Goal: Feedback & Contribution: Contribute content

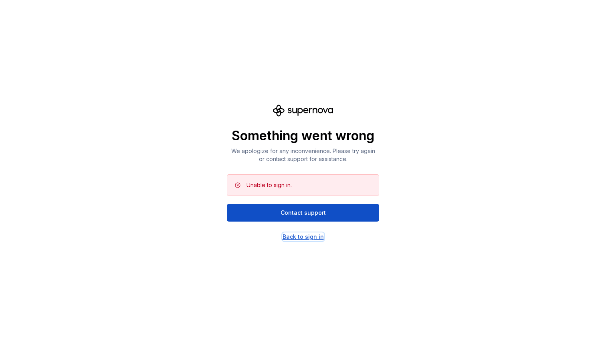
click at [307, 235] on div "Back to sign in" at bounding box center [302, 237] width 41 height 8
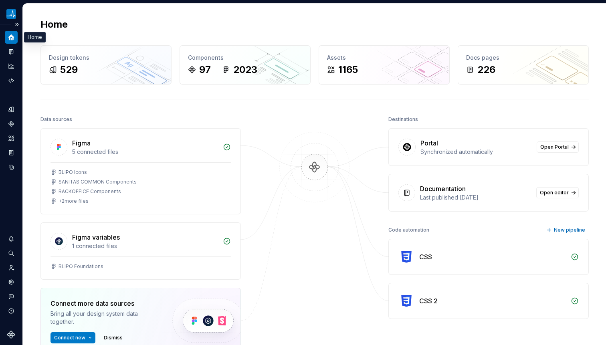
click at [9, 39] on icon "Home" at bounding box center [11, 37] width 6 height 6
click at [8, 49] on icon "Documentation" at bounding box center [11, 51] width 7 height 7
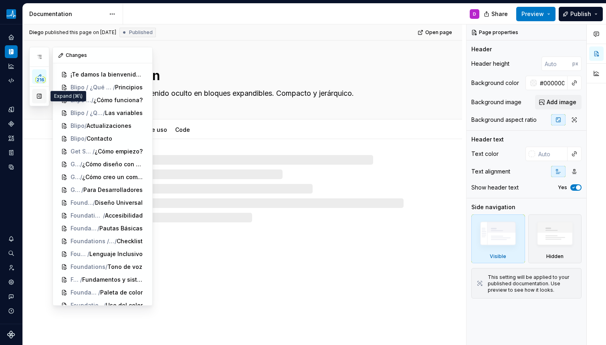
click at [37, 101] on button "button" at bounding box center [39, 96] width 14 height 14
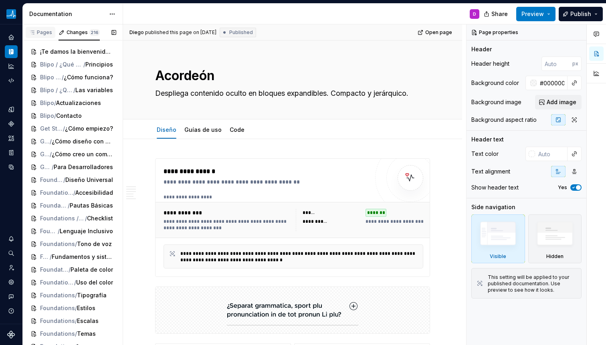
click at [42, 31] on div "Pages" at bounding box center [40, 32] width 23 height 6
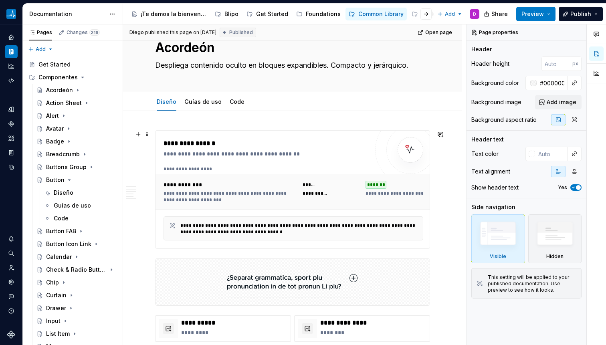
scroll to position [81, 0]
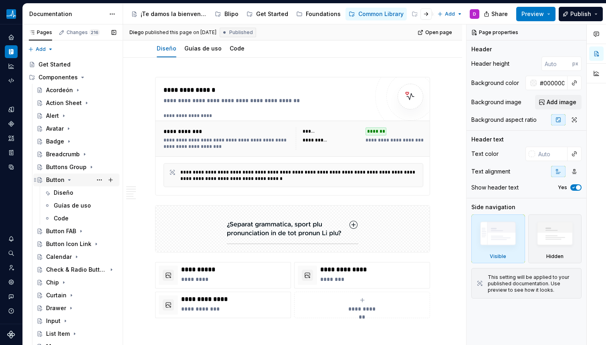
click at [48, 182] on div "Button" at bounding box center [55, 180] width 18 height 8
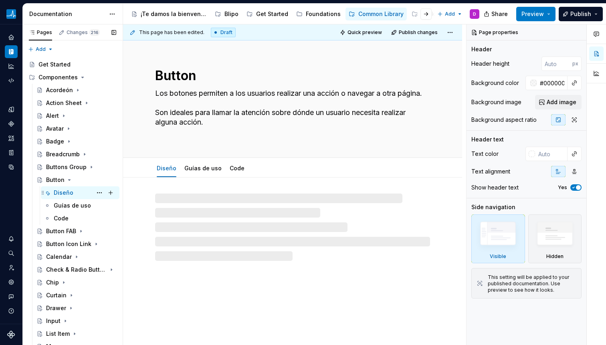
click at [66, 195] on div "Diseño" at bounding box center [64, 193] width 20 height 8
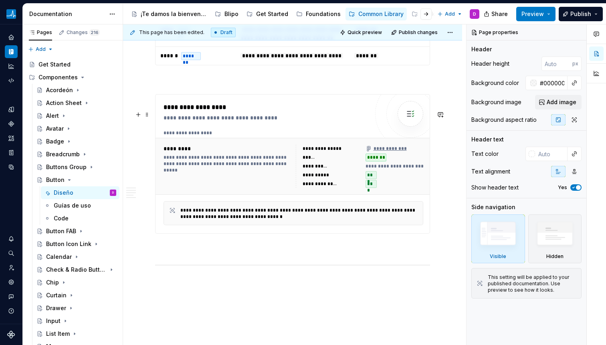
scroll to position [1222, 0]
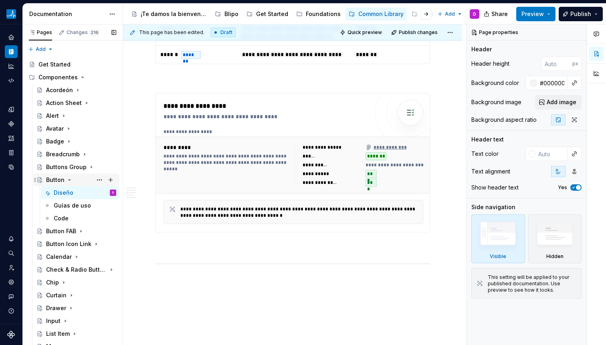
click at [68, 176] on div "Button" at bounding box center [81, 179] width 70 height 11
click at [69, 181] on icon "Page tree" at bounding box center [69, 180] width 6 height 6
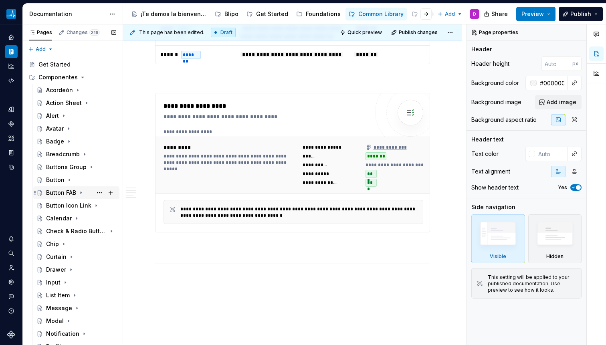
click at [78, 191] on icon "Page tree" at bounding box center [81, 192] width 6 height 6
click at [76, 204] on div "Diseño" at bounding box center [85, 205] width 62 height 11
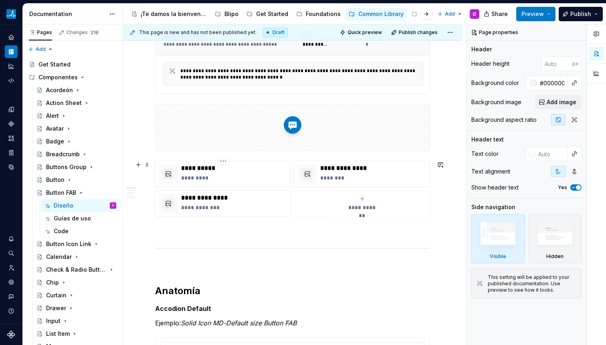
scroll to position [191, 0]
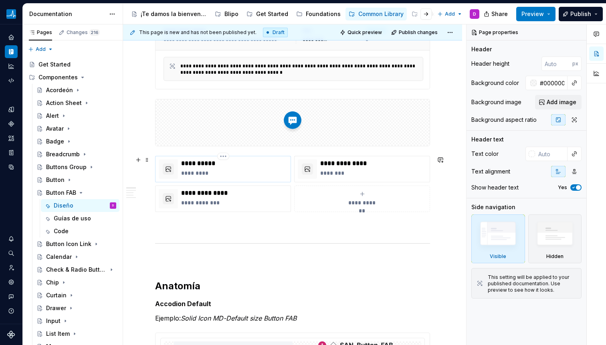
click at [222, 172] on p "*********" at bounding box center [234, 173] width 106 height 8
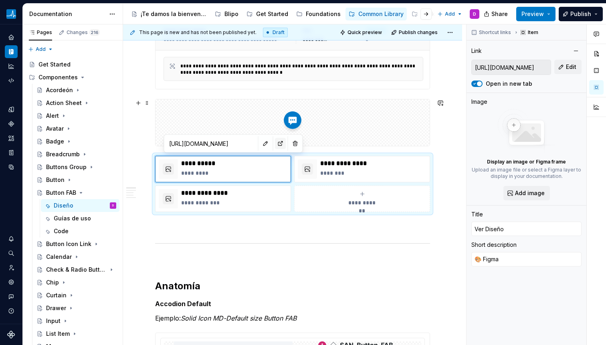
click at [275, 145] on button "button" at bounding box center [280, 143] width 11 height 11
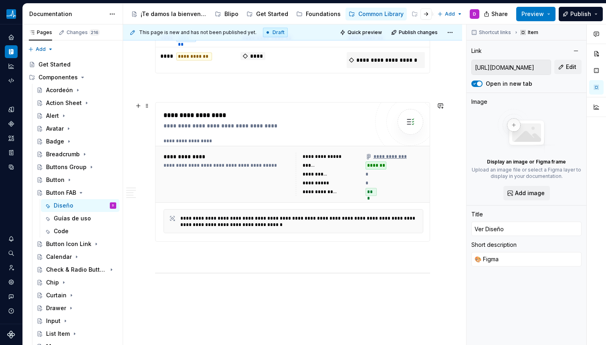
scroll to position [1276, 0]
click at [80, 192] on icon "Page tree" at bounding box center [81, 192] width 2 height 1
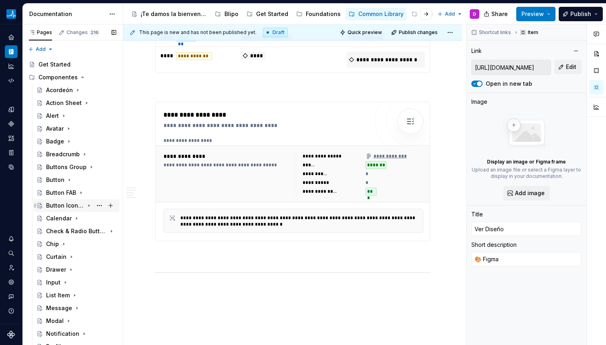
click at [86, 206] on icon "Page tree" at bounding box center [89, 205] width 6 height 6
click at [76, 217] on div "Diseño" at bounding box center [85, 218] width 62 height 11
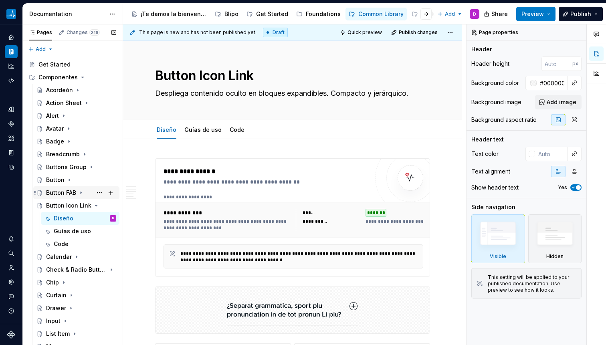
click at [66, 193] on div "Button FAB" at bounding box center [61, 193] width 30 height 8
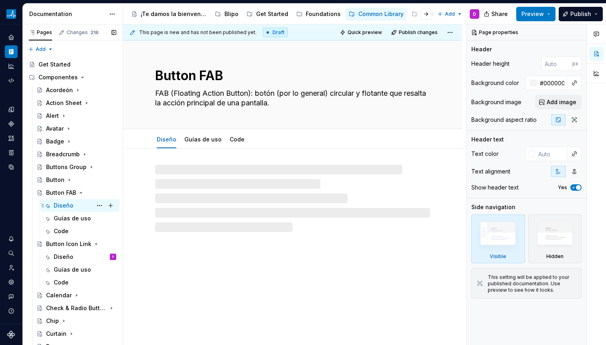
click at [70, 202] on div "Diseño" at bounding box center [64, 205] width 20 height 8
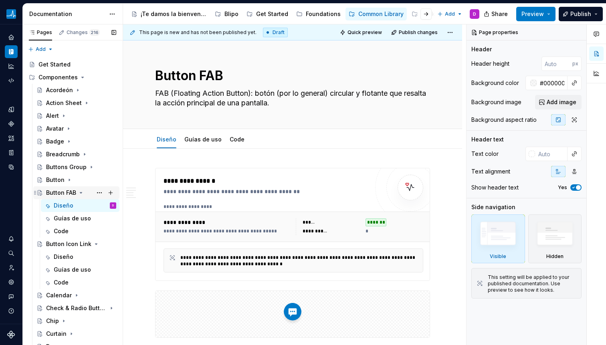
click at [80, 193] on icon "Page tree" at bounding box center [81, 192] width 2 height 1
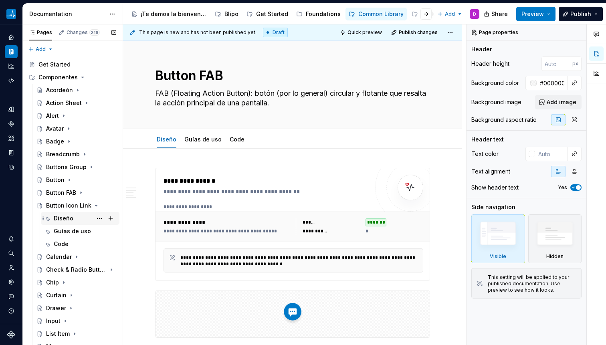
click at [73, 215] on div "Diseño" at bounding box center [85, 218] width 62 height 11
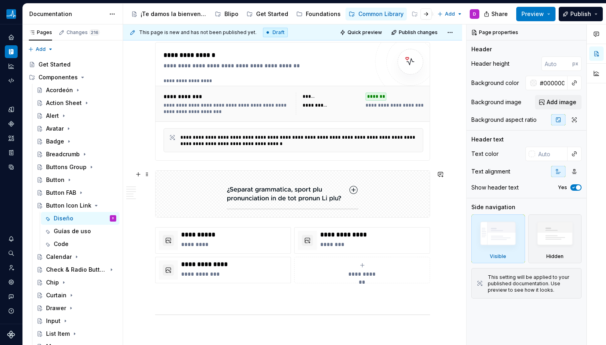
scroll to position [117, 0]
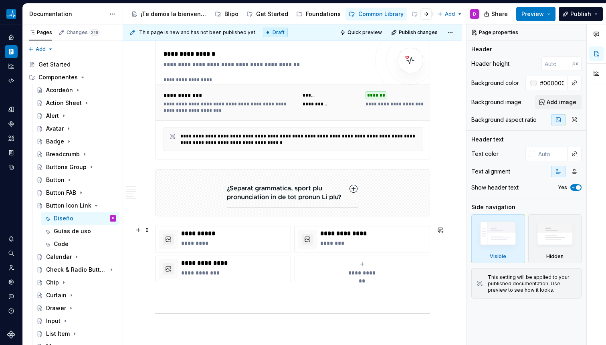
click at [276, 226] on div "**********" at bounding box center [292, 254] width 275 height 56
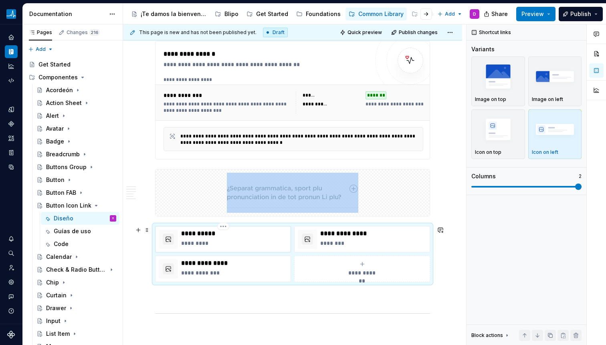
click at [275, 239] on p "*********" at bounding box center [234, 243] width 106 height 8
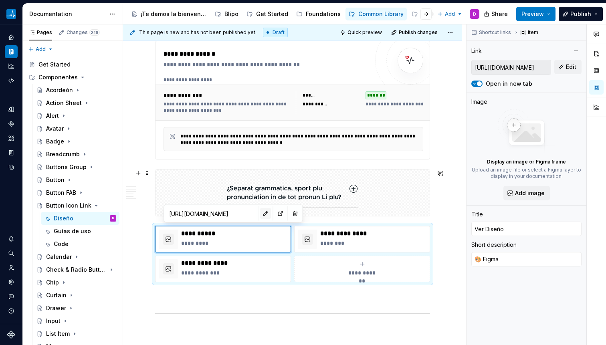
click at [260, 212] on button "button" at bounding box center [265, 213] width 11 height 11
type textarea "*"
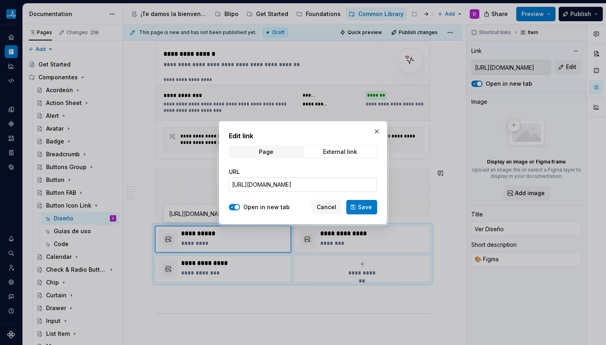
click at [294, 184] on input "[URL][DOMAIN_NAME]" at bounding box center [303, 184] width 148 height 14
paste input "0290-105579&t=CEbD6AkpLBie1nAn"
type input "[URL][DOMAIN_NAME]"
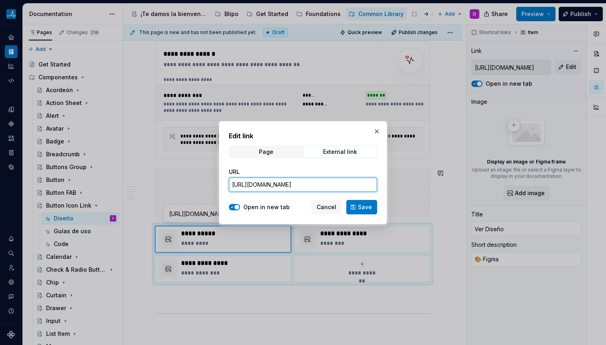
scroll to position [0, 262]
click at [358, 206] on button "Save" at bounding box center [361, 207] width 31 height 14
click at [358, 206] on img at bounding box center [292, 193] width 131 height 40
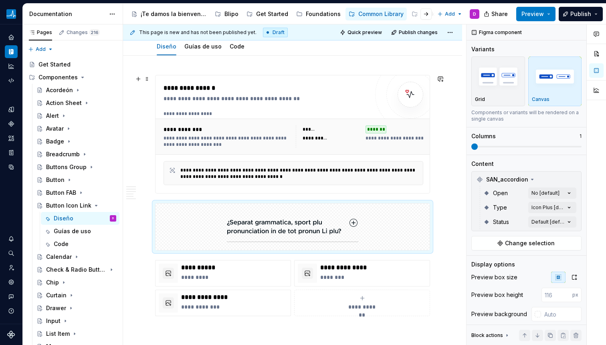
scroll to position [82, 0]
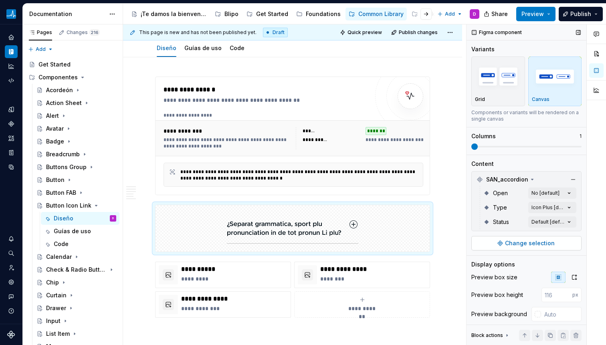
click at [501, 243] on button "Change selection" at bounding box center [526, 243] width 110 height 14
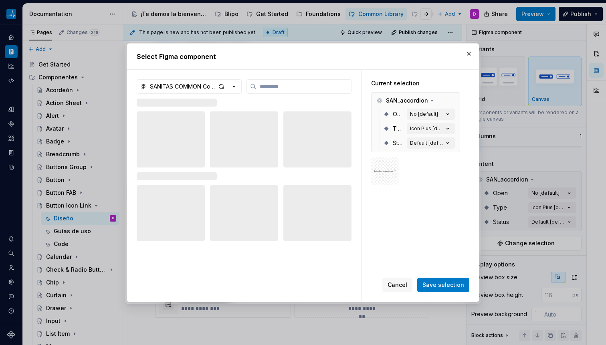
type textarea "*"
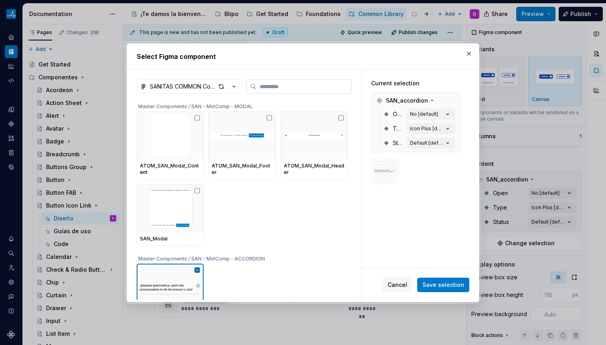
click at [278, 82] on label at bounding box center [298, 86] width 105 height 14
click at [278, 82] on input "search" at bounding box center [303, 86] width 95 height 8
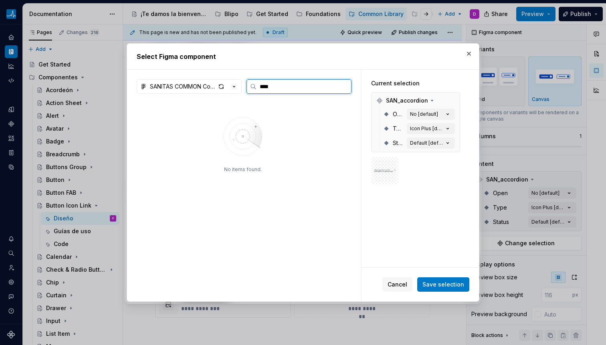
type input "****"
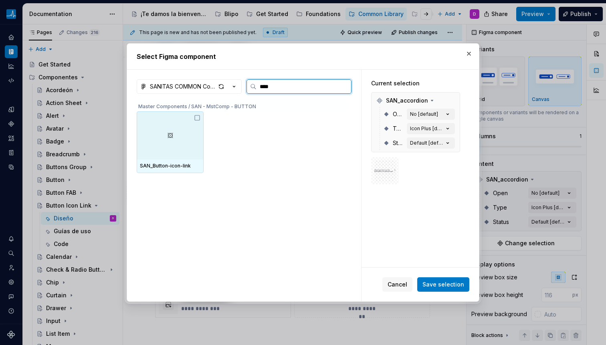
click at [175, 137] on div at bounding box center [170, 135] width 67 height 48
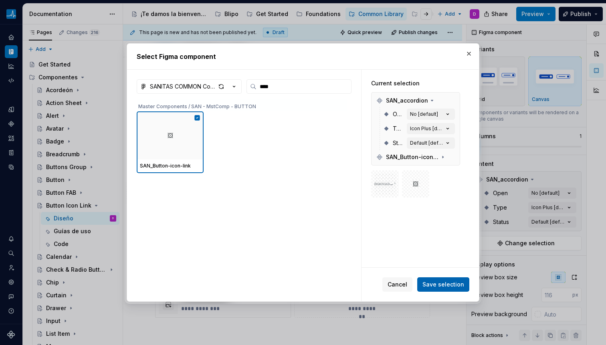
click at [444, 286] on span "Save selection" at bounding box center [443, 284] width 42 height 8
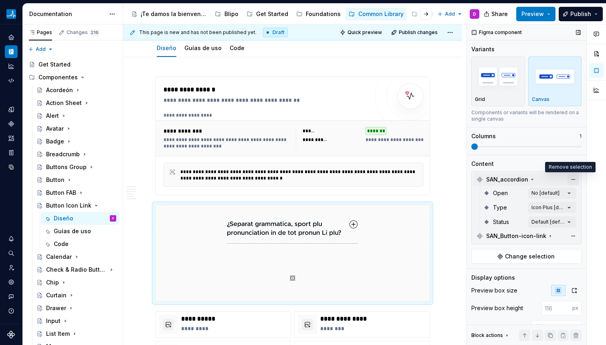
click at [567, 179] on button "button" at bounding box center [572, 179] width 11 height 11
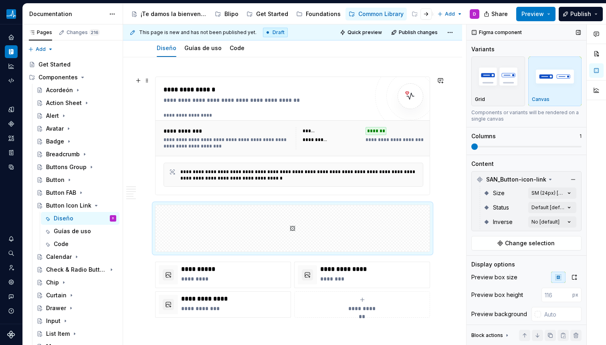
click at [222, 131] on div "**********" at bounding box center [226, 131] width 127 height 8
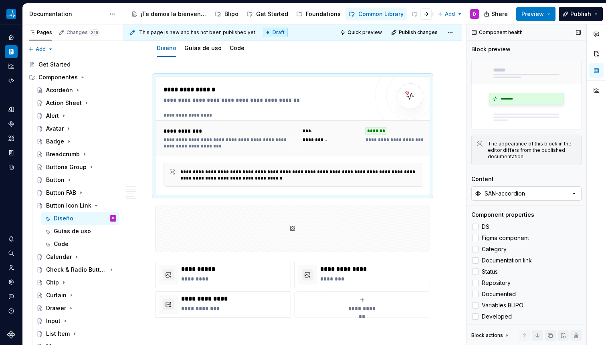
click at [512, 191] on div "SAN-accordion" at bounding box center [504, 193] width 40 height 8
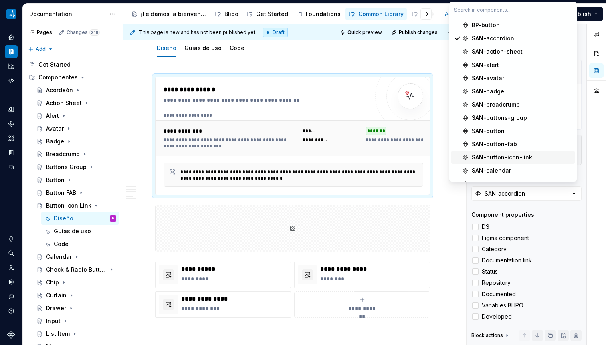
click at [486, 159] on div "SAN-button-icon-link" at bounding box center [501, 157] width 60 height 8
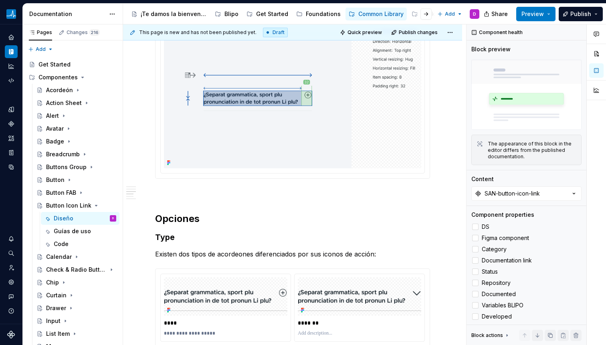
scroll to position [990, 0]
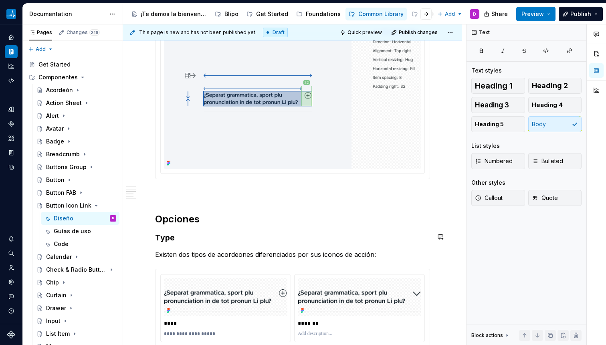
click at [157, 243] on div "**********" at bounding box center [292, 222] width 275 height 2108
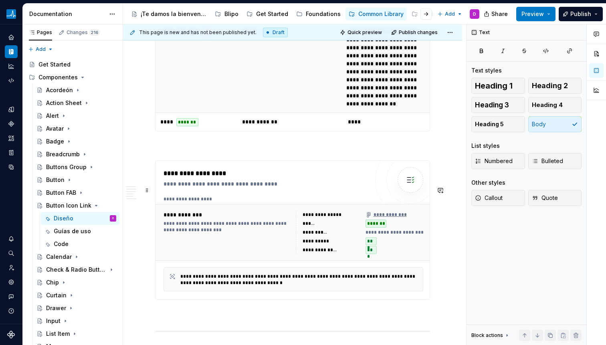
scroll to position [2005, 0]
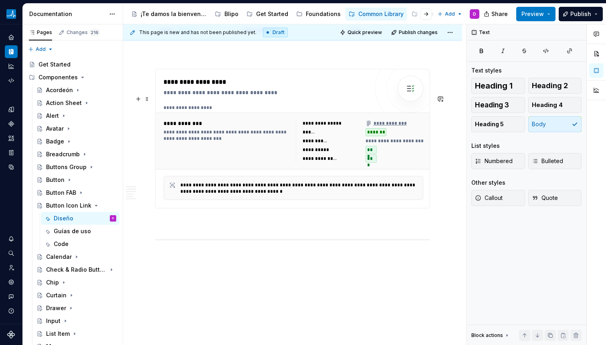
click at [254, 111] on div "**********" at bounding box center [292, 108] width 259 height 6
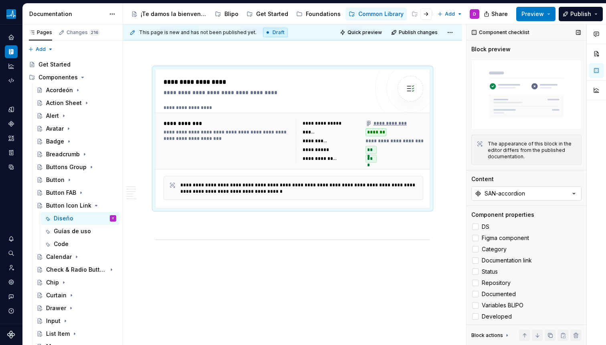
click at [507, 190] on div "SAN-accordion" at bounding box center [504, 193] width 40 height 8
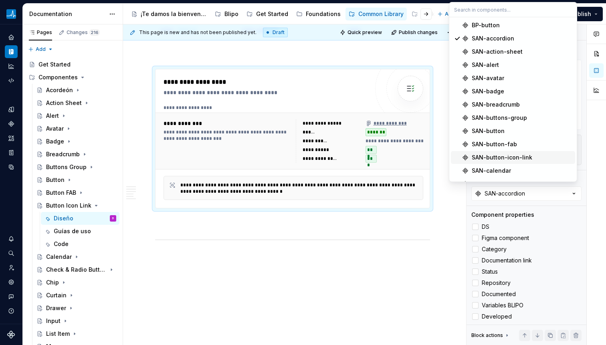
click at [498, 158] on div "SAN-button-icon-link" at bounding box center [501, 157] width 60 height 8
type textarea "*"
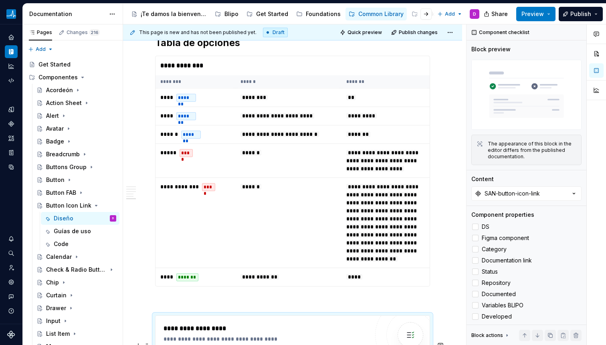
scroll to position [1748, 0]
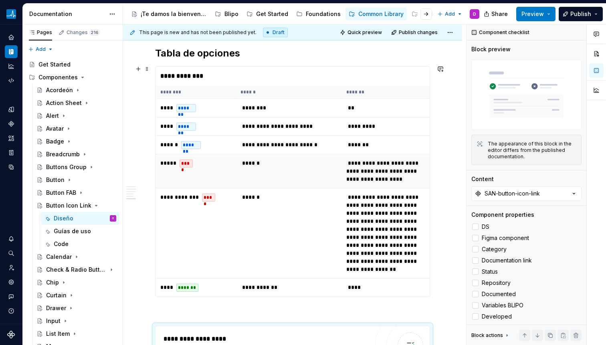
click at [287, 178] on td "******" at bounding box center [288, 171] width 106 height 34
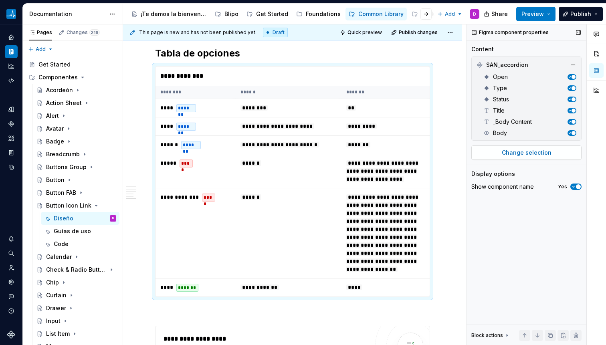
click at [508, 153] on span "Change selection" at bounding box center [526, 153] width 50 height 8
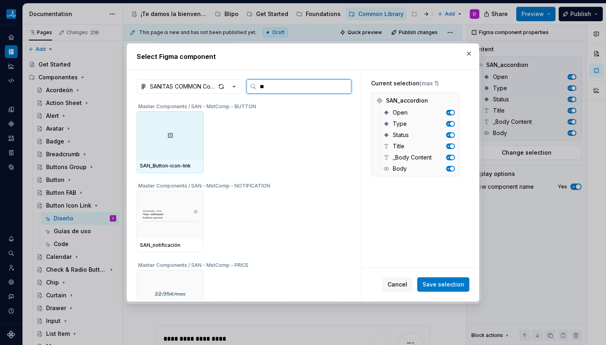
type input "***"
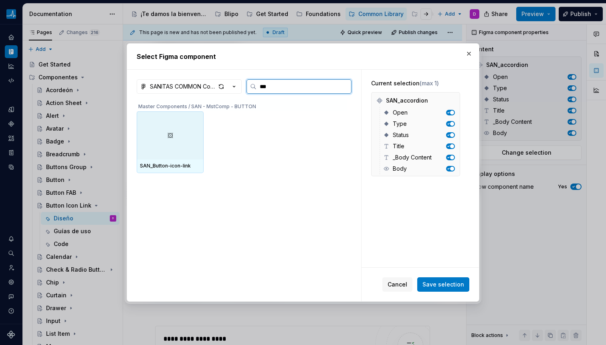
click at [143, 141] on div at bounding box center [170, 135] width 67 height 48
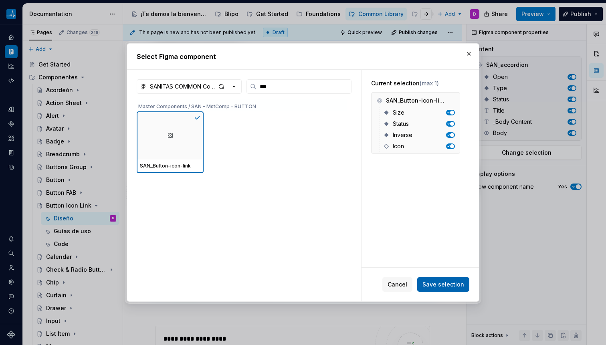
click at [431, 282] on span "Save selection" at bounding box center [443, 284] width 42 height 8
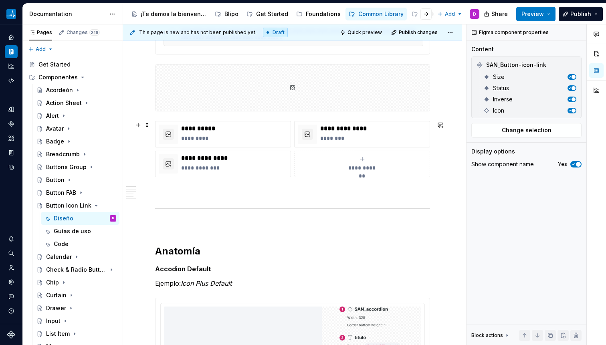
scroll to position [426, 0]
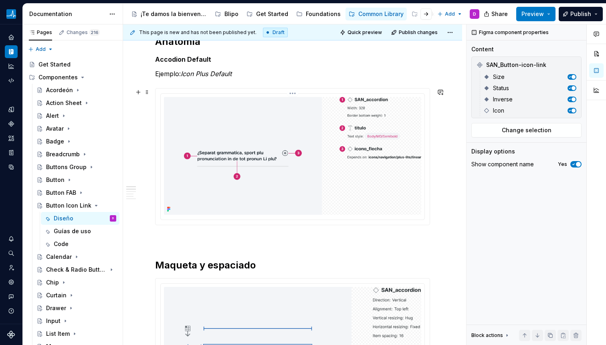
click at [248, 163] on img at bounding box center [292, 156] width 257 height 118
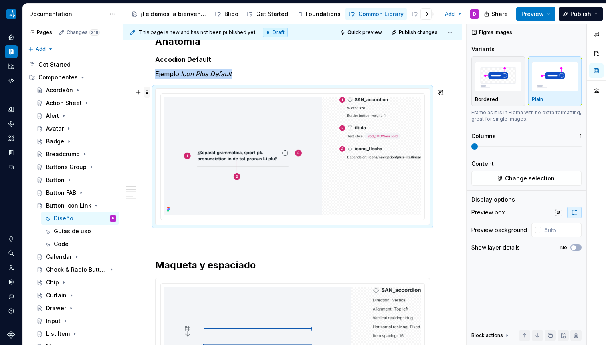
click at [148, 91] on span at bounding box center [147, 92] width 6 height 11
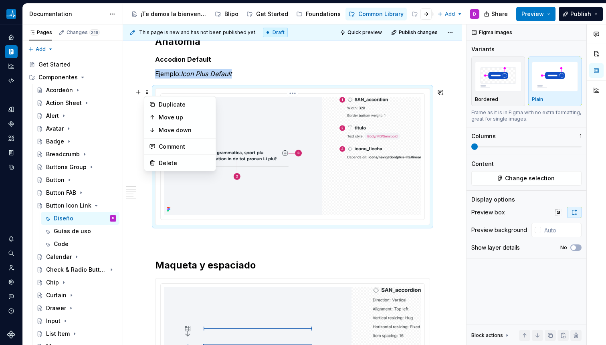
click at [259, 119] on img at bounding box center [292, 156] width 257 height 118
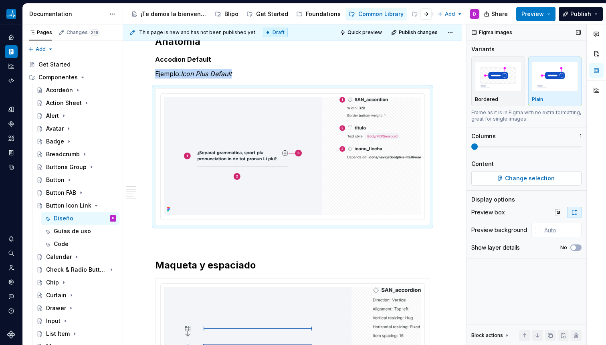
click at [479, 176] on button "Change selection" at bounding box center [526, 178] width 110 height 14
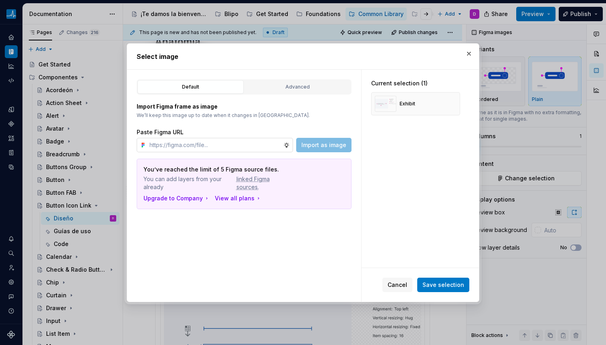
type textarea "*"
click at [290, 91] on button "Advanced" at bounding box center [297, 87] width 106 height 14
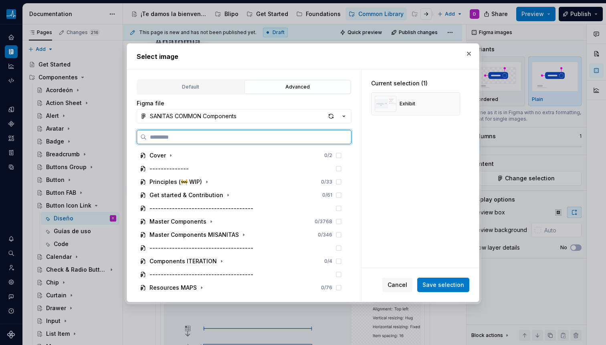
click at [191, 137] on input "search" at bounding box center [249, 137] width 204 height 8
paste input "**********"
type input "**********"
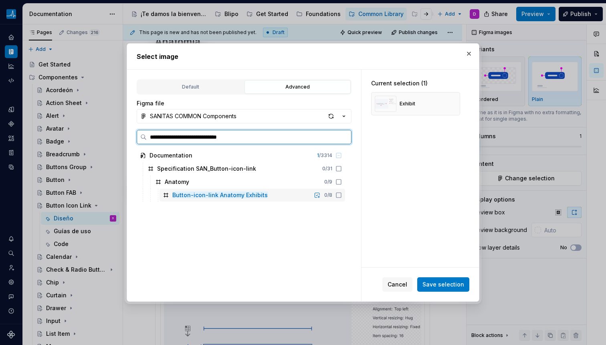
click at [338, 194] on icon at bounding box center [338, 195] width 6 height 6
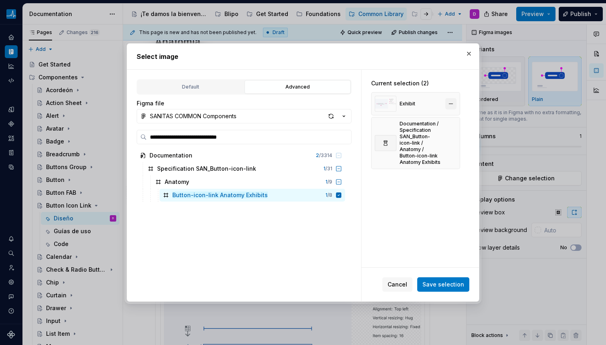
click at [448, 102] on button "button" at bounding box center [450, 103] width 11 height 11
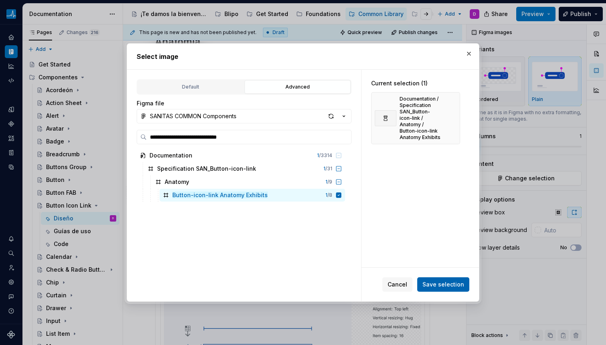
click at [442, 285] on span "Save selection" at bounding box center [443, 284] width 42 height 8
click at [442, 285] on div "Cancel Save selection" at bounding box center [425, 284] width 87 height 14
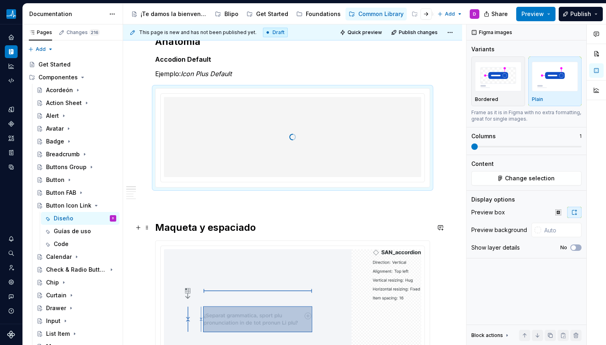
click at [203, 229] on h2 "Maqueta y espaciado" at bounding box center [292, 227] width 275 height 13
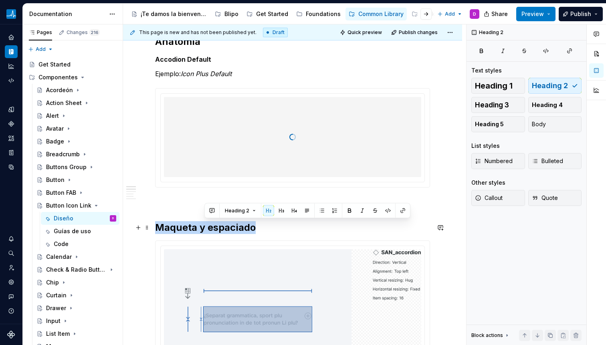
click at [203, 229] on h2 "Maqueta y espaciado" at bounding box center [292, 227] width 275 height 13
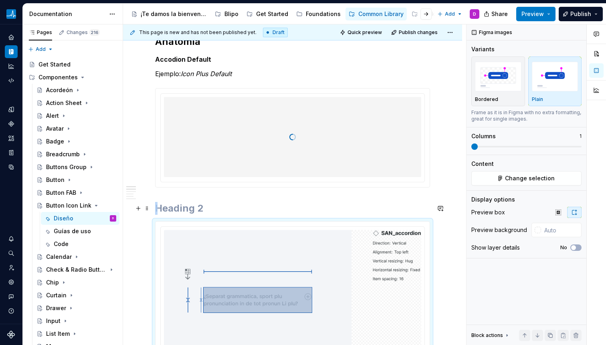
click at [190, 208] on h2 at bounding box center [292, 208] width 275 height 13
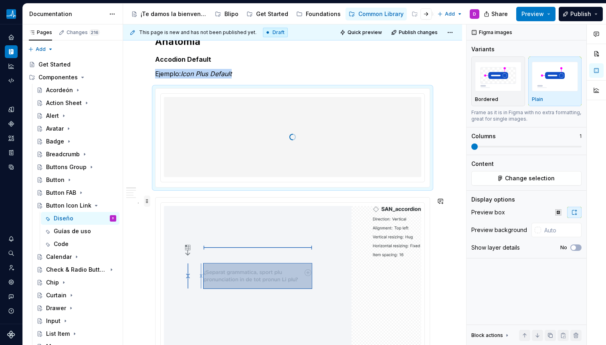
click at [149, 201] on span at bounding box center [147, 200] width 6 height 11
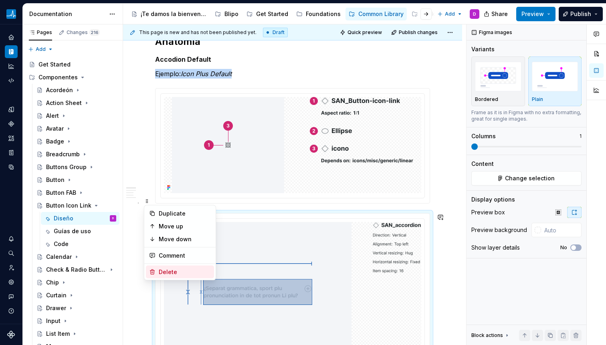
click at [171, 269] on div "Delete" at bounding box center [185, 272] width 52 height 8
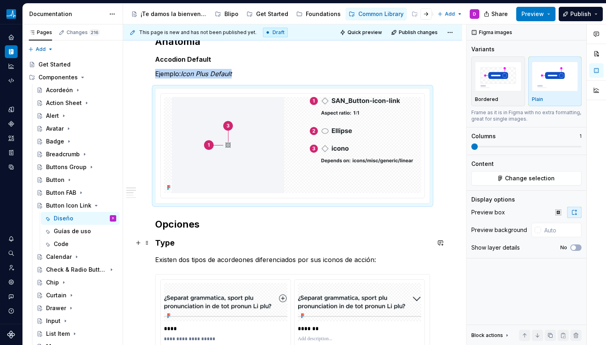
click at [235, 244] on h3 "Type" at bounding box center [292, 242] width 275 height 11
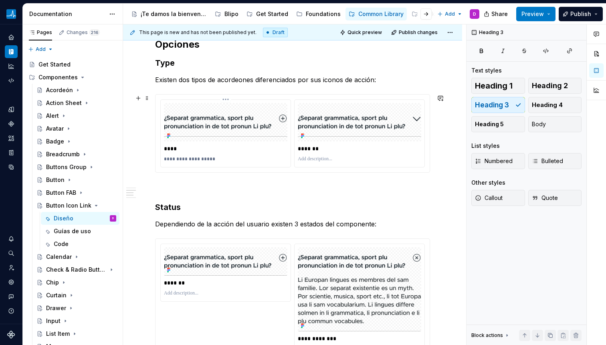
scroll to position [0, 0]
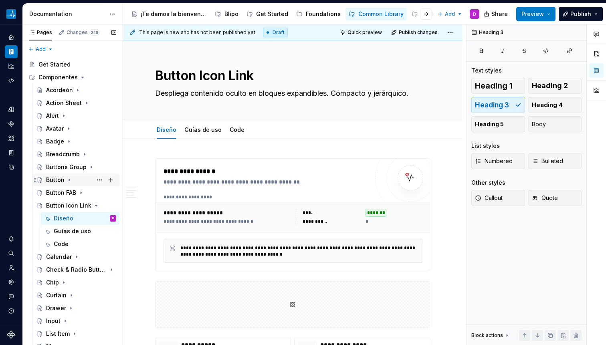
click at [65, 181] on div "Button" at bounding box center [81, 179] width 70 height 11
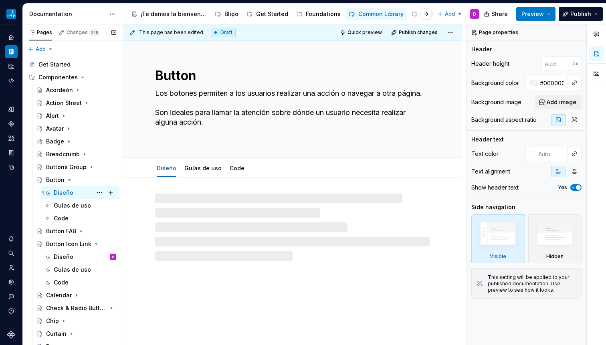
click at [61, 190] on div "Diseño" at bounding box center [64, 193] width 20 height 8
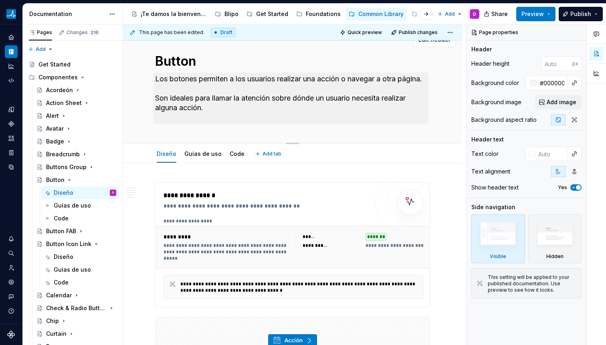
scroll to position [24, 0]
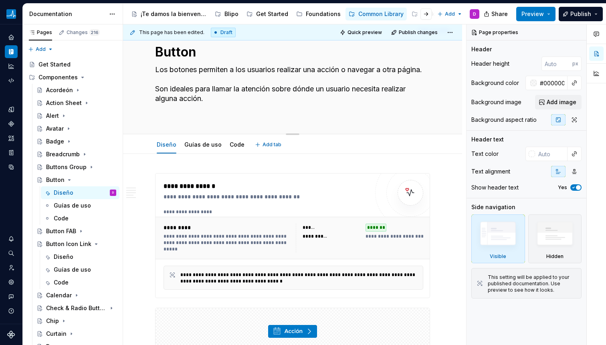
type textarea "*"
click at [209, 102] on textarea "Los botones permiten a los usuarios realizar una acción o navegar a otra página…" at bounding box center [290, 88] width 275 height 51
click at [210, 99] on textarea "Los botones permiten a los usuarios realizar una acción o navegar a otra página…" at bounding box center [290, 88] width 275 height 51
click at [213, 99] on textarea "Los botones permiten a los usuarios realizar una acción o navegar a otra página…" at bounding box center [290, 88] width 275 height 51
click at [214, 99] on textarea "Los botones permiten a los usuarios realizar una acción o navegar a otra página…" at bounding box center [290, 88] width 275 height 51
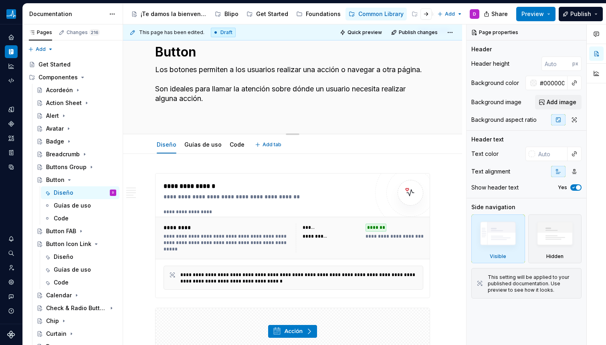
click at [210, 109] on textarea "Los botones permiten a los usuarios realizar una acción o navegar a otra página…" at bounding box center [290, 88] width 275 height 51
click at [205, 104] on textarea "Los botones permiten a los usuarios realizar una acción o navegar a otra página…" at bounding box center [290, 88] width 275 height 51
click at [207, 108] on textarea "Los botones permiten a los usuarios realizar una acción o navegar a otra página…" at bounding box center [290, 88] width 275 height 51
click at [168, 87] on textarea "Los botones permiten a los usuarios realizar una acción o navegar a otra página…" at bounding box center [290, 88] width 275 height 51
click at [155, 97] on textarea "Los botones permiten a los usuarios realizar una acción o navegar a otra página…" at bounding box center [290, 88] width 275 height 51
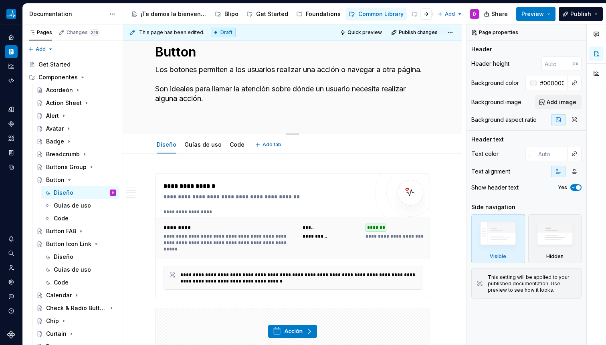
type textarea "Los botones permiten a los usuarios realizar una acción o navegar a otra página…"
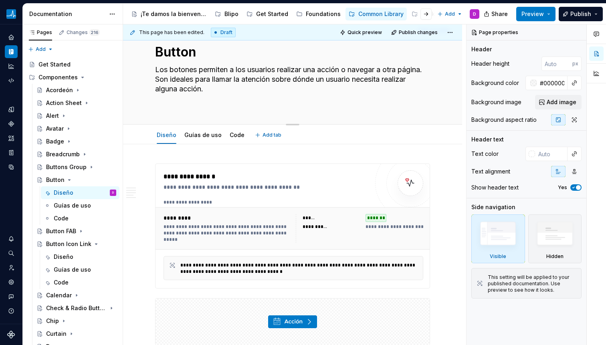
type textarea "*"
type textarea "Los botones permiten a los usuarios realizar una acción o navegar a otra página…"
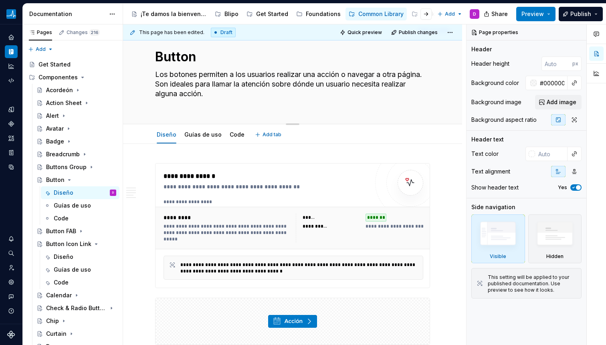
type textarea "*"
type textarea "Los botones permiten a los usuarios realizar una acción o navegar a otra página…"
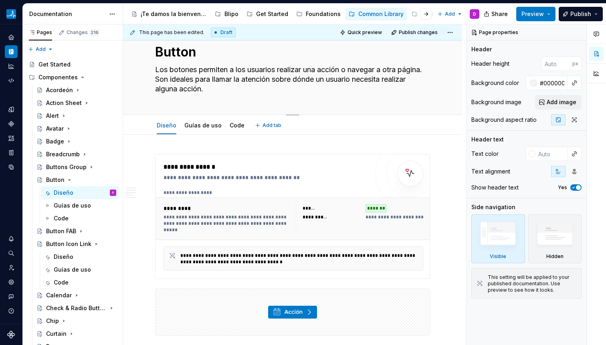
click at [263, 80] on textarea "Los botones permiten a los usuarios realizar una acción o navegar a otra página…" at bounding box center [290, 79] width 275 height 32
type textarea "*"
drag, startPoint x: 265, startPoint y: 79, endPoint x: 186, endPoint y: 80, distance: 78.9
click at [185, 80] on textarea "Los botones permiten a los usuarios realizar una acción o navegar a otra página…" at bounding box center [290, 79] width 275 height 32
type textarea "Los botones permiten a los usuarios realizar una acción o navegar a otra página…"
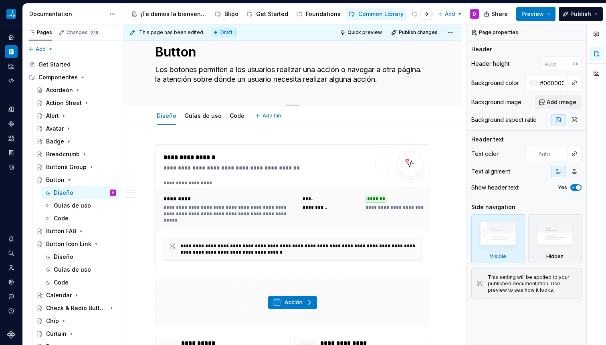
type textarea "*"
type textarea "Los botones permiten a los usuarios realizar una acción o navegar a otra página…"
type textarea "*"
type textarea "Los botones permiten a los usuarios realizar una acción o navegar a otra página…"
type textarea "*"
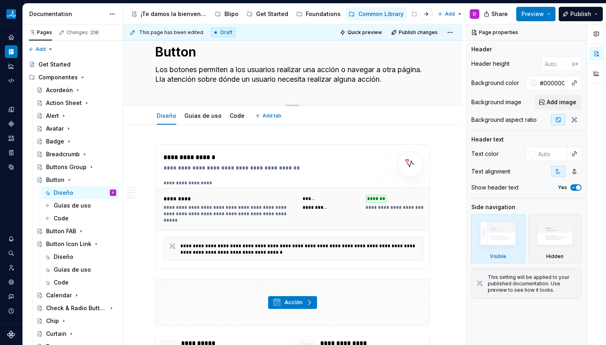
type textarea "Los botones permiten a los usuarios realizar una acción o navegar a otra página…"
type textarea "*"
type textarea "Los botones permiten a los usuarios realizar una acción o navegar a otra página…"
type textarea "*"
type textarea "Los botones permiten a los usuarios realizar una acción o navegar a otra página…"
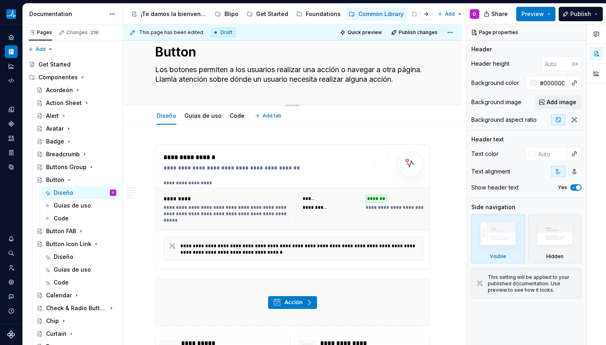
type textarea "*"
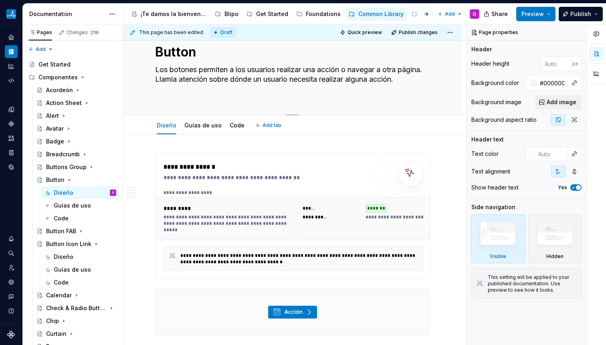
type textarea "Los botones permiten a los usuarios realizar una acción o navegar a otra página…"
type textarea "*"
type textarea "Los botones permiten a los usuarios realizar una acción o navegar a otra página…"
type textarea "*"
type textarea "Los botones permiten a los usuarios realizar una acción o navegar a otra página…"
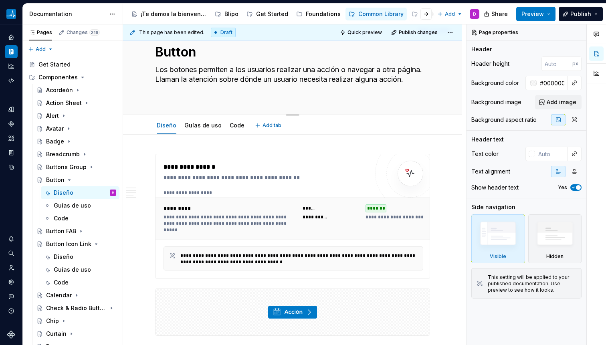
click at [245, 77] on textarea "Los botones permiten a los usuarios realizar una acción o navegar a otra página…" at bounding box center [290, 79] width 275 height 32
click at [247, 79] on textarea "Los botones permiten a los usuarios realizar una acción o navegar a otra página…" at bounding box center [290, 79] width 275 height 32
click at [248, 79] on textarea "Los botones permiten a los usuarios realizar una acción o navegar a otra página…" at bounding box center [290, 79] width 275 height 32
type textarea "*"
type textarea "Los botones permiten a los usuarios realizar una acción o navegar a otra página…"
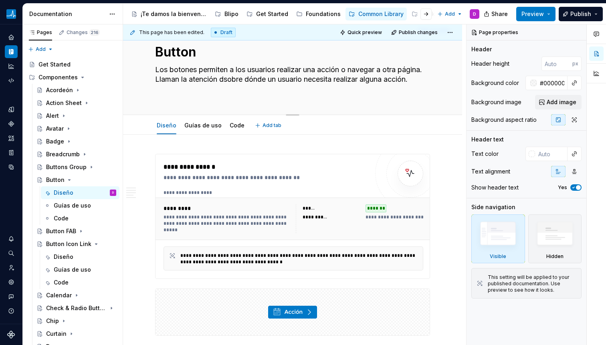
type textarea "*"
type textarea "Los botones permiten a los usuarios realizar una acción o navegar a otra página…"
type textarea "*"
type textarea "Los botones permiten a los usuarios realizar una acción o navegar a otra página…"
type textarea "*"
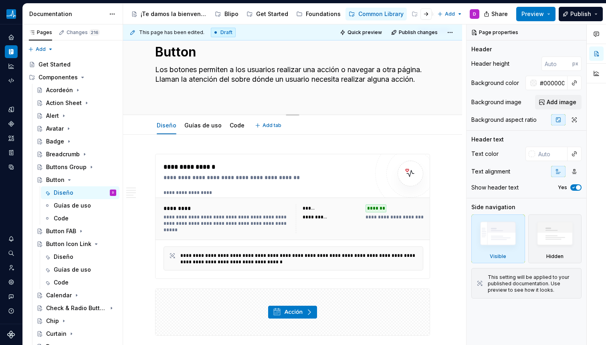
type textarea "Los botones permiten a los usuarios realizar una acción o navegar a otra página…"
type textarea "*"
type textarea "Los botones permiten a los usuarios realizar una acción o navegar a otra página…"
type textarea "*"
type textarea "Los botones permiten a los usuarios realizar una acción o navegar a otra página…"
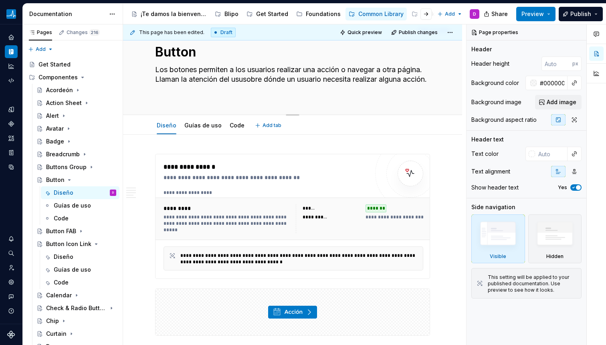
type textarea "*"
type textarea "Los botones permiten a los usuarios realizar una acción o navegar a otra página…"
type textarea "*"
type textarea "Los botones permiten a los usuarios realizar una acción o navegar a otra página…"
type textarea "*"
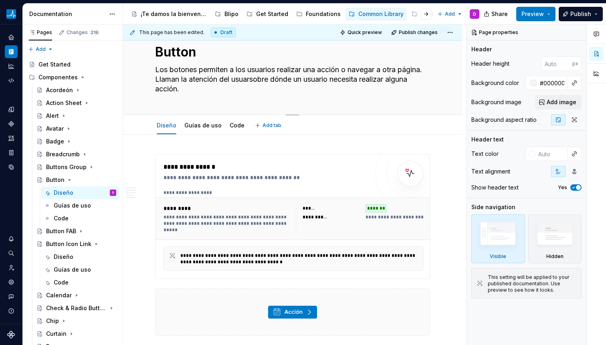
type textarea "Los botones permiten a los usuarios realizar una acción o navegar a otra página…"
type textarea "*"
type textarea "Los botones permiten a los usuarios realizar una acción o navegar a otra página…"
type textarea "*"
type textarea "Los botones permiten a los usuarios realizar una acción o navegar a otra página…"
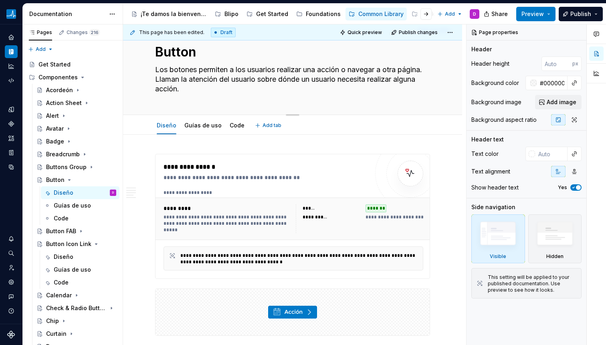
type textarea "*"
type textarea "Los botones permiten a los usuarios realizar una acción o navegar a otra página…"
type textarea "*"
type textarea "Los botones permiten a los usuarios realizar una acción o navegar a otra página…"
type textarea "*"
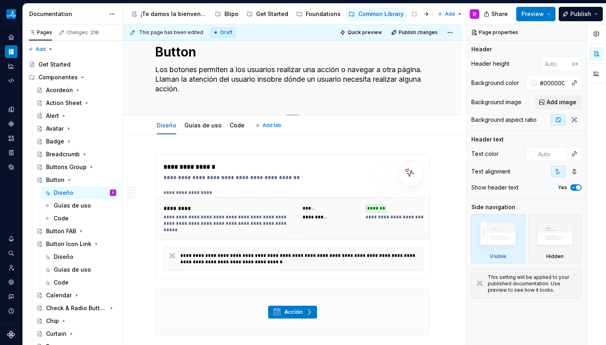
type textarea "Los botones permiten a los usuarios realizar una acción o navegar a otra página…"
type textarea "*"
type textarea "Los botones permiten a los usuarios realizar una acción o navegar a otra página…"
type textarea "*"
type textarea "Los botones permiten a los usuarios realizar una acción o navegar a otra página…"
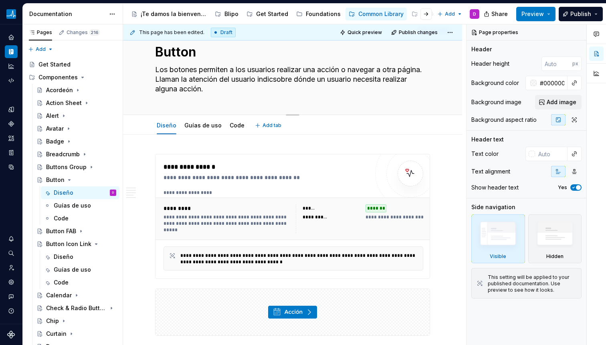
type textarea "*"
type textarea "Los botones permiten a los usuarios realizar una acción o navegar a otra página…"
type textarea "*"
type textarea "Los botones permiten a los usuarios realizar una acción o navegar a otra página…"
type textarea "*"
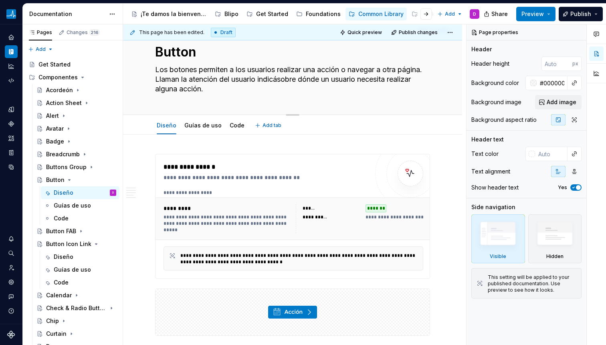
type textarea "Los botones permiten a los usuarios realizar una acción o navegar a otra página…"
type textarea "*"
type textarea "Los botones permiten a los usuarios realizar una acción o navegar a otra página…"
type textarea "*"
type textarea "Los botones permiten a los usuarios realizar una acción o navegar a otra página…"
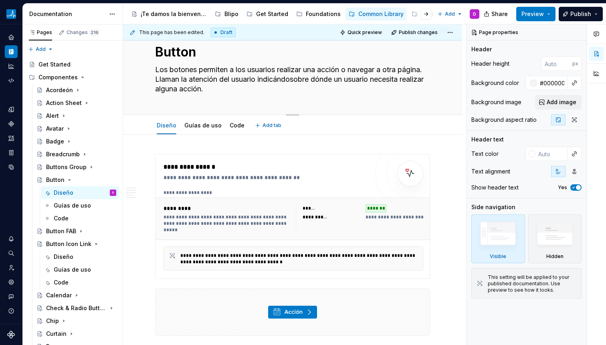
type textarea "*"
type textarea "Los botones permiten a los usuarios realizar una acción o navegar a otra página…"
type textarea "*"
type textarea "Los botones permiten a los usuarios realizar una acción o navegar a otra página…"
type textarea "*"
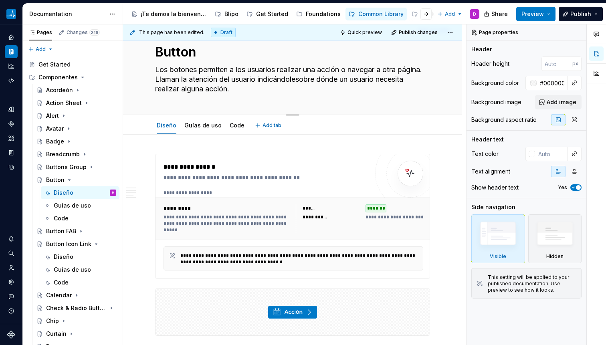
type textarea "Los botones permiten a los usuarios realizar una acción o navegar a otra página…"
type textarea "*"
type textarea "Los botones permiten a los usuarios realizar una acción o navegar a otra página…"
type textarea "*"
type textarea "Los botones permiten a los usuarios realizar una acción o navegar a otra página…"
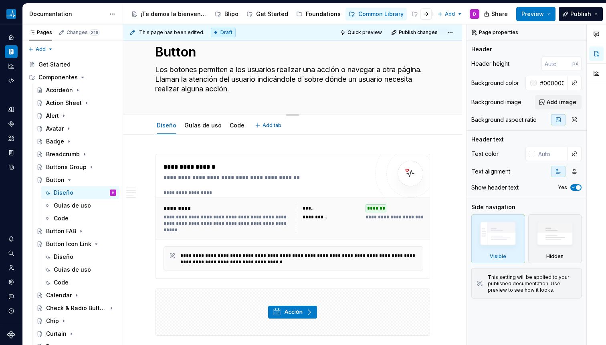
type textarea "*"
type textarea "Los botones permiten a los usuarios realizar una acción o navegar a otra página…"
type textarea "*"
type textarea "Los botones permiten a los usuarios realizar una acción o navegar a otra página…"
type textarea "*"
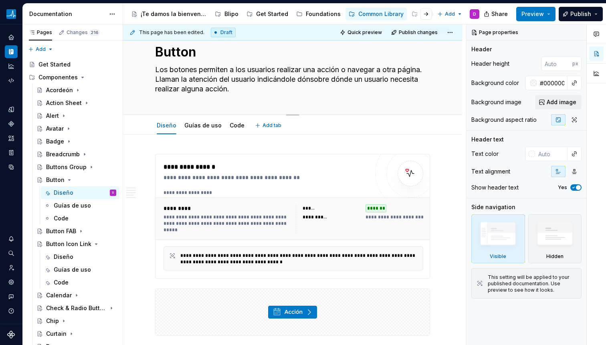
type textarea "Los botones permiten a los usuarios realizar una acción o navegar a otra página…"
type textarea "*"
type textarea "Los botones permiten a los usuarios realizar una acción o navegar a otra página…"
type textarea "*"
type textarea "Los botones permiten a los usuarios realizar una acción o navegar a otra página…"
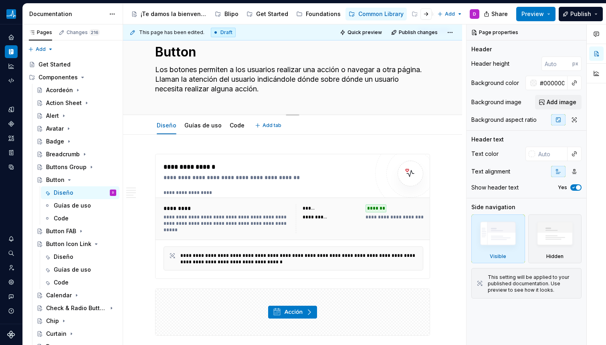
type textarea "*"
type textarea "Los botones permiten a los usuarios realizar una acción o navegar a otra página…"
type textarea "*"
type textarea "Los botones permiten a los usuarios realizar una acción o navegar a otra página…"
type textarea "*"
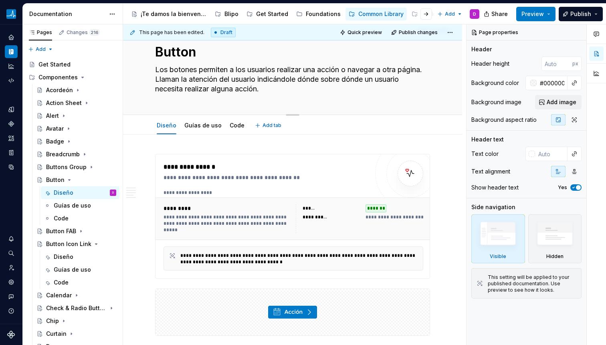
type textarea "Los botones permiten a los usuarios realizar una acción o navegar a otra página…"
type textarea "*"
type textarea "Los botones permiten a los usuarios realizar una acción o navegar a otra página…"
type textarea "*"
type textarea "Los botones permiten a los usuarios realizar una acción o navegar a otra página…"
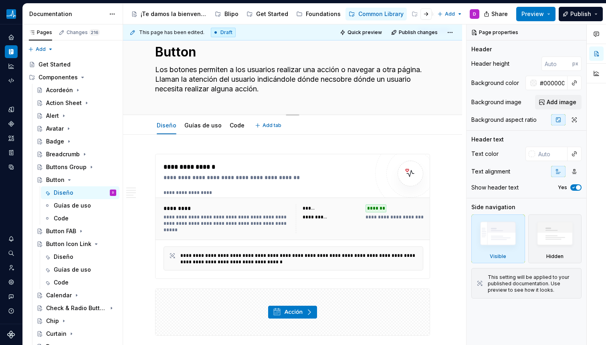
type textarea "*"
type textarea "Los botones permiten a los usuarios realizar una acción o navegar a otra página…"
type textarea "*"
type textarea "Los botones permiten a los usuarios realizar una acción o navegar a otra página…"
type textarea "*"
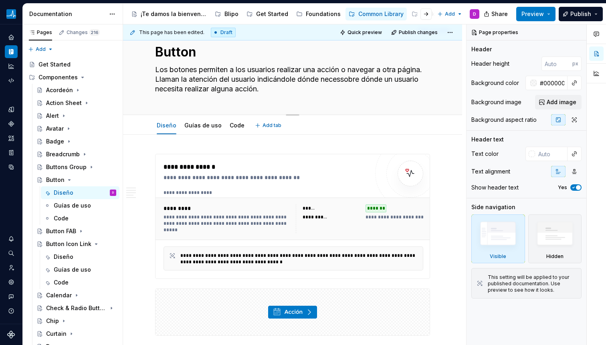
type textarea "Los botones permiten a los usuarios realizar una acción o navegar a otra página…"
type textarea "*"
type textarea "Los botones permiten a los usuarios realizar una acción o navegar a otra página…"
type textarea "*"
type textarea "Los botones permiten a los usuarios realizar una acción o navegar a otra página…"
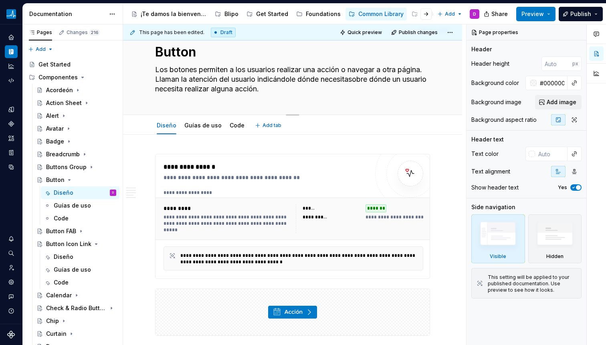
type textarea "*"
type textarea "Los botones permiten a los usuarios realizar una acción o navegar a otra página…"
type textarea "*"
type textarea "Los botones permiten a los usuarios realizar una acción o navegar a otra página…"
type textarea "*"
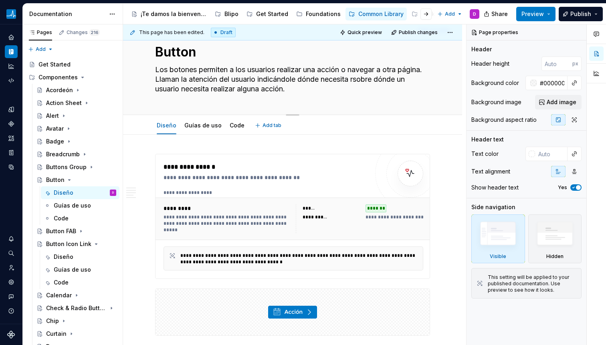
type textarea "Los botones permiten a los usuarios realizar una acción o navegar a otra página…"
type textarea "*"
type textarea "Los botones permiten a los usuarios realizar una acción o navegar a otra página…"
type textarea "*"
type textarea "Los botones permiten a los usuarios realizar una acción o navegar a otra página…"
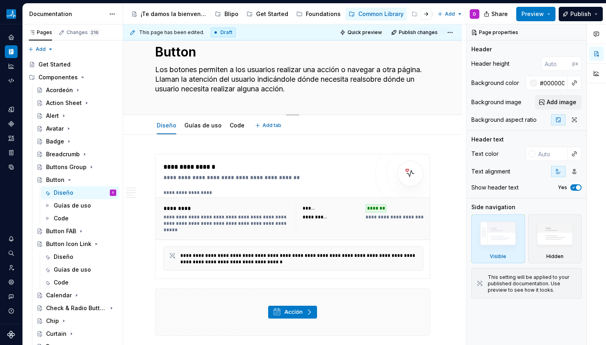
type textarea "*"
type textarea "Los botones permiten a los usuarios realizar una acción o navegar a otra página…"
type textarea "*"
type textarea "Los botones permiten a los usuarios realizar una acción o navegar a otra página…"
type textarea "*"
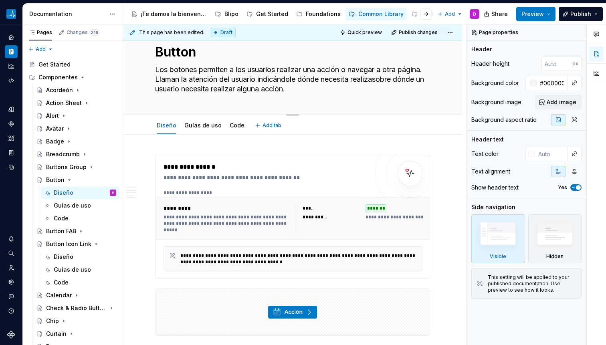
type textarea "Los botones permiten a los usuarios realizar una acción o navegar a otra página…"
type textarea "*"
type textarea "Los botones permiten a los usuarios realizar una acción o navegar a otra página…"
type textarea "*"
type textarea "Los botones permiten a los usuarios realizar una acción o navegar a otra página…"
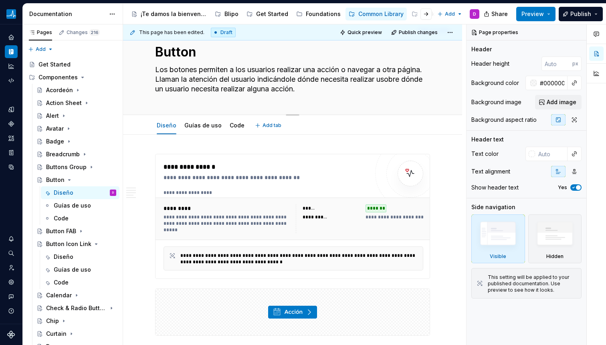
type textarea "*"
type textarea "Los botones permiten a los usuarios realizar una acción o navegar a otra página…"
type textarea "*"
type textarea "Los botones permiten a los usuarios realizar una acción o navegar a otra página…"
type textarea "*"
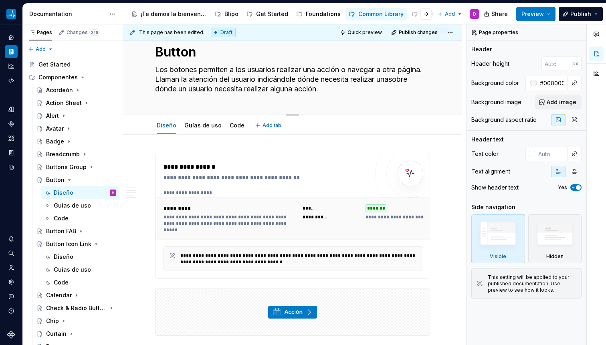
type textarea "Los botones permiten a los usuarios realizar una acción o navegar a otra página…"
type textarea "*"
type textarea "Los botones permiten a los usuarios realizar una acción o navegar a otra página…"
type textarea "*"
type textarea "Los botones permiten a los usuarios realizar una acción o navegar a otra página…"
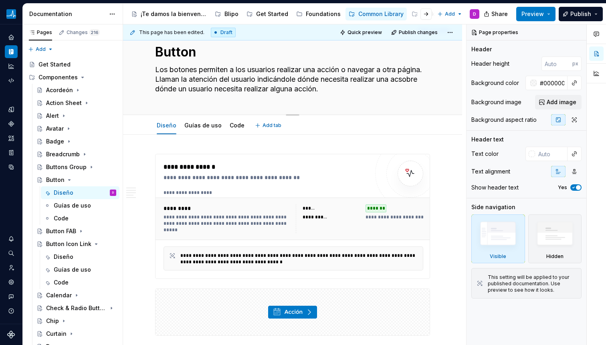
type textarea "*"
type textarea "Los botones permiten a los usuarios realizar una acción o navegar a otra página…"
type textarea "*"
type textarea "Los botones permiten a los usuarios realizar una acción o navegar a otra página…"
type textarea "*"
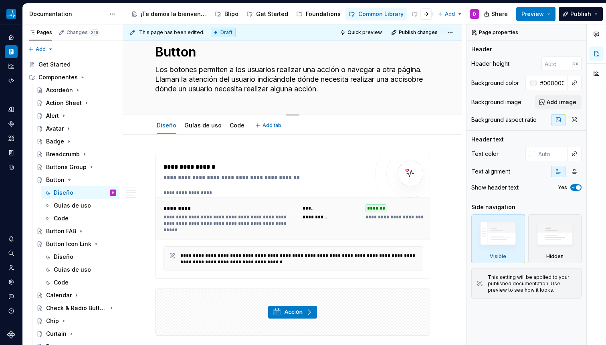
type textarea "Los botones permiten a los usuarios realizar una acción o navegar a otra página…"
type textarea "*"
type textarea "Los botones permiten a los usuarios realizar una acción o navegar a otra página…"
type textarea "*"
type textarea "Los botones permiten a los usuarios realizar una acción o navegar a otra página…"
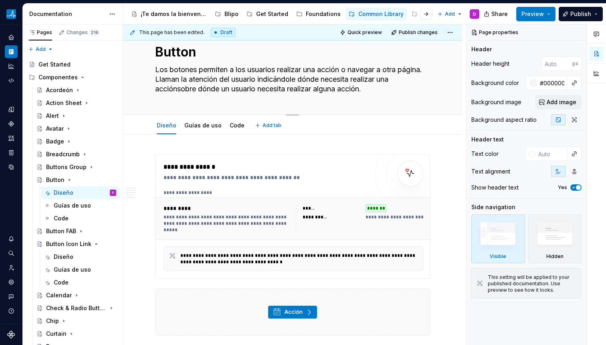
drag, startPoint x: 179, startPoint y: 89, endPoint x: 378, endPoint y: 90, distance: 198.6
click at [378, 90] on textarea "Los botones permiten a los usuarios realizar una acción o navegar a otra página…" at bounding box center [290, 79] width 275 height 32
type textarea "*"
type textarea "Los botones permiten a los usuarios realizar una acción o navegar a otra página…"
type textarea "*"
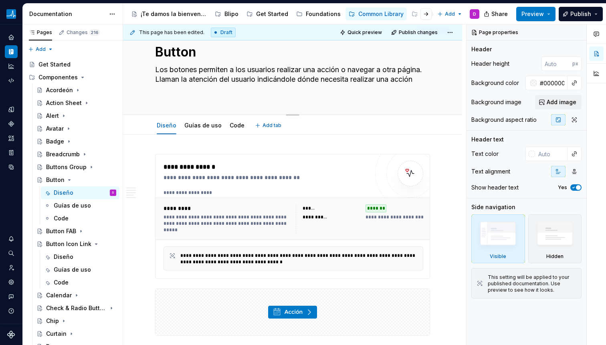
type textarea "Los botones permiten a los usuarios realizar una acción o navegar a otra página…"
click at [247, 79] on textarea "Los botones permiten a los usuarios realizar una acción o navegar a otra página…" at bounding box center [290, 79] width 275 height 32
type textarea "*"
type textarea "Los botones permiten a los usuarios realizar una acción o navegar a otra página…"
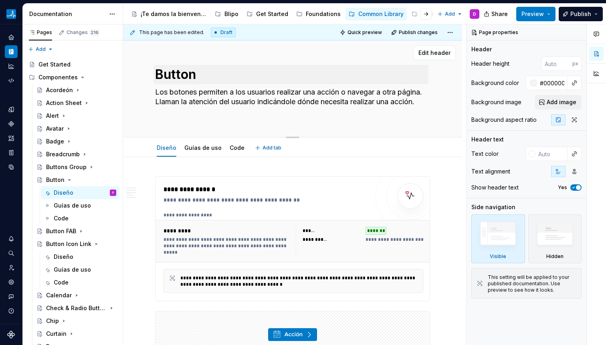
scroll to position [0, 0]
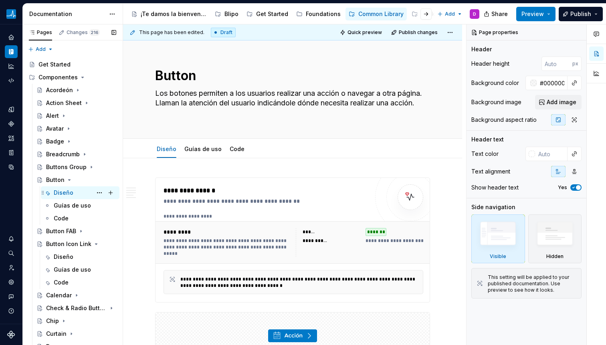
click at [77, 193] on div "Diseño D" at bounding box center [85, 192] width 62 height 11
click at [187, 105] on textarea "Los botones permiten a los usuarios realizar una acción o navegar a otra página…" at bounding box center [290, 103] width 275 height 32
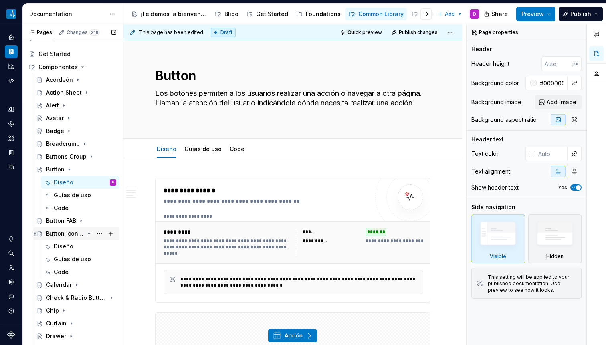
scroll to position [11, 0]
click at [69, 170] on icon "Page tree" at bounding box center [69, 168] width 6 height 6
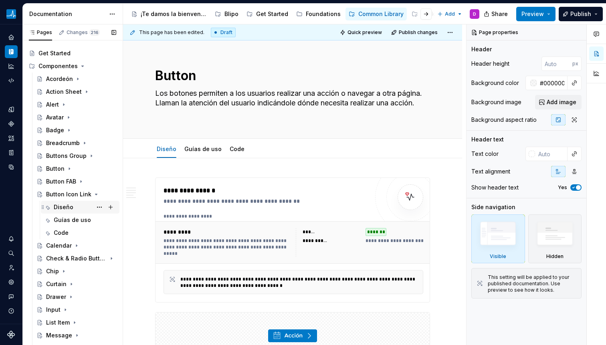
click at [68, 202] on div "Diseño" at bounding box center [85, 206] width 62 height 11
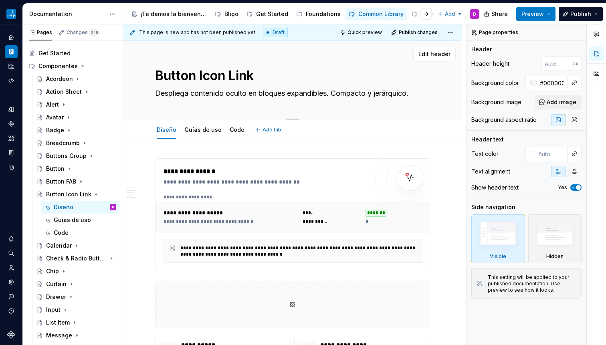
click at [179, 93] on textarea "Despliega contenido oculto en bloques expandibles. Compacto y jerárquico." at bounding box center [290, 93] width 275 height 13
paste textarea "Los botones permiten a los usuarios realizar una acción o navegar a otra página…"
type textarea "*"
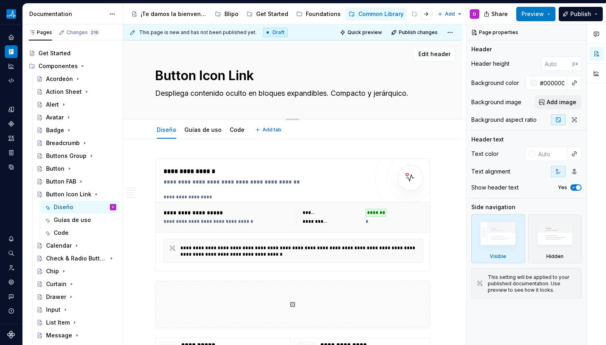
type textarea "Los botones permiten a los usuarios realizar una acción o navegar a otra página…"
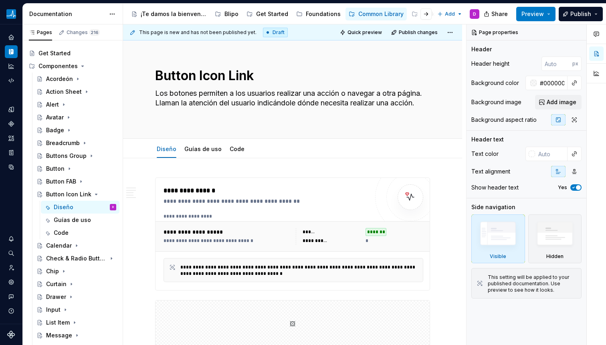
type textarea "*"
type textarea "Los botones permiten a los usuarios realizar una acción o navegar a otra página…"
click at [211, 106] on textarea "Los botones permiten a los usuarios realizar una acción o navegar a otra página…" at bounding box center [290, 103] width 275 height 32
click at [206, 111] on textarea "Los botones permiten a los usuarios realizar una acción o navegar a otra página…" at bounding box center [290, 103] width 275 height 32
type textarea "*"
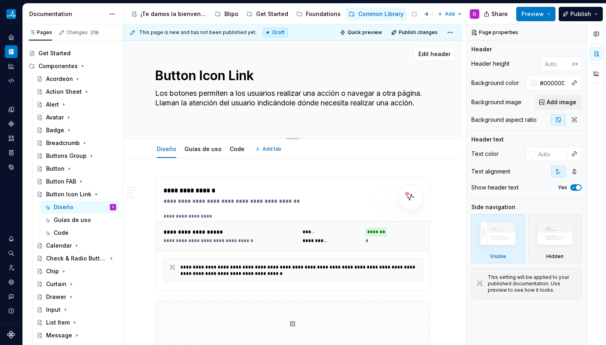
type textarea "Los botones permiten a los usuarios realizar una acción o navegar a otra página…"
paste textarea "Un Button Icon Link es un botón que utiliza un ícono (con o sin texto) y funcio…"
type textarea "*"
type textarea "Los botones permiten a los usuarios realizar una acción o navegar a otra página…"
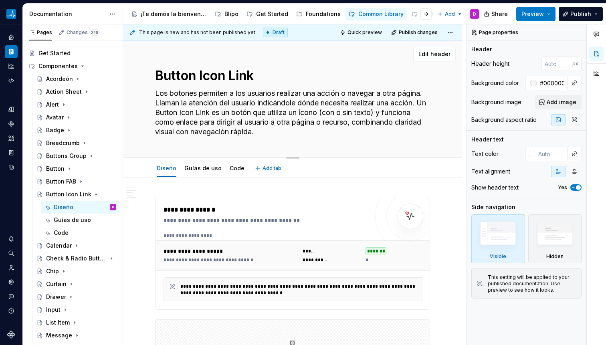
click at [212, 108] on textarea "Los botones permiten a los usuarios realizar una acción o navegar a otra página…" at bounding box center [290, 112] width 275 height 51
click at [201, 107] on textarea "Los botones permiten a los usuarios realizar una acción o navegar a otra página…" at bounding box center [290, 112] width 275 height 51
drag, startPoint x: 191, startPoint y: 94, endPoint x: 231, endPoint y: 105, distance: 41.1
click at [231, 105] on textarea "Los botones permiten a los usuarios realizar una acción o navegar a otra página…" at bounding box center [290, 112] width 275 height 51
drag, startPoint x: 231, startPoint y: 105, endPoint x: 219, endPoint y: 110, distance: 12.9
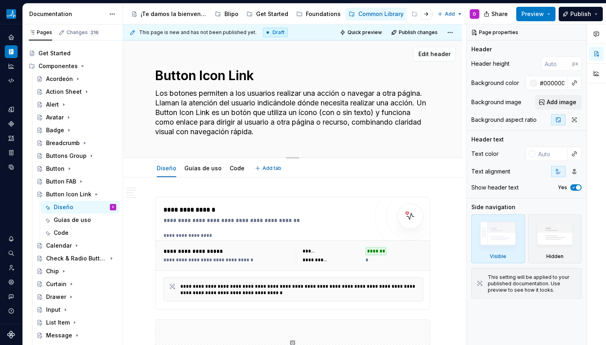
click at [230, 105] on textarea "Los botones permiten a los usuarios realizar una acción o navegar a otra página…" at bounding box center [290, 112] width 275 height 51
click at [181, 111] on textarea "Los botones permiten a los usuarios realizar una acción o navegar a otra página…" at bounding box center [290, 112] width 275 height 51
click at [183, 112] on textarea "Los botones permiten a los usuarios realizar una acción o navegar a otra página…" at bounding box center [290, 112] width 275 height 51
drag, startPoint x: 155, startPoint y: 95, endPoint x: 176, endPoint y: 107, distance: 25.1
click at [176, 107] on textarea "Los botones permiten a los usuarios realizar una acción o navegar a otra página…" at bounding box center [290, 112] width 275 height 51
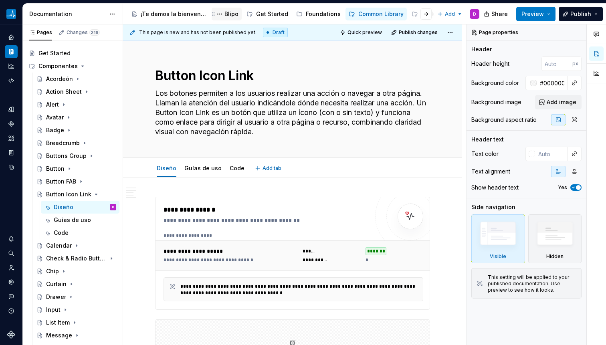
type textarea "*"
type textarea "Los botones permiten a los usuarios realizar una acción o navegar a otra página…"
click at [229, 137] on textarea "Los botones permiten a los usuarios realizar una acción o navegar a otra página…" at bounding box center [290, 112] width 275 height 51
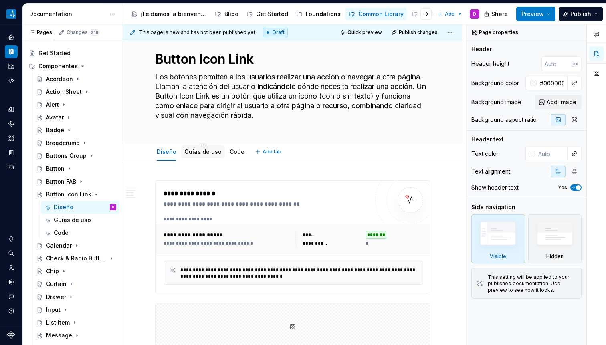
scroll to position [16, 0]
click at [207, 94] on textarea "Los botones permiten a los usuarios realizar una acción o navegar a otra página…" at bounding box center [290, 96] width 275 height 51
click at [232, 62] on textarea "Button Icon Link" at bounding box center [290, 59] width 275 height 19
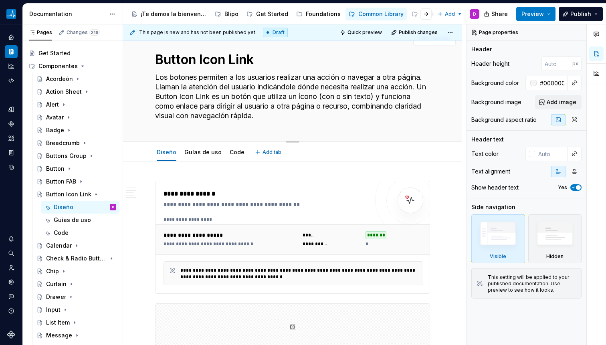
click at [235, 95] on textarea "Los botones permiten a los usuarios realizar una acción o navegar a otra página…" at bounding box center [290, 96] width 275 height 51
paste textarea "Un Button Icon Link es un botón con ícono (con o sin texto) que actúa como enla…"
type textarea "*"
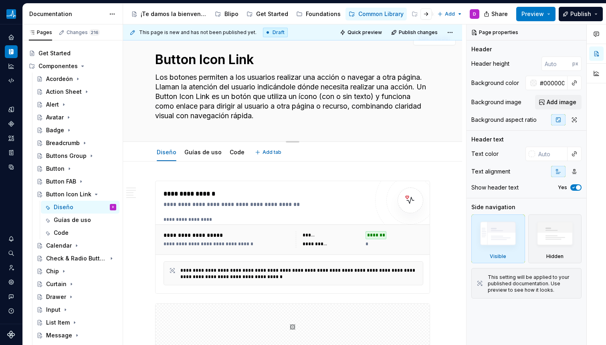
type textarea "Un Button Icon Link es un botón con ícono (con o sin texto) que actúa como enla…"
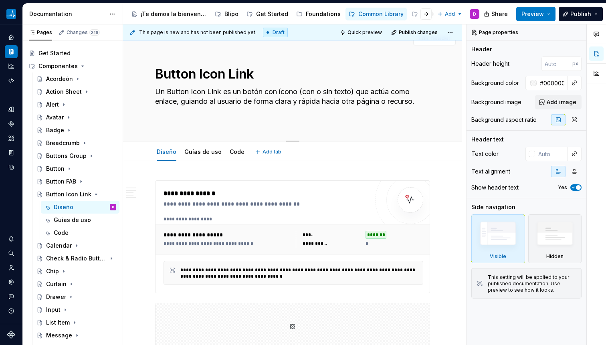
scroll to position [30, 0]
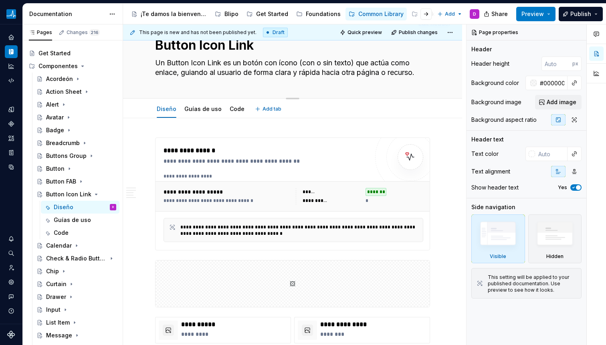
click at [207, 59] on textarea "Un Button Icon Link es un botón con ícono (con o sin texto) que actúa como enla…" at bounding box center [290, 67] width 275 height 22
click at [178, 61] on textarea "Un Button Icon Link es un botón con ícono (con o sin texto) que actúa como enla…" at bounding box center [290, 67] width 275 height 22
click at [168, 63] on textarea "Un Button Icon Link es un botón con ícono (con o sin texto) que actúa como enla…" at bounding box center [290, 67] width 275 height 22
type textarea "*"
type textarea "Los botones permiten a los usuarios realizar una acción o navegar a otra página…"
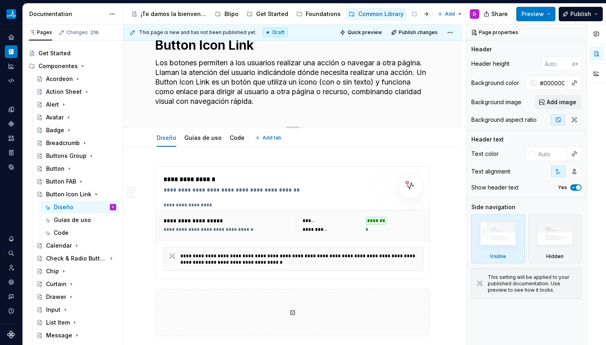
paste textarea "Un Button Icon Link es un botón con ícono (con o sin texto) que actúa como enla…"
type textarea "*"
type textarea "Un Button Icon Link es un botón con ícono (con o sin texto) que actúa como enla…"
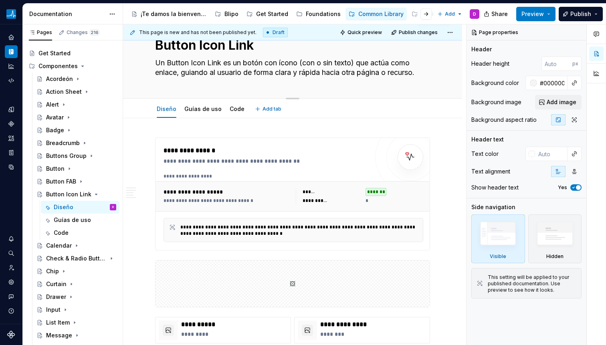
click at [175, 62] on textarea "Un Button Icon Link es un botón con ícono (con o sin texto) que actúa como enla…" at bounding box center [290, 67] width 275 height 22
click at [189, 64] on textarea "Un Button Icon Link es un botón con ícono (con o sin texto) que actúa como enla…" at bounding box center [290, 67] width 275 height 22
click at [166, 64] on textarea "Un Button Icon Link es un botón con ícono (con o sin texto) que actúa como enla…" at bounding box center [290, 67] width 275 height 22
type textarea "*"
type textarea "Un Button Icon Link es un botón con ícono (con o sin texto) que actúa como enla…"
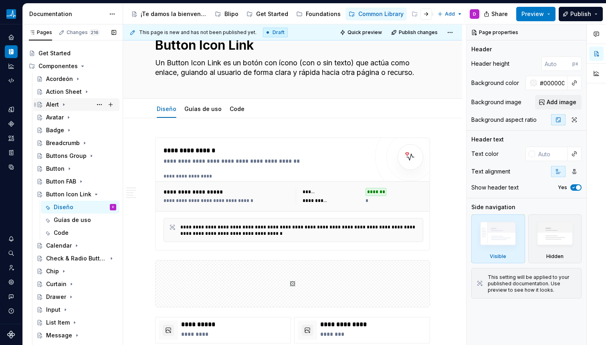
click at [50, 101] on div "Alert" at bounding box center [52, 105] width 13 height 8
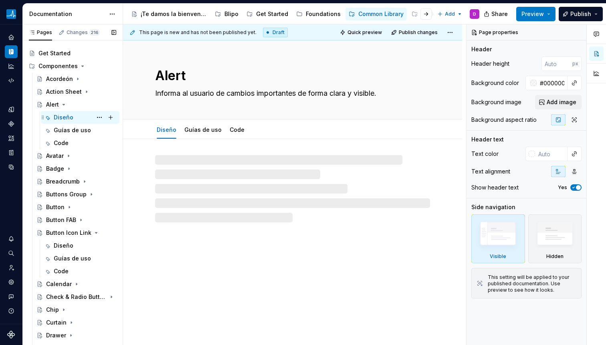
click at [63, 117] on div "Diseño" at bounding box center [64, 117] width 20 height 8
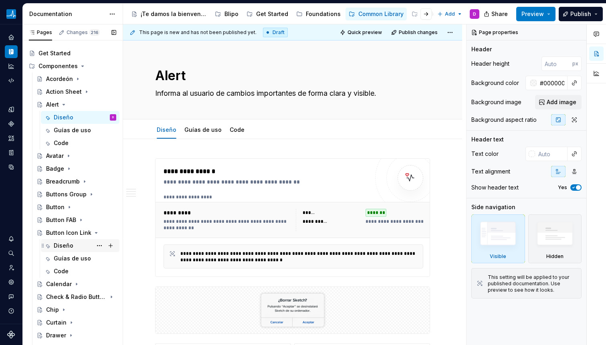
click at [64, 246] on div "Diseño" at bounding box center [64, 245] width 20 height 8
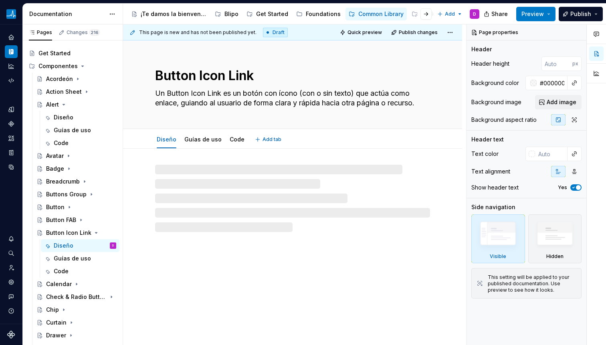
click at [211, 92] on textarea "Un Button Icon Link es un botón con ícono (con o sin texto) que actúa como enla…" at bounding box center [290, 98] width 275 height 22
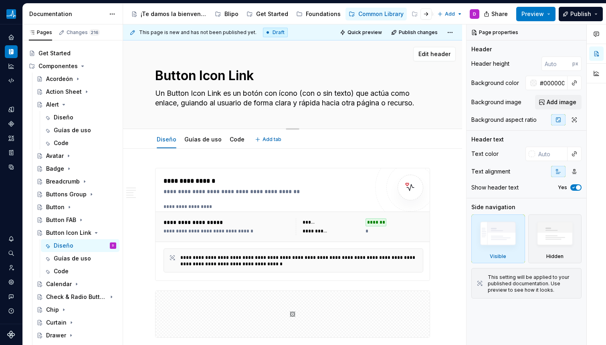
click at [225, 93] on textarea "Un Button Icon Link es un botón con ícono (con o sin texto) que actúa como enla…" at bounding box center [290, 98] width 275 height 22
drag, startPoint x: 230, startPoint y: 93, endPoint x: 149, endPoint y: 91, distance: 81.3
click at [149, 91] on div "Button Icon Link Un Button Icon Link es un botón con ícono (con o sin texto) qu…" at bounding box center [292, 84] width 339 height 89
type textarea "*"
type textarea "E un botón con [PERSON_NAME] (con o sin texto) que actúa como enlace, guiando a…"
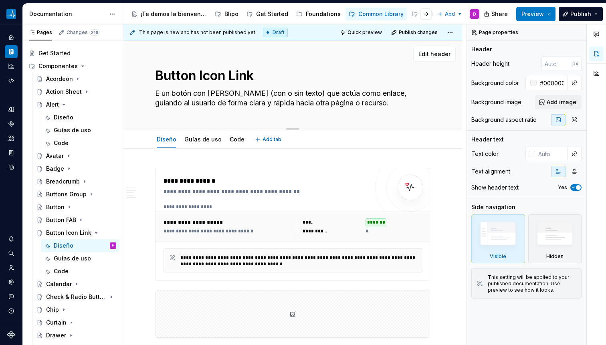
type textarea "*"
type textarea "Es un botón con [PERSON_NAME] (con o sin texto) que actúa como enlace, guiando …"
type textarea "*"
type textarea "Es un botón con [PERSON_NAME] (con o sin texto) que actúa como enlace, guiando …"
click at [267, 109] on textarea "Es un botón con [PERSON_NAME] (con o sin texto) que actúa como enlace, guiando …" at bounding box center [290, 98] width 275 height 22
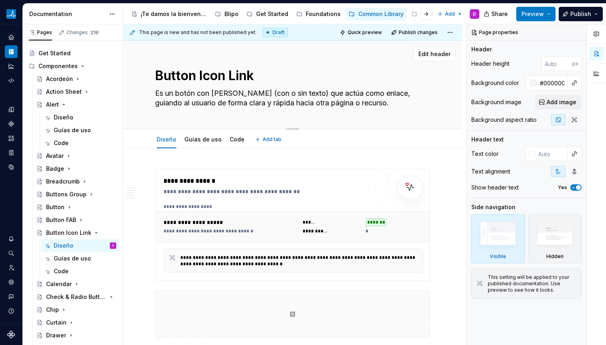
click at [207, 105] on textarea "Es un botón con [PERSON_NAME] (con o sin texto) que actúa como enlace, guiando …" at bounding box center [290, 98] width 275 height 22
click at [211, 104] on textarea "Es un botón con [PERSON_NAME] (con o sin texto) que actúa como enlace, guiando …" at bounding box center [290, 98] width 275 height 22
click at [195, 105] on textarea "Es un botón con [PERSON_NAME] (con o sin texto) que actúa como enlace, guiando …" at bounding box center [290, 98] width 275 height 22
click at [261, 106] on textarea "Es un botón con [PERSON_NAME] (con o sin texto) que actúa como enlace, guiando …" at bounding box center [290, 98] width 275 height 22
click at [171, 107] on textarea "Es un botón con [PERSON_NAME] (con o sin texto) que actúa como enlace, guiando …" at bounding box center [290, 98] width 275 height 22
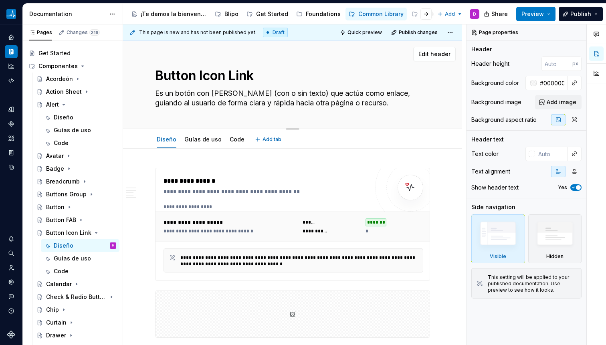
click at [185, 106] on textarea "Es un botón con [PERSON_NAME] (con o sin texto) que actúa como enlace, guiando …" at bounding box center [290, 98] width 275 height 22
drag, startPoint x: 194, startPoint y: 104, endPoint x: 251, endPoint y: 102, distance: 56.5
click at [249, 102] on textarea "Es un botón con [PERSON_NAME] (con o sin texto) que actúa como enlace, guiando …" at bounding box center [290, 98] width 275 height 22
click at [251, 102] on textarea "Es un botón con [PERSON_NAME] (con o sin texto) que actúa como enlace, guiando …" at bounding box center [290, 98] width 275 height 22
click at [239, 107] on textarea "Es un botón con [PERSON_NAME] (con o sin texto) que actúa como enlace, guiando …" at bounding box center [290, 98] width 275 height 22
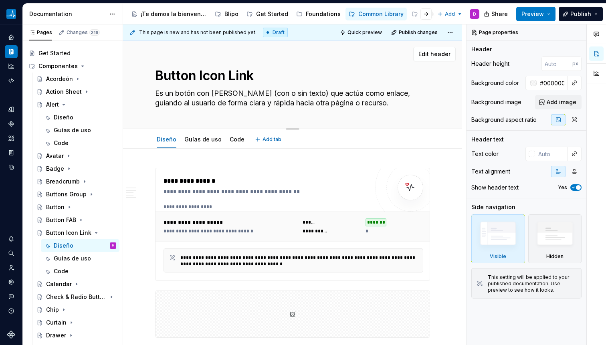
click at [243, 109] on textarea "Es un botón con [PERSON_NAME] (con o sin texto) que actúa como enlace, guiando …" at bounding box center [290, 98] width 275 height 22
click at [268, 102] on textarea "Es un botón con [PERSON_NAME] (con o sin texto) que actúa como enlace, guiando …" at bounding box center [290, 98] width 275 height 22
click at [262, 103] on textarea "Es un botón con [PERSON_NAME] (con o sin texto) que actúa como enlace, guiando …" at bounding box center [290, 98] width 275 height 22
click at [265, 103] on textarea "Es un botón con [PERSON_NAME] (con o sin texto) que actúa como enlace, guiando …" at bounding box center [290, 98] width 275 height 22
click at [269, 103] on textarea "Es un botón con [PERSON_NAME] (con o sin texto) que actúa como enlace, guiando …" at bounding box center [290, 98] width 275 height 22
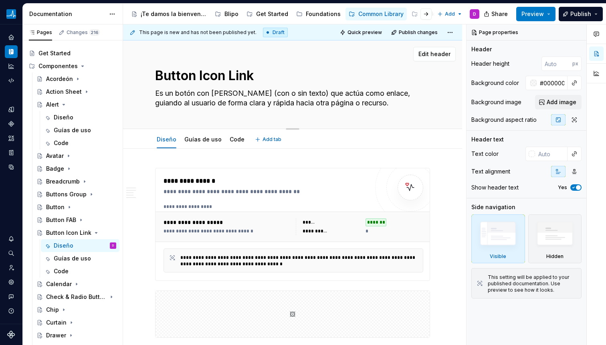
click at [269, 103] on textarea "Es un botón con [PERSON_NAME] (con o sin texto) que actúa como enlace, guiando …" at bounding box center [290, 98] width 275 height 22
type textarea "*"
type textarea "Es un botón con [PERSON_NAME] (con o sin texto) que actúa como enlace, guiando …"
type textarea "*"
type textarea "Es un botón con [PERSON_NAME] (con o sin texto) que actúa como enlace, guiando …"
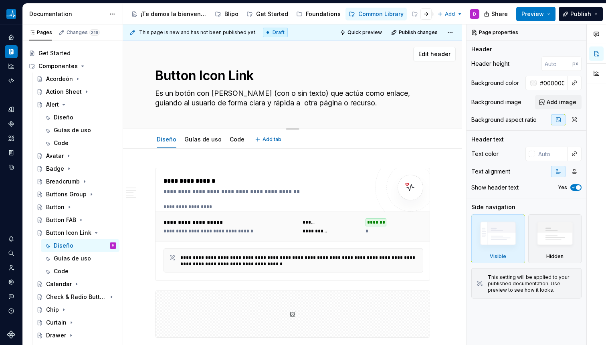
type textarea "*"
type textarea "Es un botón con [PERSON_NAME] (con o sin texto) que actúa como enlace, guiando …"
type textarea "*"
type textarea "Es un botón con [PERSON_NAME] (con o sin texto) que actúa como enlace, guiando …"
type textarea "*"
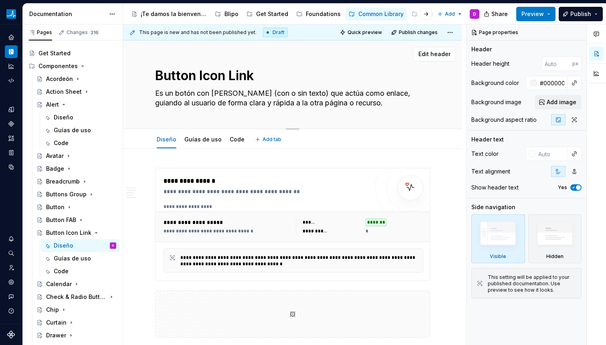
type textarea "Es un botón con [PERSON_NAME] (con o sin texto) que actúa como enlace, guiando …"
type textarea "*"
type textarea "Es un botón con [PERSON_NAME] (con o sin texto) que actúa como enlace, guiando …"
type textarea "*"
type textarea "Es un botón con [PERSON_NAME] (con o sin texto) que actúa como enlace, guiando …"
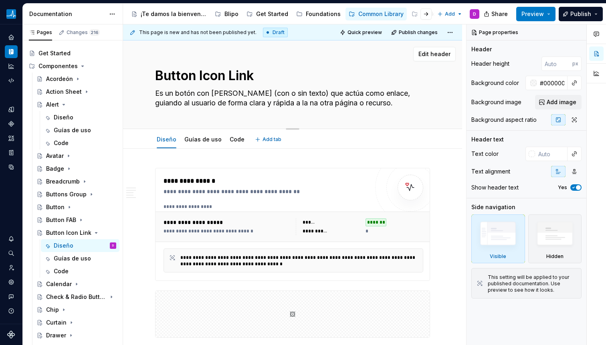
type textarea "*"
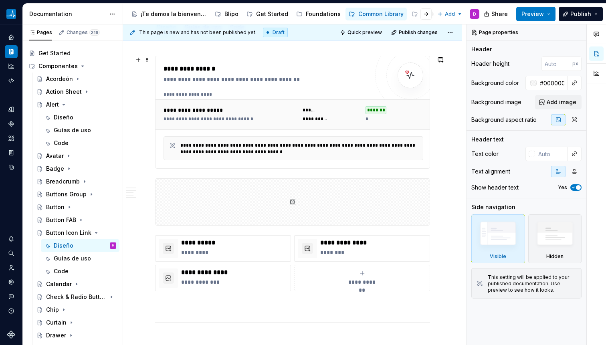
scroll to position [133, 0]
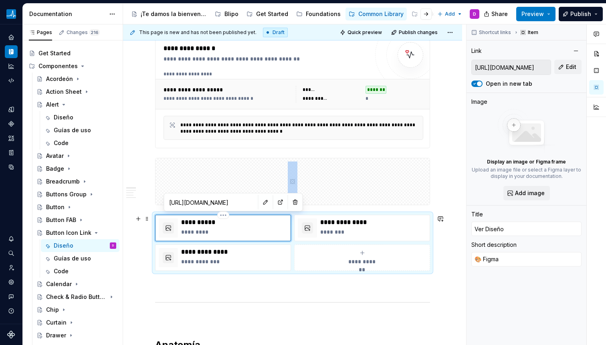
click at [253, 226] on div "**********" at bounding box center [234, 227] width 106 height 19
click at [275, 202] on button "button" at bounding box center [280, 202] width 11 height 11
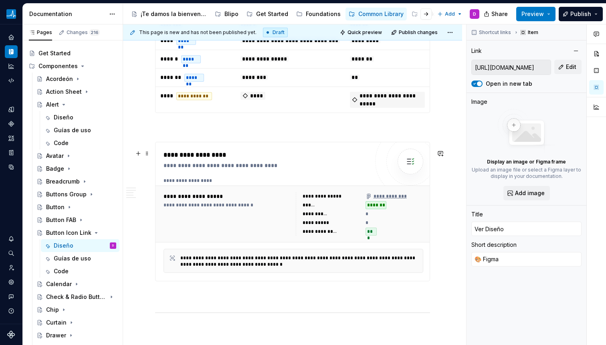
scroll to position [1274, 0]
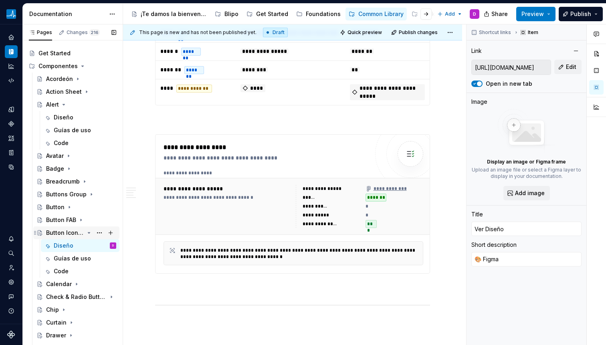
click at [86, 231] on icon "Page tree" at bounding box center [89, 232] width 6 height 6
click at [75, 243] on icon "Page tree" at bounding box center [76, 245] width 6 height 6
click at [63, 254] on div "Diseño" at bounding box center [64, 258] width 20 height 8
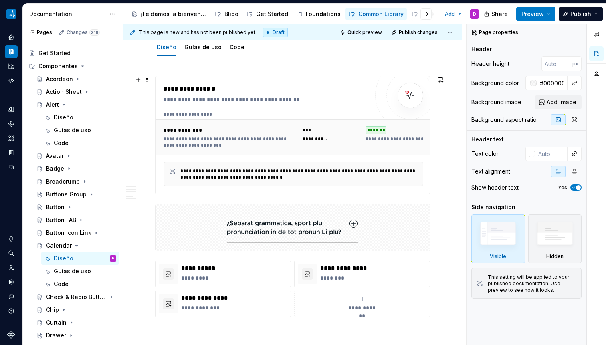
scroll to position [99, 0]
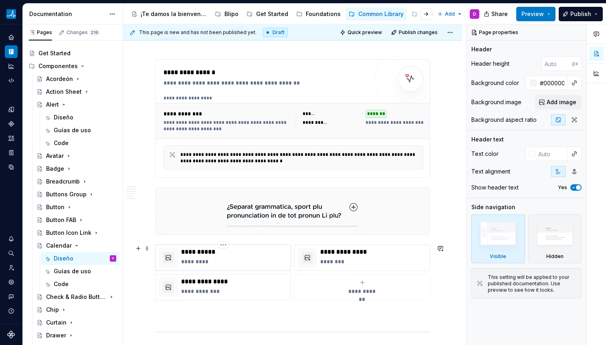
click at [219, 256] on p "**********" at bounding box center [234, 252] width 106 height 8
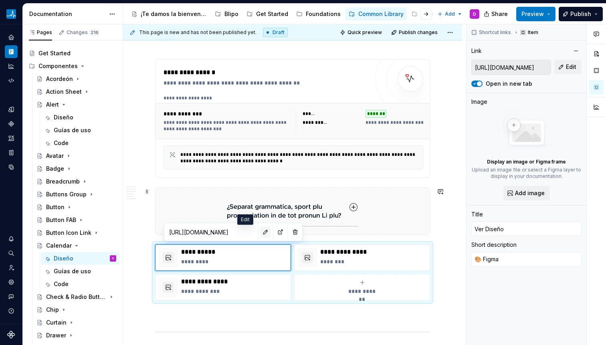
click at [260, 235] on button "button" at bounding box center [265, 231] width 11 height 11
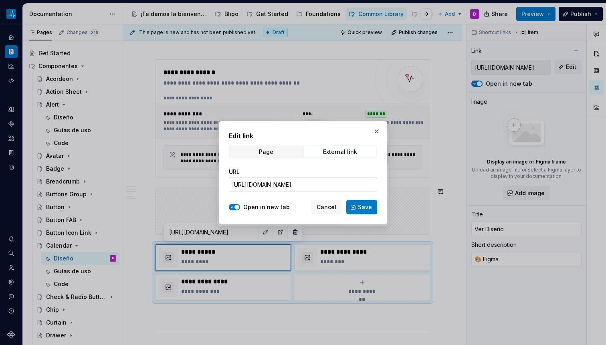
click at [291, 180] on input "[URL][DOMAIN_NAME]" at bounding box center [303, 184] width 148 height 14
paste input "35-128808&t=CEbD6AkpLBie1nAn"
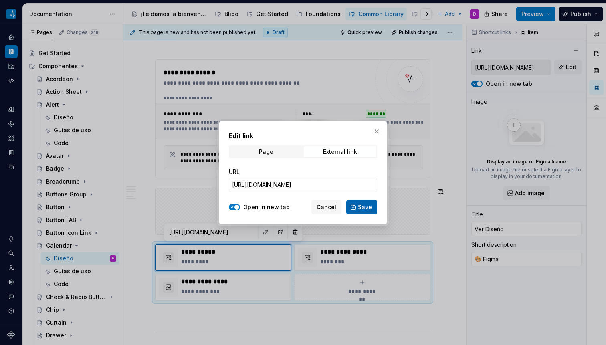
click at [362, 206] on span "Save" at bounding box center [365, 207] width 14 height 8
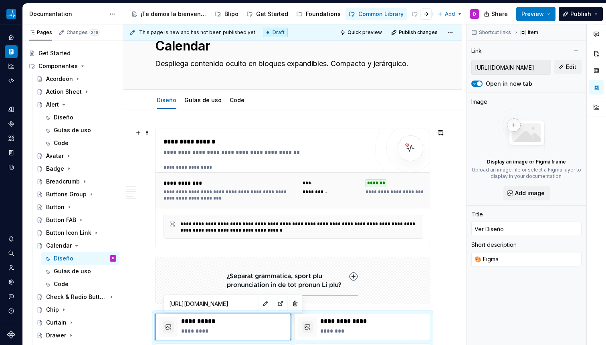
scroll to position [33, 0]
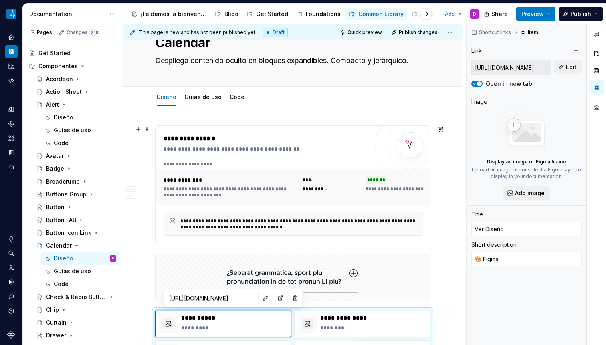
click at [197, 152] on div "**********" at bounding box center [265, 149] width 205 height 8
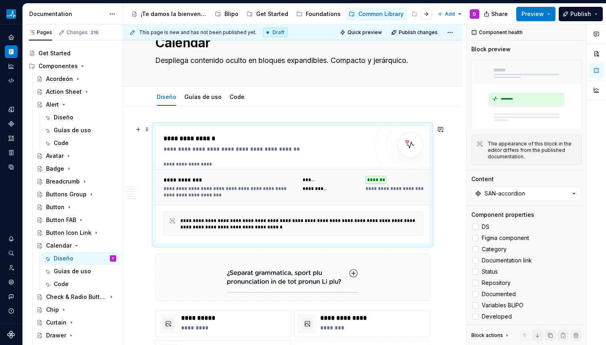
click at [357, 176] on div "******" at bounding box center [331, 180] width 58 height 8
click at [518, 189] on div "SAN-accordion" at bounding box center [504, 193] width 40 height 8
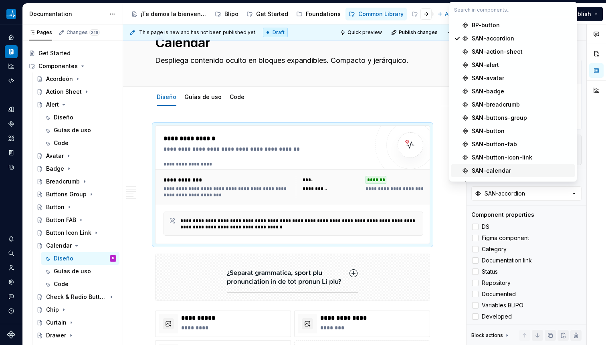
click at [502, 169] on div "SAN-calendar" at bounding box center [490, 171] width 39 height 8
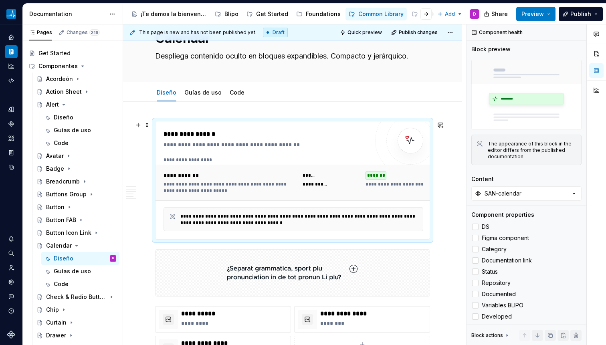
scroll to position [38, 0]
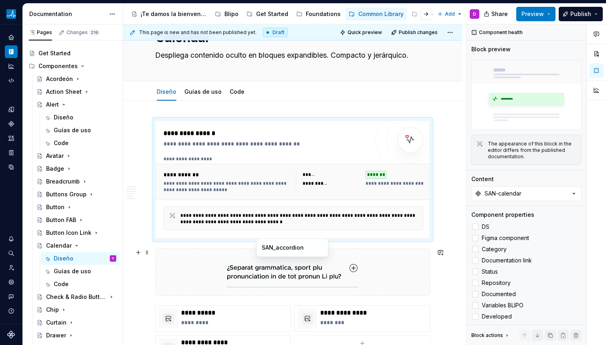
click at [324, 269] on img at bounding box center [292, 272] width 131 height 40
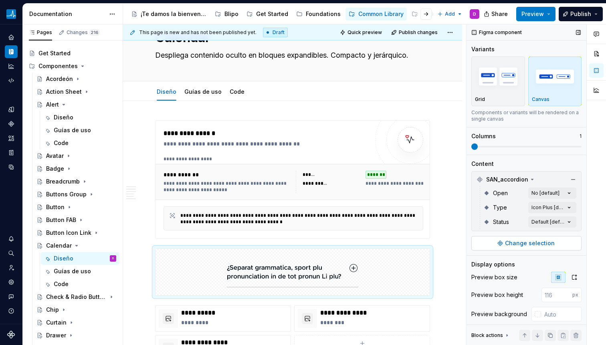
click at [525, 246] on span "Change selection" at bounding box center [530, 243] width 50 height 8
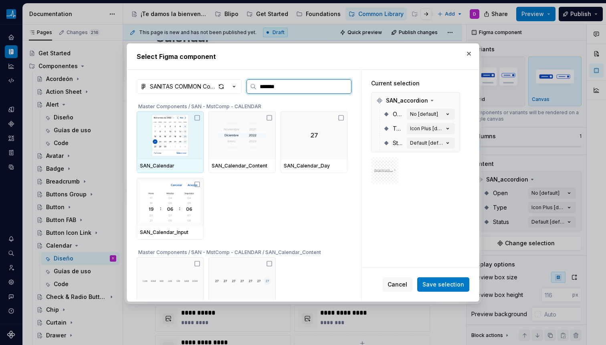
click at [172, 129] on img at bounding box center [170, 136] width 60 height 42
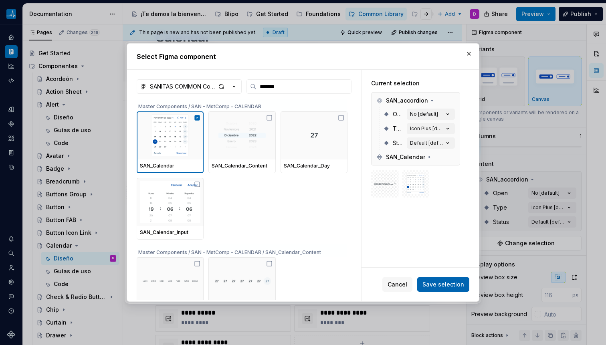
click at [431, 286] on span "Save selection" at bounding box center [443, 284] width 42 height 8
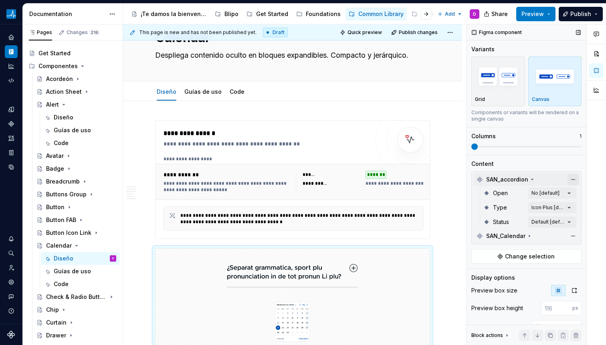
click at [569, 177] on button "button" at bounding box center [572, 179] width 11 height 11
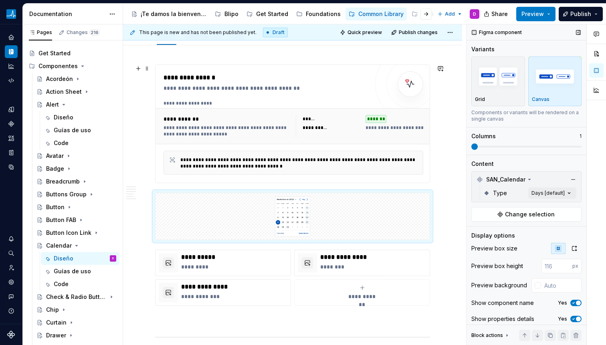
scroll to position [95, 0]
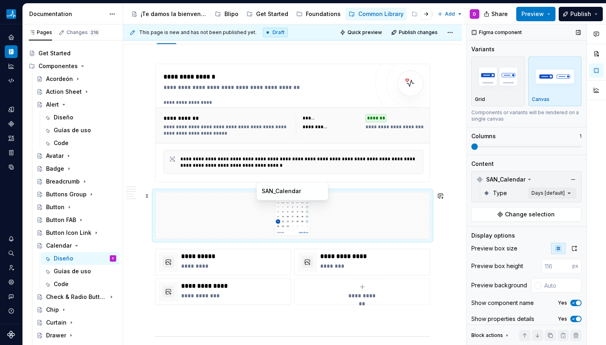
click at [308, 215] on img at bounding box center [292, 215] width 128 height 40
click at [336, 218] on img at bounding box center [292, 215] width 128 height 40
click at [501, 183] on span "SAN_Calendar" at bounding box center [505, 179] width 39 height 8
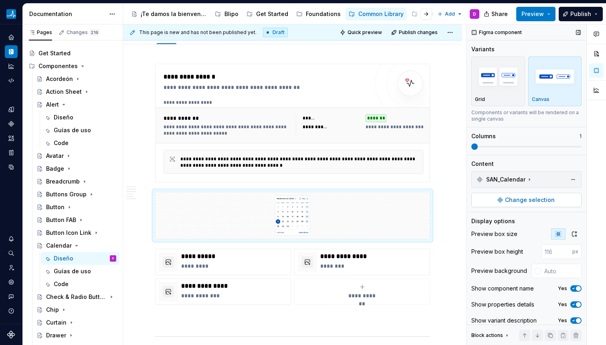
click at [507, 196] on span "Change selection" at bounding box center [530, 200] width 50 height 8
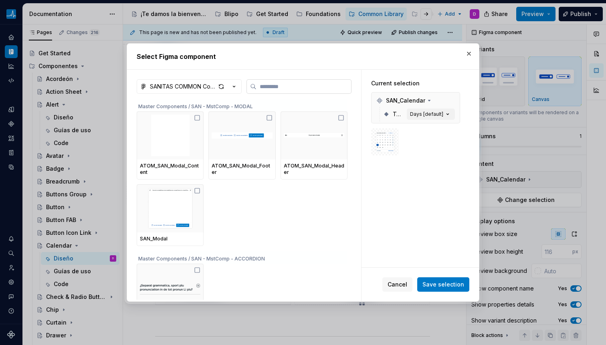
click at [268, 89] on input "search" at bounding box center [303, 86] width 95 height 8
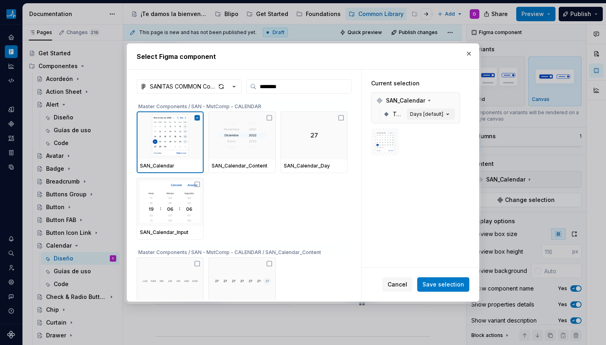
click at [449, 284] on span "Save selection" at bounding box center [443, 284] width 42 height 8
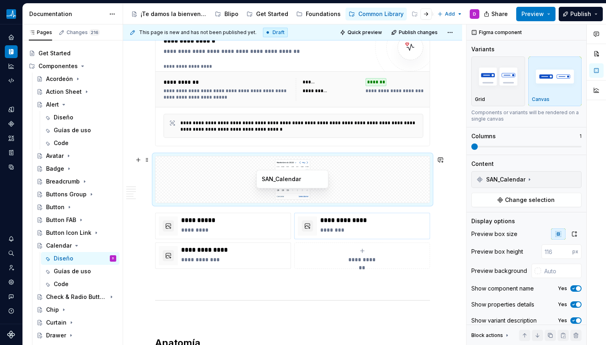
scroll to position [143, 0]
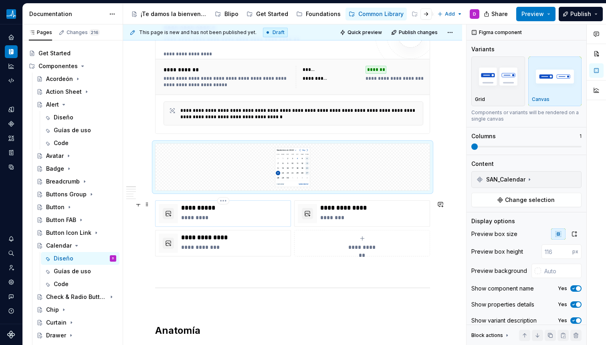
drag, startPoint x: 225, startPoint y: 210, endPoint x: 219, endPoint y: 211, distance: 6.1
click at [225, 210] on p "**********" at bounding box center [234, 208] width 106 height 8
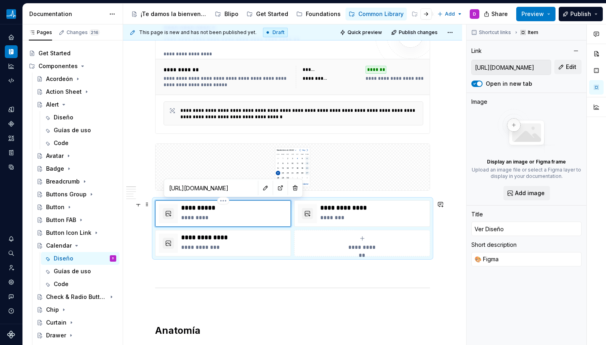
click at [196, 211] on p "**********" at bounding box center [234, 208] width 106 height 8
click at [275, 189] on button "button" at bounding box center [280, 187] width 11 height 11
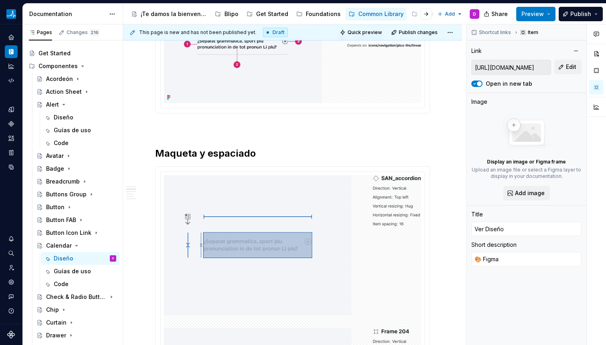
scroll to position [437, 0]
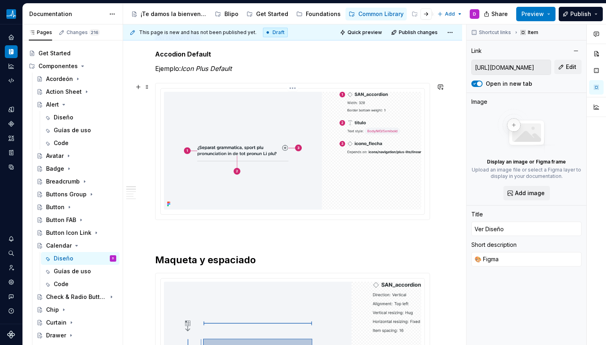
click at [281, 126] on img at bounding box center [292, 151] width 257 height 118
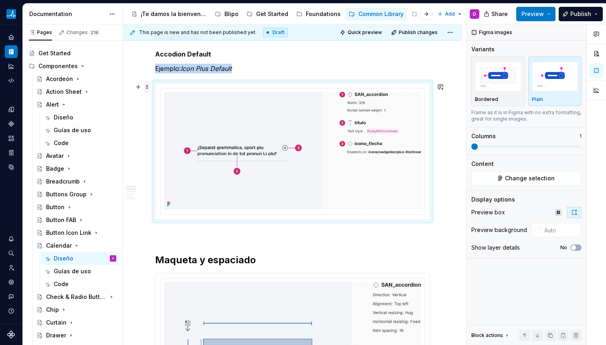
click at [147, 87] on span at bounding box center [147, 86] width 6 height 11
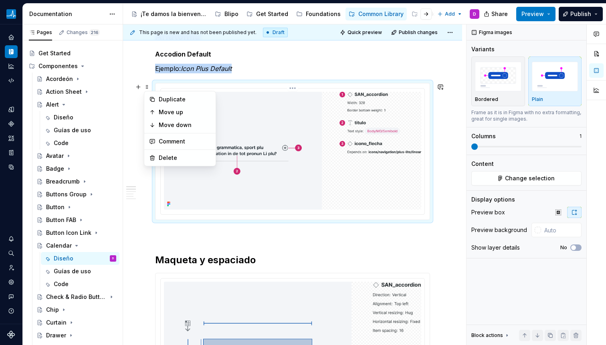
click at [348, 125] on img at bounding box center [292, 151] width 257 height 118
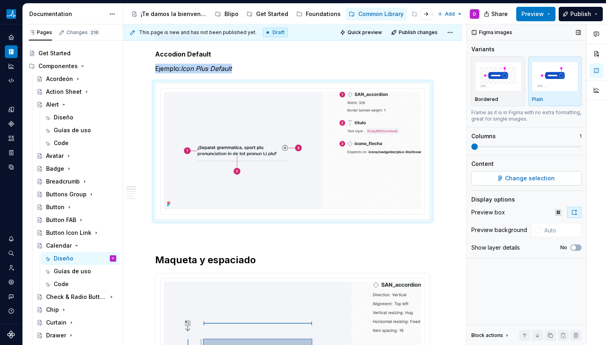
click at [539, 175] on span "Change selection" at bounding box center [530, 178] width 50 height 8
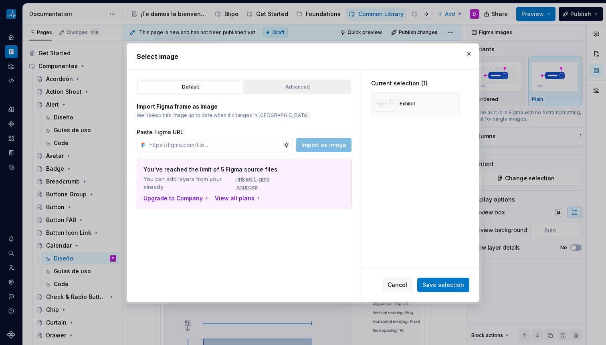
click at [278, 87] on div "Advanced" at bounding box center [297, 87] width 101 height 8
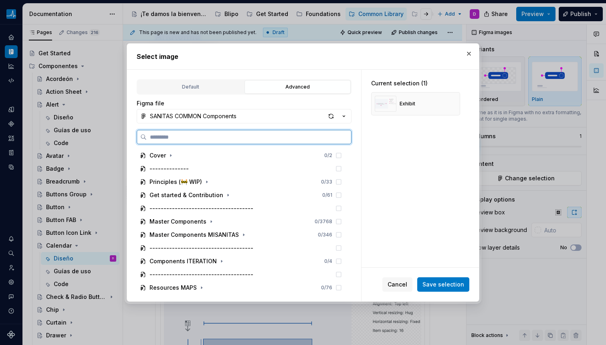
click at [252, 133] on input "search" at bounding box center [249, 137] width 204 height 8
paste input "**********"
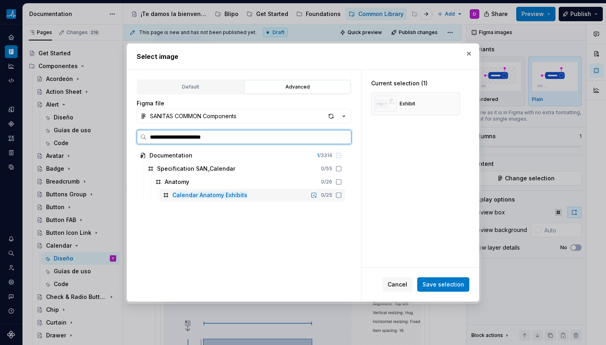
click at [338, 194] on icon at bounding box center [338, 195] width 6 height 6
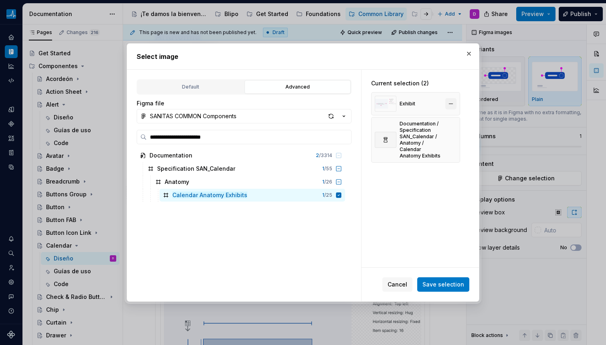
click at [448, 102] on button "button" at bounding box center [450, 103] width 11 height 11
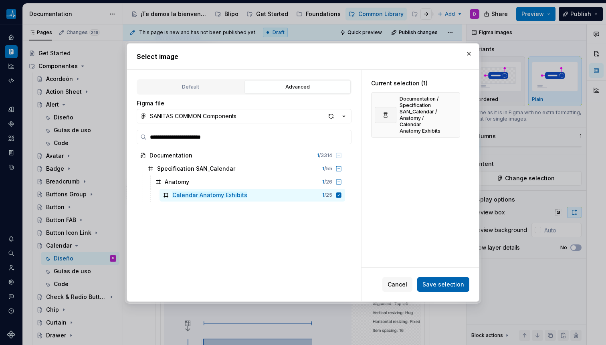
click at [455, 287] on span "Save selection" at bounding box center [443, 284] width 42 height 8
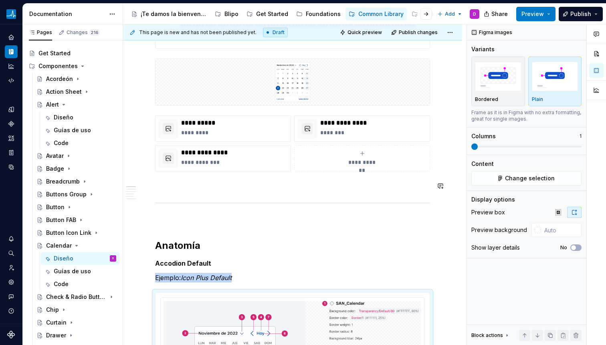
scroll to position [284, 0]
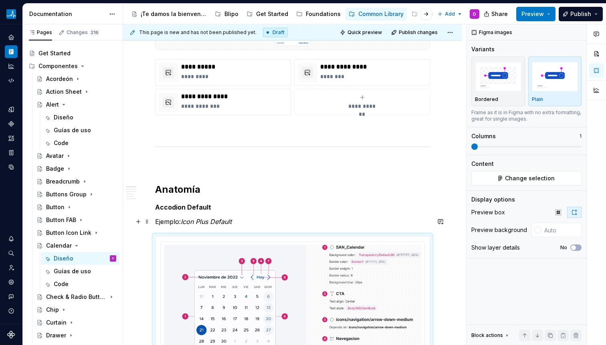
click at [200, 222] on em "Icon Plus Default" at bounding box center [206, 221] width 51 height 8
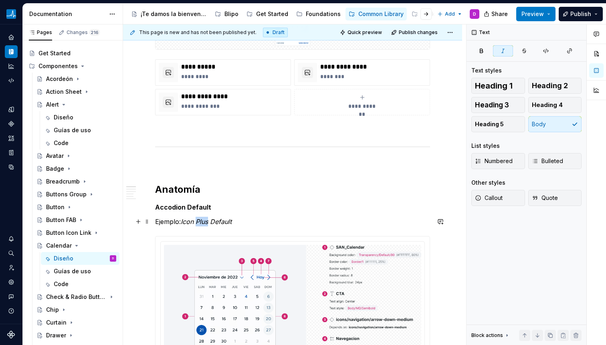
click at [200, 222] on em "Icon Plus Default" at bounding box center [206, 221] width 51 height 8
click at [187, 221] on em "Icon Plus Default" at bounding box center [206, 221] width 51 height 8
click at [177, 193] on h2 "Anatomía" at bounding box center [292, 189] width 275 height 13
click at [178, 208] on strong "Accodion Default" at bounding box center [183, 207] width 56 height 8
click at [177, 208] on strong "Accodion Default" at bounding box center [183, 207] width 56 height 8
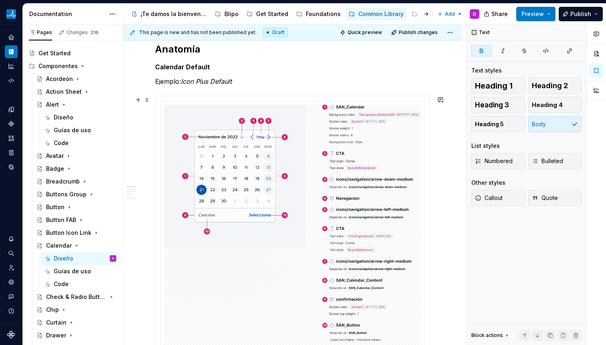
scroll to position [354, 0]
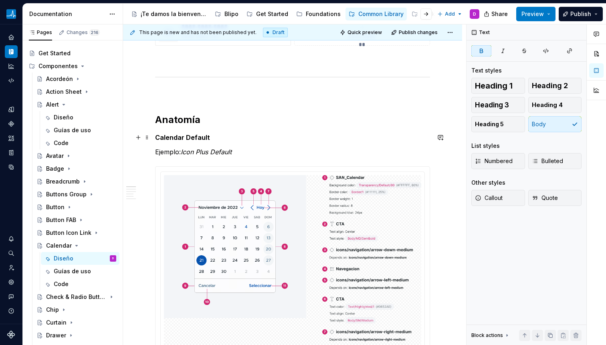
click at [189, 135] on strong "Calendar Default" at bounding box center [182, 137] width 55 height 8
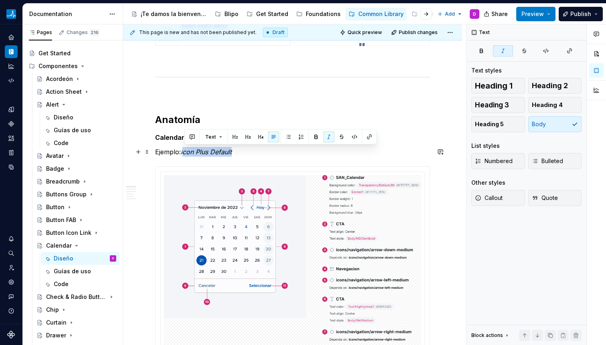
drag, startPoint x: 185, startPoint y: 153, endPoint x: 251, endPoint y: 151, distance: 66.5
click at [251, 151] on p "Ejemplo: Icon Plus Default" at bounding box center [292, 152] width 275 height 10
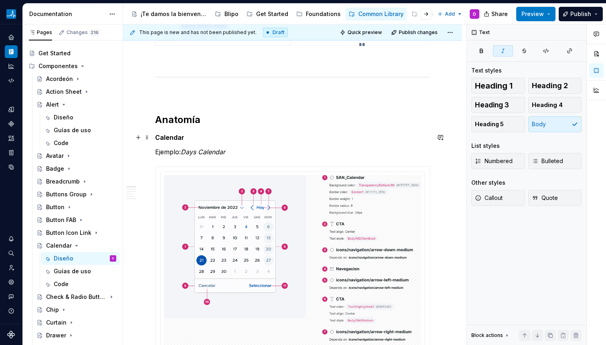
click at [166, 140] on strong "Calendar" at bounding box center [169, 137] width 29 height 8
click at [160, 125] on h2 "Anatomía" at bounding box center [292, 119] width 275 height 13
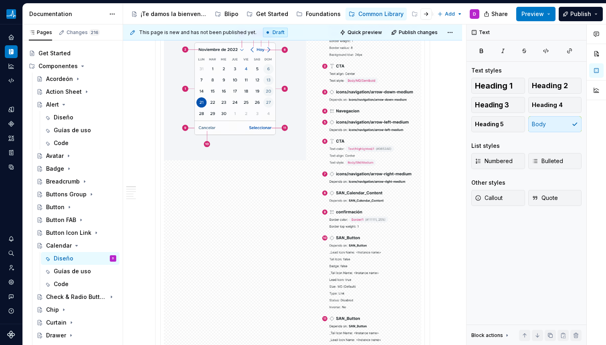
scroll to position [246, 0]
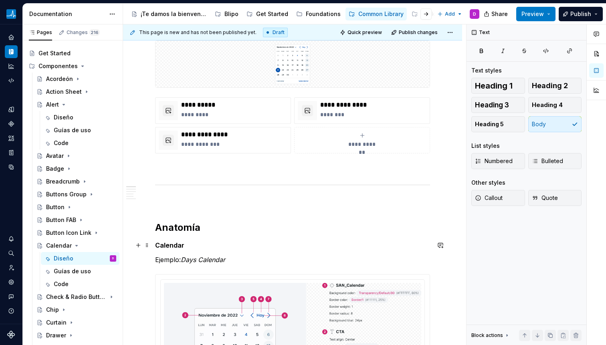
click at [165, 243] on strong "Calendar" at bounding box center [169, 245] width 29 height 8
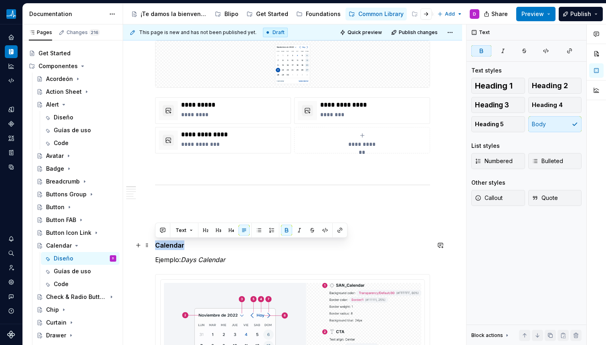
click at [165, 243] on strong "Calendar" at bounding box center [169, 245] width 29 height 8
click at [275, 198] on p at bounding box center [292, 202] width 275 height 10
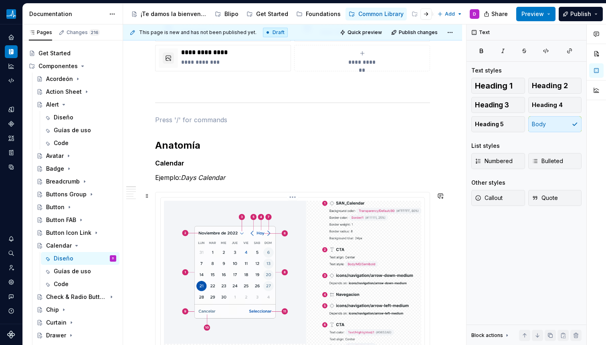
scroll to position [326, 0]
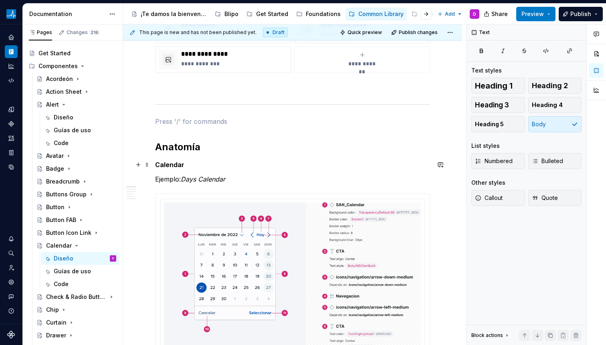
click at [176, 166] on strong "Calendar" at bounding box center [169, 165] width 29 height 8
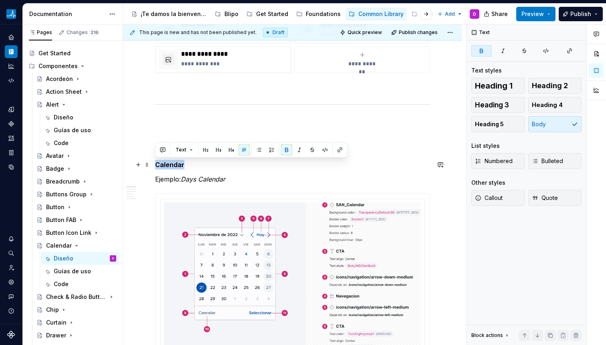
click at [176, 166] on strong "Calendar" at bounding box center [169, 165] width 29 height 8
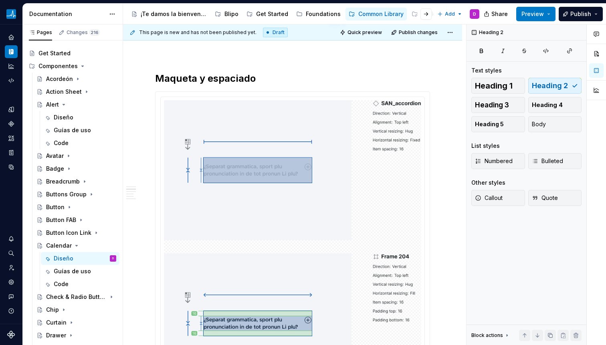
scroll to position [946, 0]
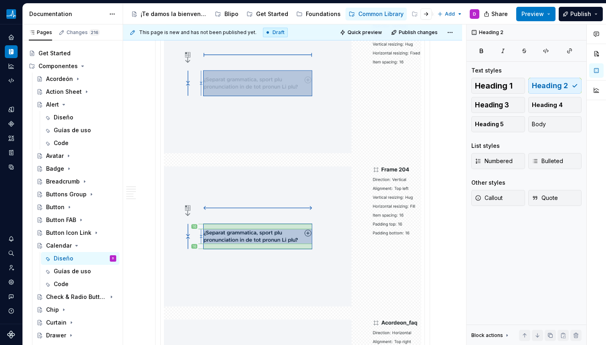
click at [239, 139] on img at bounding box center [292, 236] width 257 height 446
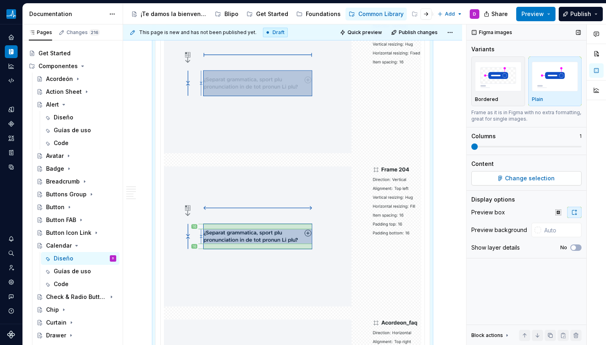
click at [519, 183] on button "Change selection" at bounding box center [526, 178] width 110 height 14
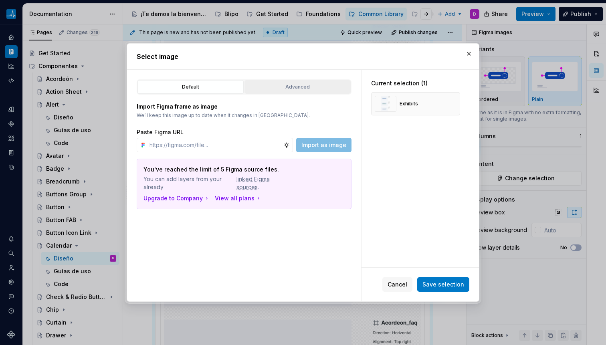
click at [297, 89] on div "Advanced" at bounding box center [297, 87] width 101 height 8
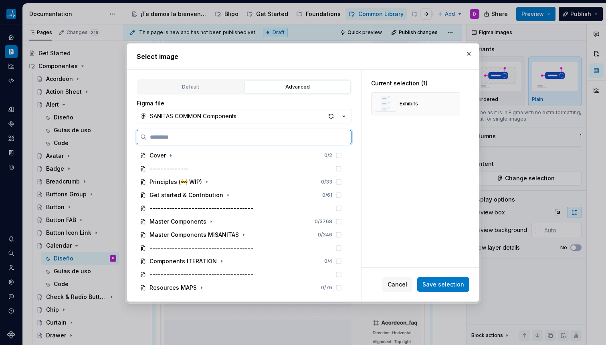
click at [228, 137] on input "search" at bounding box center [249, 137] width 204 height 8
paste input "**********"
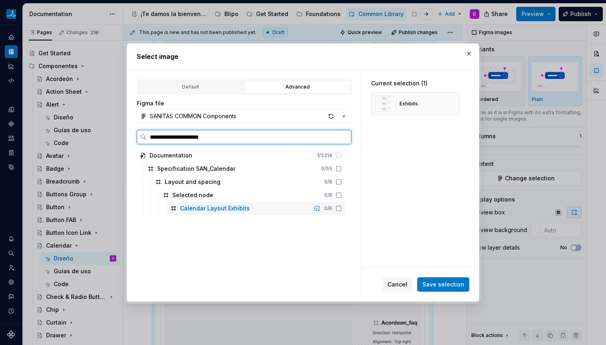
click at [336, 208] on icon at bounding box center [338, 208] width 6 height 6
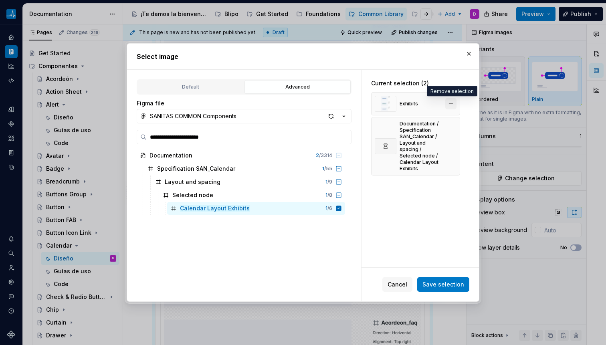
click at [449, 107] on button "button" at bounding box center [450, 103] width 11 height 11
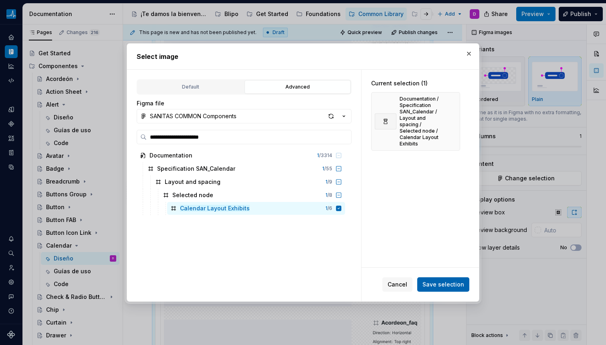
click at [449, 285] on span "Save selection" at bounding box center [443, 284] width 42 height 8
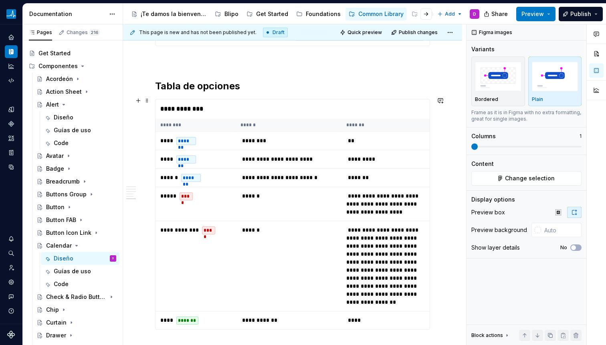
scroll to position [2452, 0]
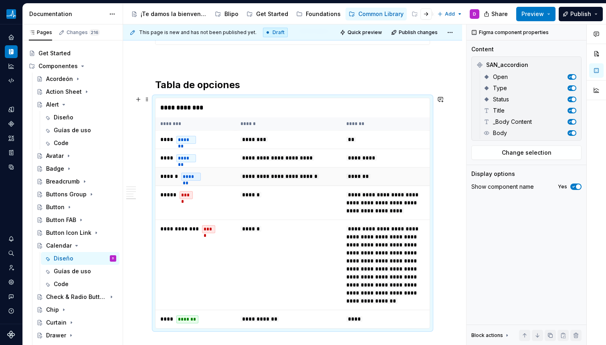
click at [259, 168] on td "**********" at bounding box center [288, 176] width 106 height 18
click at [509, 159] on button "Change selection" at bounding box center [526, 152] width 110 height 14
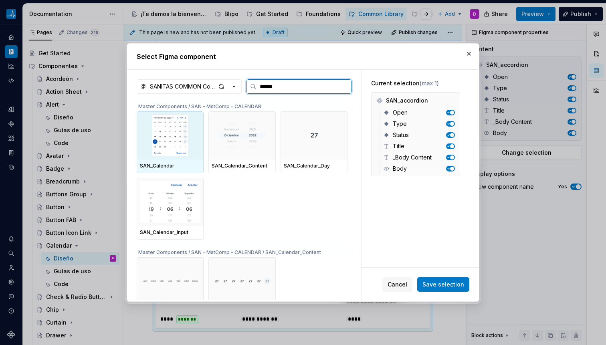
click at [170, 134] on img at bounding box center [170, 136] width 60 height 42
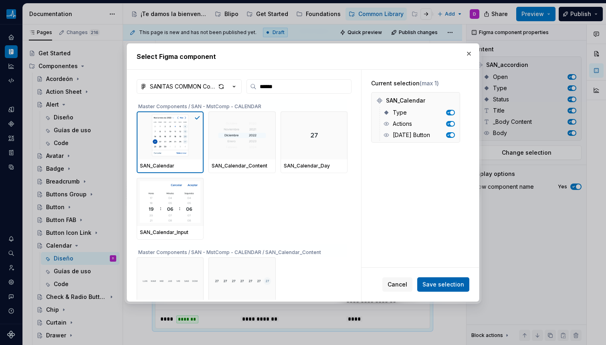
click at [439, 284] on span "Save selection" at bounding box center [443, 284] width 42 height 8
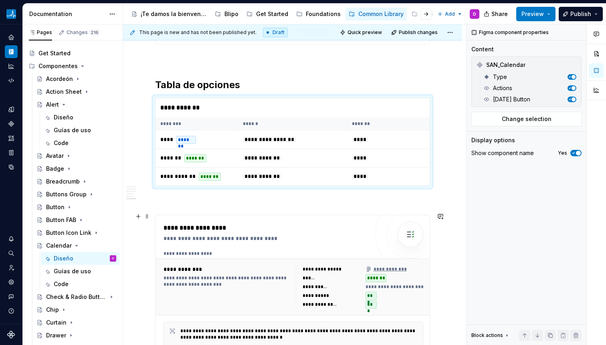
scroll to position [2471, 0]
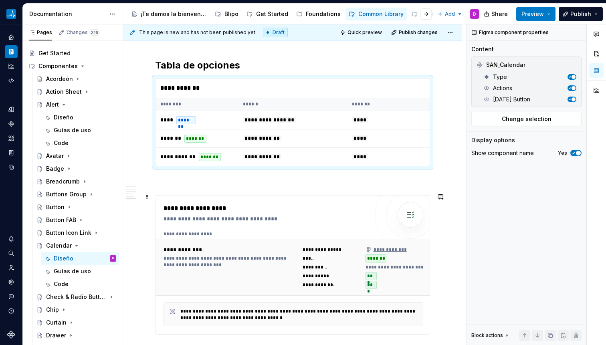
click at [281, 255] on div "**********" at bounding box center [226, 261] width 127 height 13
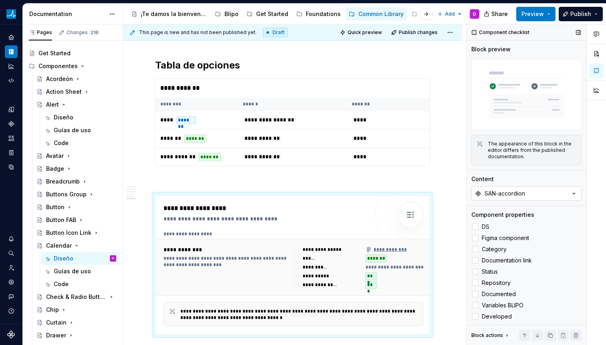
click at [532, 192] on button "SAN-accordion" at bounding box center [526, 193] width 110 height 14
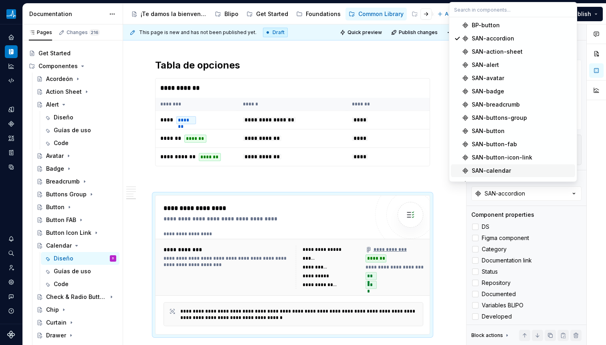
click at [499, 169] on div "SAN-calendar" at bounding box center [490, 171] width 39 height 8
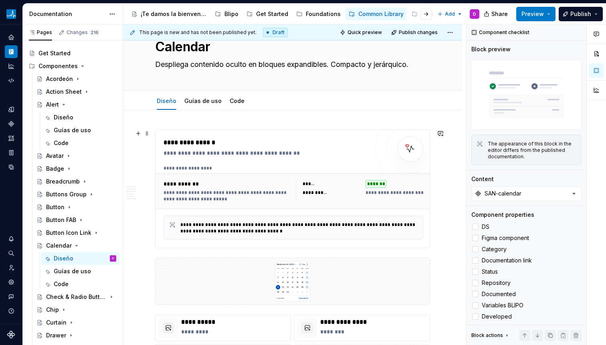
scroll to position [0, 0]
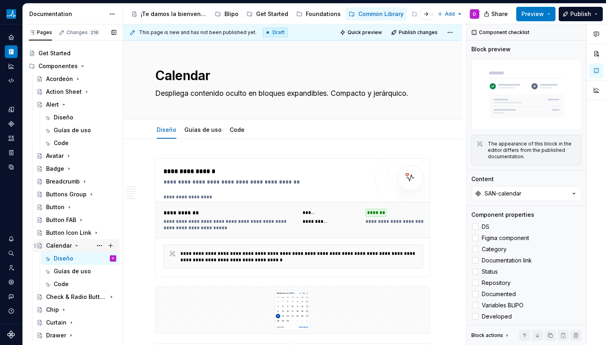
click at [73, 245] on icon "Page tree" at bounding box center [76, 245] width 6 height 6
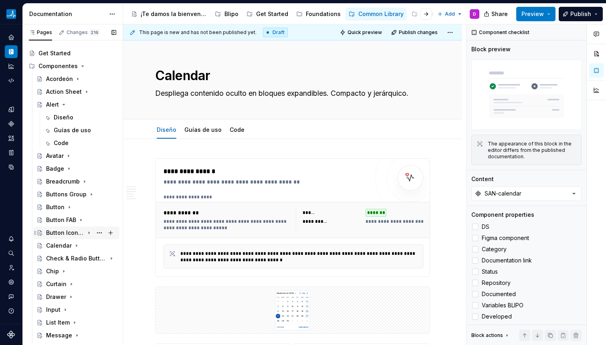
click at [86, 231] on icon "Page tree" at bounding box center [89, 232] width 6 height 6
click at [70, 241] on div "Diseño" at bounding box center [85, 245] width 62 height 11
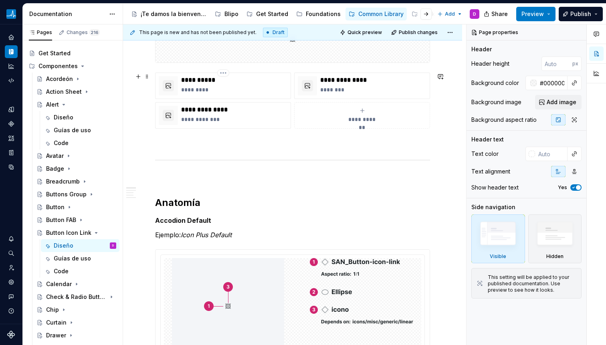
scroll to position [369, 0]
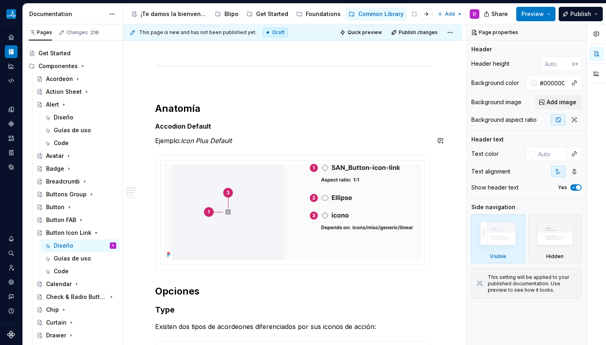
click at [169, 131] on p "Accodion Default" at bounding box center [292, 126] width 275 height 10
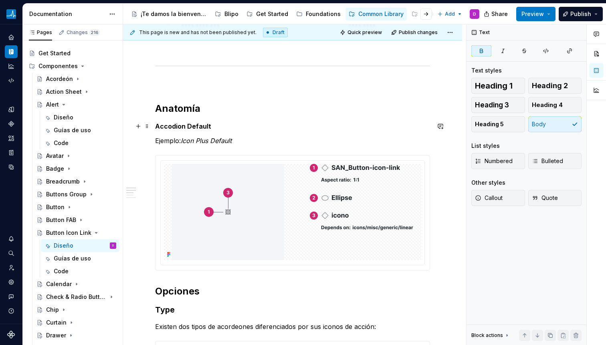
click at [169, 129] on strong "Accodion Default" at bounding box center [183, 126] width 56 height 8
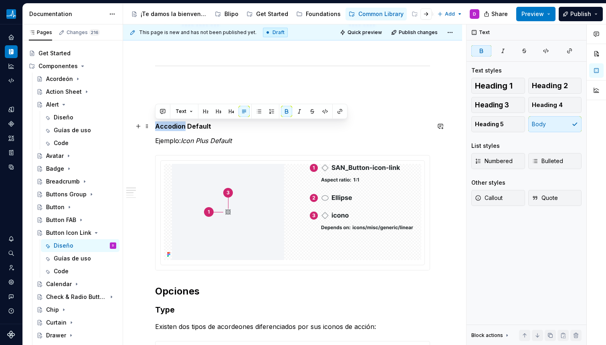
click at [169, 129] on strong "Accodion Default" at bounding box center [183, 126] width 56 height 8
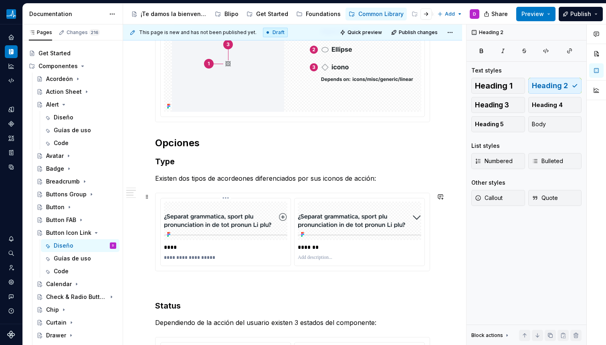
scroll to position [295, 0]
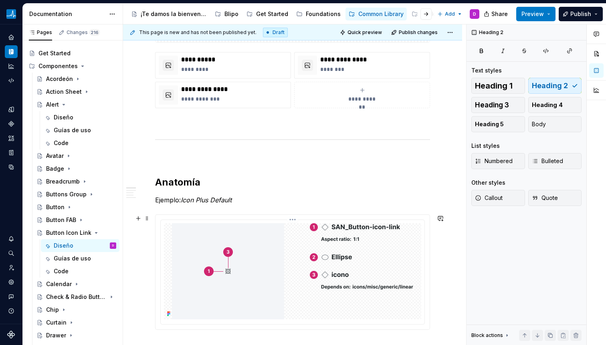
click at [246, 266] on img at bounding box center [292, 271] width 241 height 96
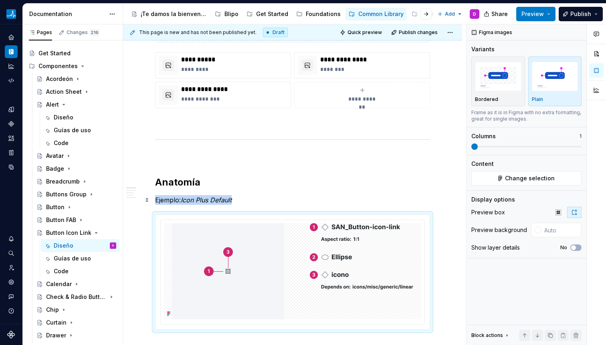
click at [179, 199] on p "Ejemplo: Icon Plus Default" at bounding box center [292, 200] width 275 height 10
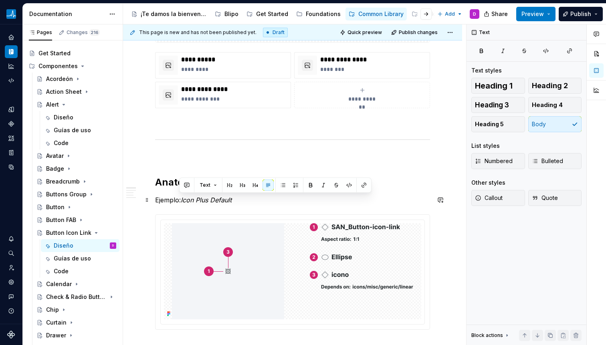
click at [184, 198] on em "Icon Plus Default" at bounding box center [206, 200] width 51 height 8
drag, startPoint x: 184, startPoint y: 199, endPoint x: 268, endPoint y: 200, distance: 83.7
click at [264, 201] on p "Ejemplo: Icon Plus Default" at bounding box center [292, 200] width 275 height 10
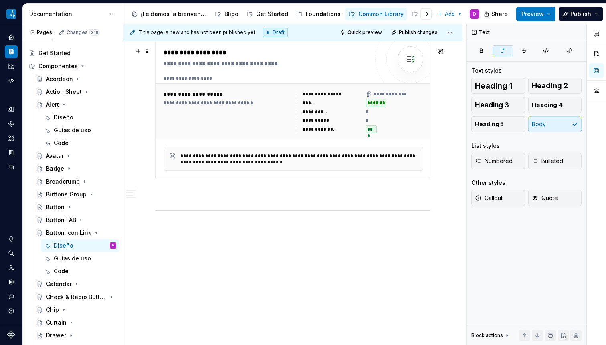
scroll to position [1269, 0]
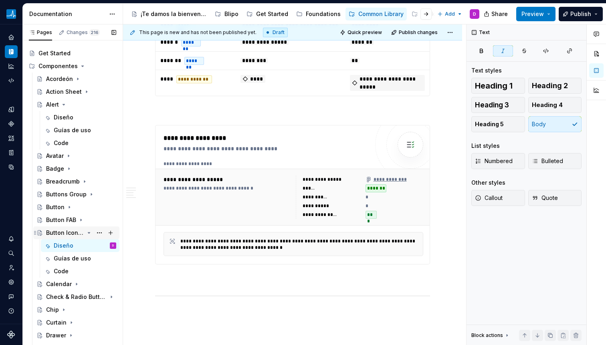
click at [86, 232] on icon "Page tree" at bounding box center [89, 232] width 6 height 6
click at [74, 246] on icon "Page tree" at bounding box center [76, 245] width 6 height 6
click at [60, 254] on div "Diseño" at bounding box center [64, 258] width 20 height 8
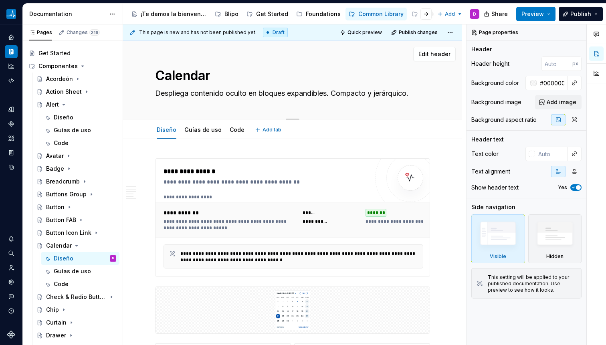
click at [175, 98] on textarea "Despliega contenido oculto en bloques expandibles. Compacto y jerárquico." at bounding box center [290, 93] width 275 height 13
paste textarea "También llamado: selector de fecha, selector de fecha y hora Una manera visual …"
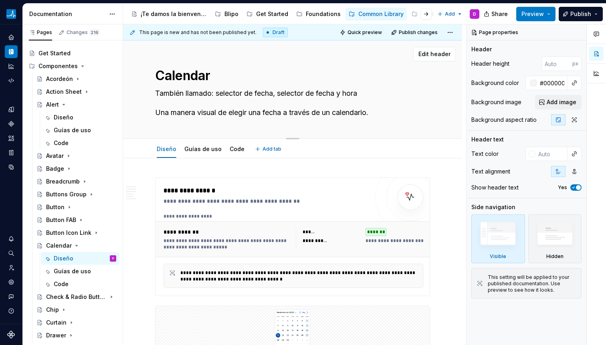
click at [168, 95] on textarea "También llamado: selector de fecha, selector de fecha y hora Una manera visual …" at bounding box center [290, 103] width 275 height 32
click at [162, 101] on textarea "También llamado: selector de fecha, selector de fecha y hora Una manera visual …" at bounding box center [290, 103] width 275 height 32
drag, startPoint x: 244, startPoint y: 94, endPoint x: 316, endPoint y: 97, distance: 72.2
click at [316, 97] on textarea "También llamado: selector de fecha, selector de fecha y hora Una manera visual …" at bounding box center [290, 103] width 275 height 32
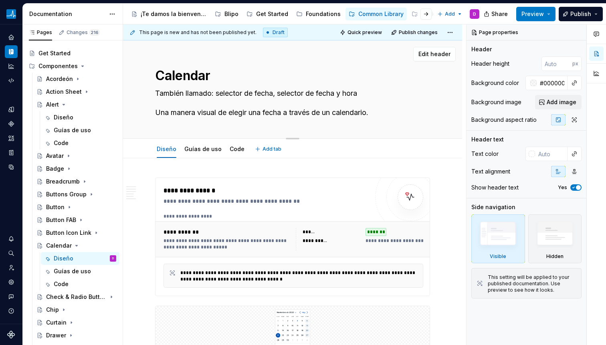
click at [326, 102] on textarea "También llamado: selector de fecha, selector de fecha y hora Una manera visual …" at bounding box center [290, 103] width 275 height 32
click at [365, 95] on textarea "También llamado: selector de fecha, selector de fecha y hora Una manera visual …" at bounding box center [290, 103] width 275 height 32
click at [157, 112] on textarea "También llamado: selector de fecha, selector de fecha y hora. Una manera visual…" at bounding box center [290, 103] width 275 height 32
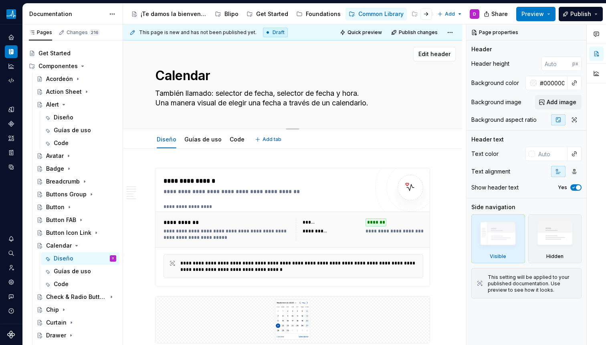
click at [220, 121] on div "Calendar También llamado: selector de fecha, selector de fecha y hora. Una mane…" at bounding box center [292, 84] width 275 height 88
click at [220, 109] on textarea "También llamado: selector de fecha, selector de fecha y hora. Una manera visual…" at bounding box center [290, 98] width 275 height 22
click at [222, 115] on div "Calendar También llamado: selector de fecha, selector de fecha y hora. Una mane…" at bounding box center [292, 84] width 275 height 88
click at [240, 101] on textarea "También llamado: selector de fecha, selector de fecha y hora. Una manera visual…" at bounding box center [290, 98] width 275 height 22
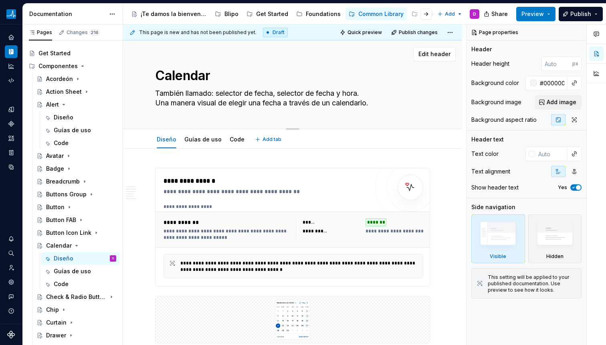
click at [229, 96] on textarea "También llamado: selector de fecha, selector de fecha y hora. Una manera visual…" at bounding box center [290, 98] width 275 height 22
click at [226, 84] on textarea "Calendar" at bounding box center [290, 75] width 275 height 19
click at [224, 89] on textarea "También llamado: selector de fecha, selector de fecha y hora. Una manera visual…" at bounding box center [290, 98] width 275 height 22
click at [198, 104] on textarea "También llamado: selector de fecha, selector de fecha y hora. Una manera visual…" at bounding box center [290, 98] width 275 height 22
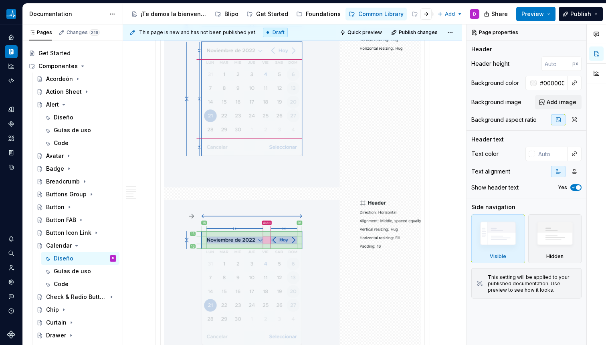
scroll to position [1167, 0]
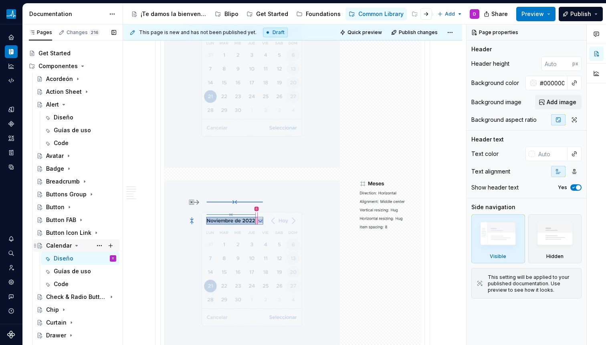
click at [75, 244] on icon "Page tree" at bounding box center [76, 245] width 6 height 6
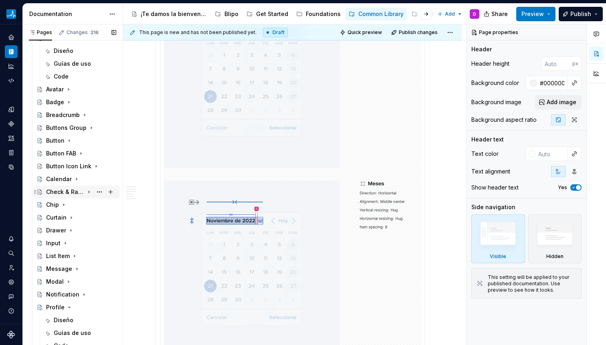
scroll to position [78, 0]
click at [86, 191] on icon "Page tree" at bounding box center [89, 191] width 6 height 6
click at [66, 205] on div "Diseño" at bounding box center [64, 204] width 20 height 8
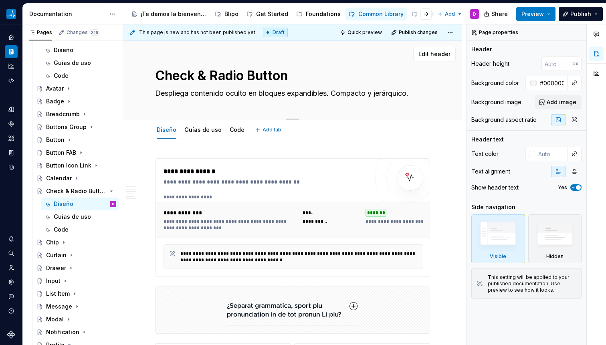
click at [215, 92] on textarea "Despliega contenido oculto en bloques expandibles. Compacto y jerárquico." at bounding box center [290, 93] width 275 height 13
click at [177, 93] on textarea "Despliega contenido oculto en bloques expandibles. Compacto y jerárquico." at bounding box center [290, 93] width 275 height 13
paste textarea "Checkboxes y Radio Buttons son componentes de entrada para elegir entre opcione…"
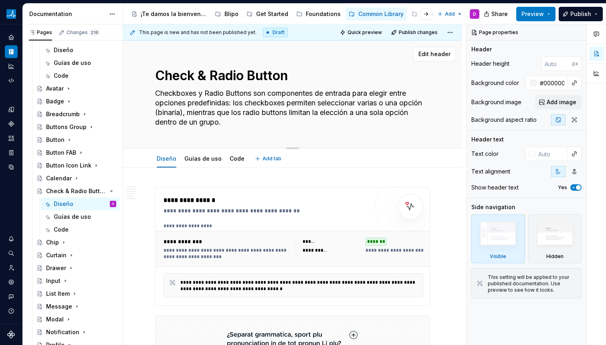
click at [177, 95] on textarea "Checkboxes y Radio Buttons son componentes de entrada para elegir entre opcione…" at bounding box center [290, 108] width 275 height 42
click at [249, 93] on textarea "Checkboxes y Radio Buttons son componentes de entrada para elegir entre opcione…" at bounding box center [290, 108] width 275 height 42
drag, startPoint x: 377, startPoint y: 95, endPoint x: 155, endPoint y: 93, distance: 222.7
click at [155, 93] on textarea "Checkboxes y Radio Buttons son componentes de entrada para elegir entre opcione…" at bounding box center [290, 108] width 275 height 42
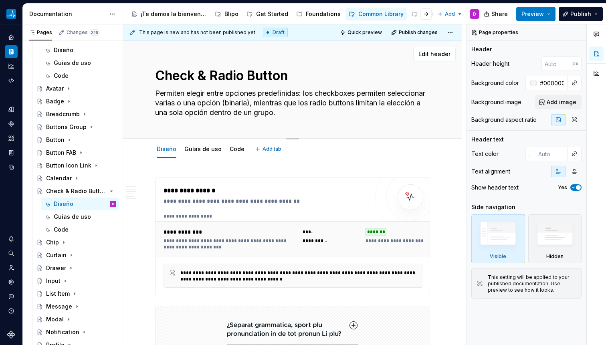
drag, startPoint x: 271, startPoint y: 95, endPoint x: 295, endPoint y: 109, distance: 27.4
click at [295, 109] on textarea "Permiten elegir entre opciones predefinidas: los checkboxes permiten selecciona…" at bounding box center [290, 103] width 275 height 32
drag, startPoint x: 214, startPoint y: 100, endPoint x: 234, endPoint y: 107, distance: 21.0
click at [234, 107] on textarea "Permiten elegir entre opciones predefinidas: los checkboxes permiten selecciona…" at bounding box center [290, 103] width 275 height 32
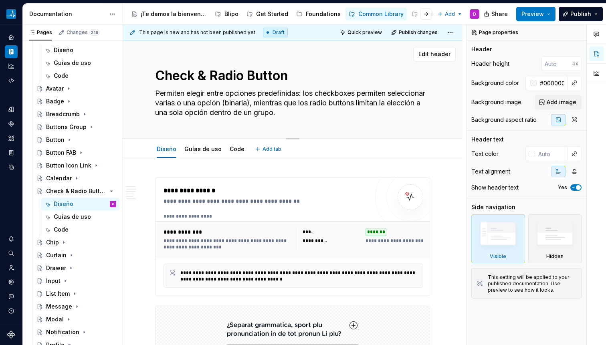
click at [234, 107] on textarea "Permiten elegir entre opciones predefinidas: los checkboxes permiten selecciona…" at bounding box center [290, 103] width 275 height 32
click at [268, 87] on textarea "Permiten elegir entre opciones predefinidas: los checkboxes permiten selecciona…" at bounding box center [290, 103] width 275 height 32
click at [333, 91] on textarea "Permiten elegir entre opciones predefinidas: los checkboxes permiten selecciona…" at bounding box center [290, 103] width 275 height 32
click at [237, 107] on textarea "Permiten elegir entre opciones predefinidas: los checkboxes permiten selecciona…" at bounding box center [290, 103] width 275 height 32
click at [238, 96] on textarea "Permiten elegir entre opciones predefinidas: los checkboxes permiten selecciona…" at bounding box center [290, 103] width 275 height 32
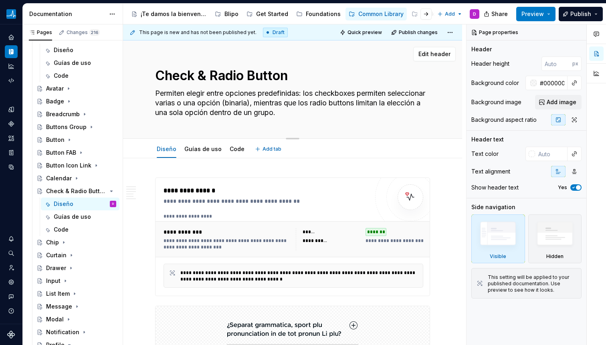
click at [278, 93] on textarea "Permiten elegir entre opciones predefinidas: los checkboxes permiten selecciona…" at bounding box center [290, 103] width 275 height 32
click at [313, 93] on textarea "Permiten elegir entre opciones predefinidas: los checkboxes permiten selecciona…" at bounding box center [290, 103] width 275 height 32
click at [344, 94] on textarea "Permiten elegir entre opciones predefinidas: los checkboxes permiten selecciona…" at bounding box center [290, 103] width 275 height 32
drag, startPoint x: 187, startPoint y: 101, endPoint x: 256, endPoint y: 108, distance: 69.2
click at [256, 108] on textarea "Permiten elegir entre opciones predefinidas: los checkboxes permiten selecciona…" at bounding box center [290, 103] width 275 height 32
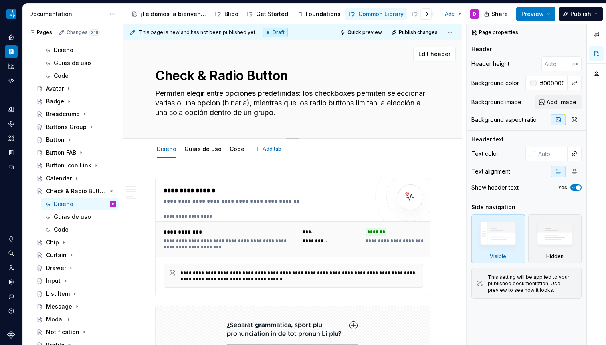
click at [256, 108] on textarea "Permiten elegir entre opciones predefinidas: los checkboxes permiten selecciona…" at bounding box center [290, 103] width 275 height 32
click at [221, 100] on textarea "Permiten elegir entre opciones predefinidas: los checkboxes permiten selecciona…" at bounding box center [290, 103] width 275 height 32
click at [208, 103] on textarea "Permiten elegir entre opciones predefinidas: los checkboxes permiten selecciona…" at bounding box center [290, 103] width 275 height 32
click at [198, 101] on textarea "Permiten elegir entre opciones predefinidas: los checkboxes permiten selecciona…" at bounding box center [290, 103] width 275 height 32
drag, startPoint x: 217, startPoint y: 103, endPoint x: 230, endPoint y: 103, distance: 12.4
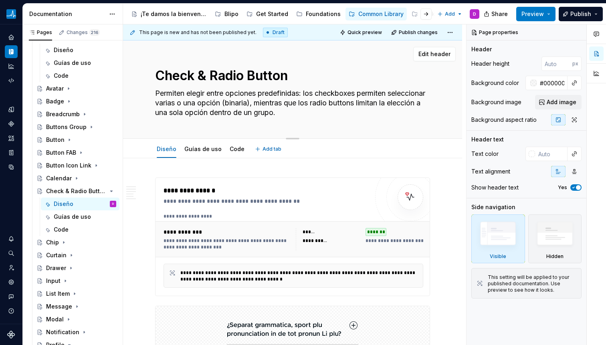
click at [227, 103] on textarea "Permiten elegir entre opciones predefinidas: los checkboxes permiten selecciona…" at bounding box center [290, 103] width 275 height 32
click at [245, 105] on textarea "Permiten elegir entre opciones predefinidas: los checkboxes permiten selecciona…" at bounding box center [290, 103] width 275 height 32
drag, startPoint x: 344, startPoint y: 103, endPoint x: 375, endPoint y: 115, distance: 33.5
click at [375, 115] on textarea "Permiten elegir entre opciones predefinidas: los checkboxes permiten selecciona…" at bounding box center [290, 103] width 275 height 32
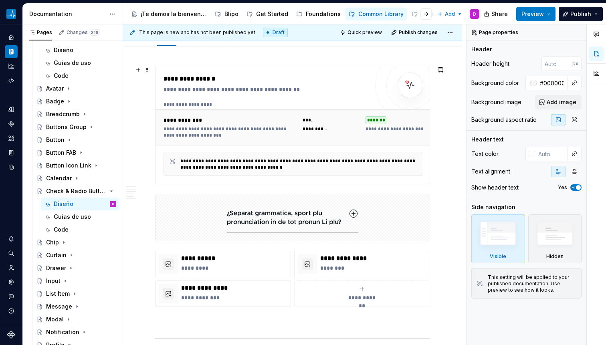
scroll to position [112, 0]
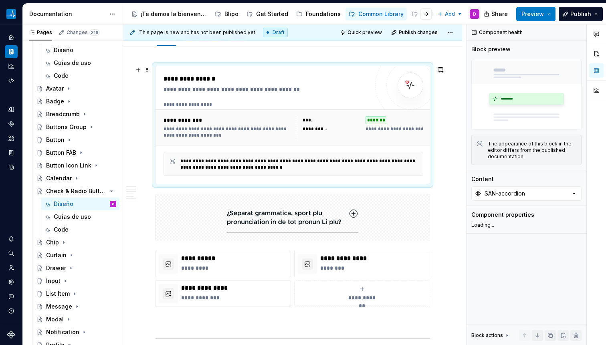
click at [292, 116] on div "**********" at bounding box center [293, 127] width 260 height 22
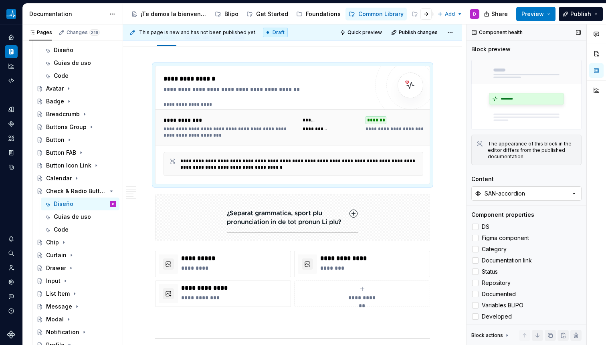
click at [527, 189] on button "SAN-accordion" at bounding box center [526, 193] width 110 height 14
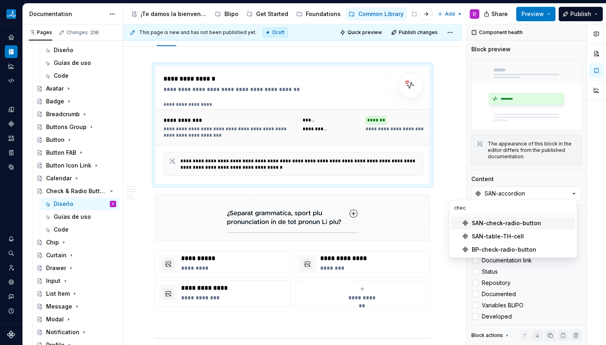
click at [500, 224] on div "SAN-check-radio-button" at bounding box center [505, 223] width 69 height 8
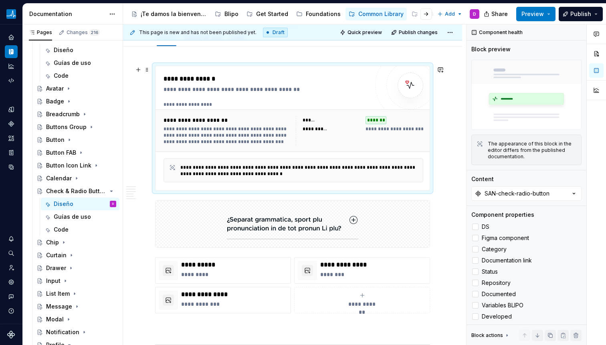
scroll to position [0, 0]
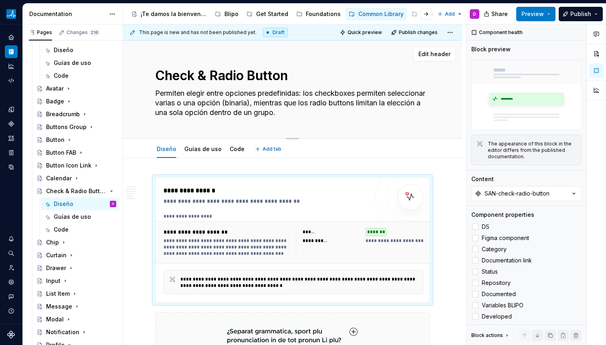
click at [242, 76] on textarea "Check & Radio Button" at bounding box center [290, 75] width 275 height 19
click at [272, 77] on textarea "Check & Radio Button" at bounding box center [290, 75] width 275 height 19
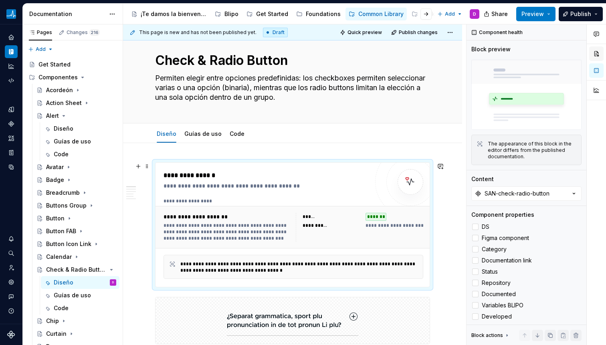
scroll to position [278, 0]
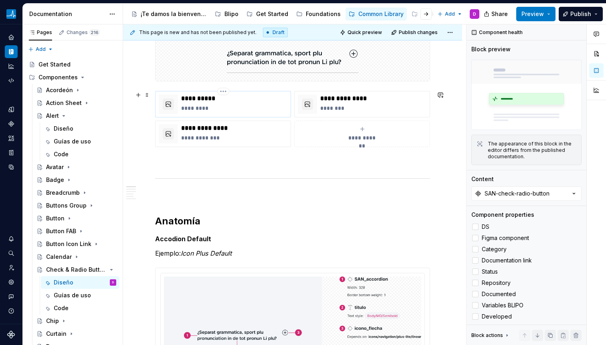
click at [238, 102] on p "**********" at bounding box center [234, 99] width 106 height 8
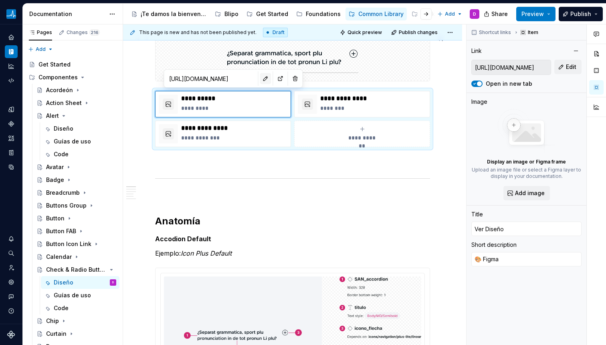
click at [260, 82] on button "button" at bounding box center [265, 78] width 11 height 11
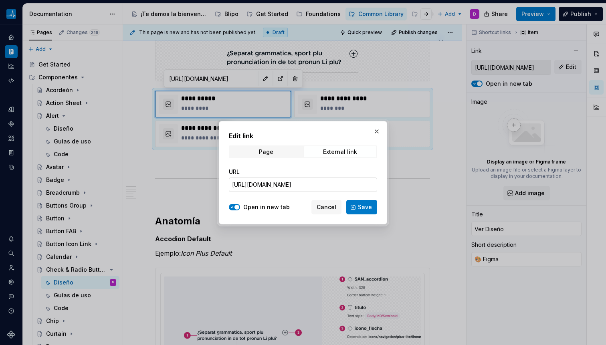
click at [296, 181] on input "[URL][DOMAIN_NAME]" at bounding box center [303, 184] width 148 height 14
click at [298, 186] on input "[URL][DOMAIN_NAME]" at bounding box center [303, 184] width 148 height 14
click at [297, 186] on input "[URL][DOMAIN_NAME]" at bounding box center [303, 184] width 148 height 14
paste input "[URL][DOMAIN_NAME]"
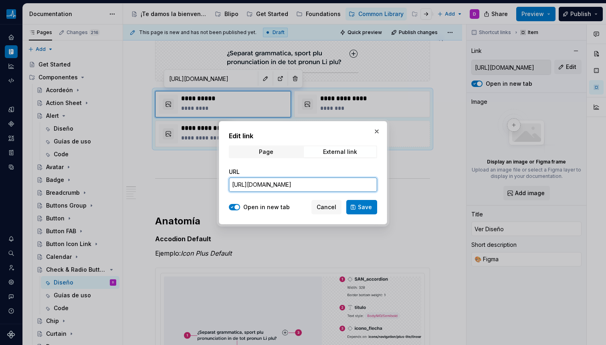
scroll to position [0, 262]
drag, startPoint x: 354, startPoint y: 205, endPoint x: 346, endPoint y: 187, distance: 20.4
click at [354, 205] on button "Save" at bounding box center [361, 207] width 31 height 14
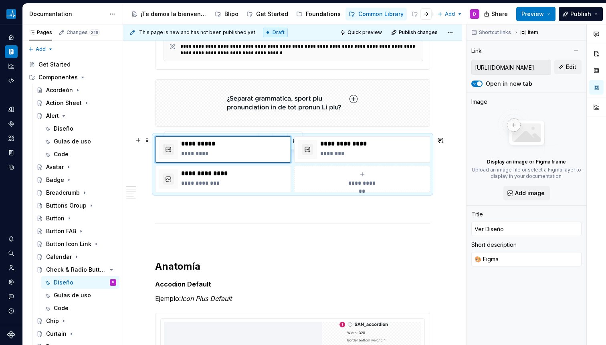
scroll to position [213, 0]
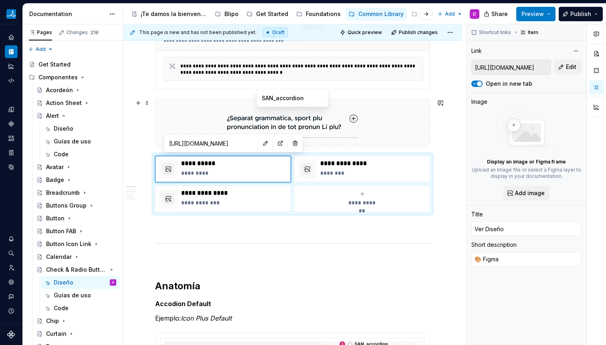
click at [352, 118] on img at bounding box center [292, 123] width 131 height 40
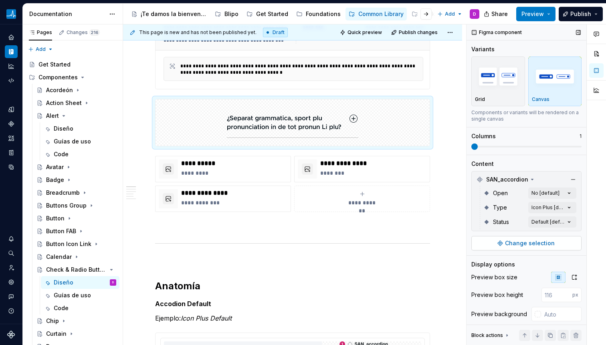
click at [517, 243] on span "Change selection" at bounding box center [530, 243] width 50 height 8
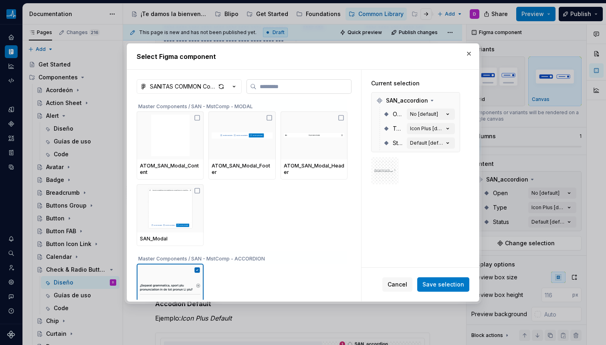
click at [310, 86] on input "search" at bounding box center [303, 86] width 95 height 8
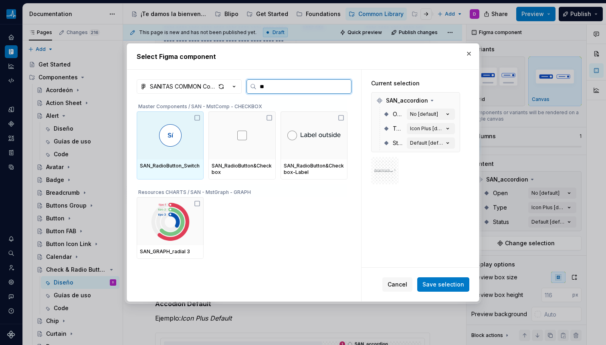
scroll to position [0, 0]
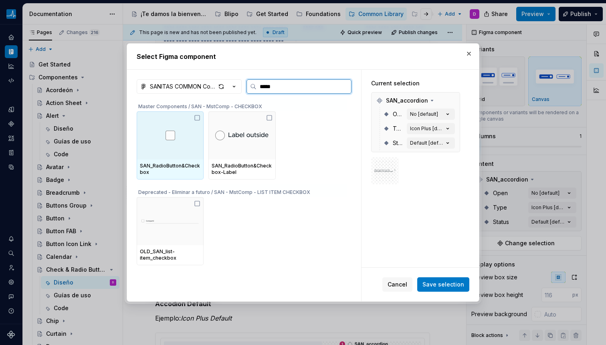
click at [156, 153] on div at bounding box center [170, 135] width 67 height 48
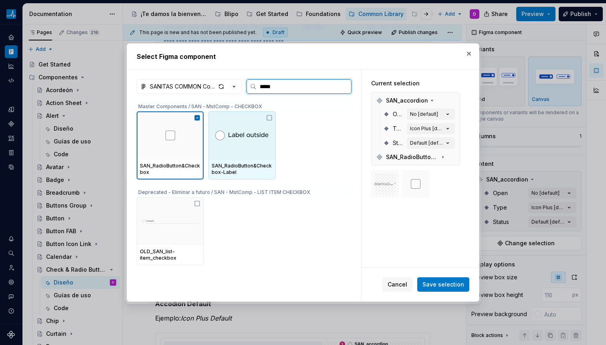
click at [245, 153] on div at bounding box center [241, 135] width 67 height 48
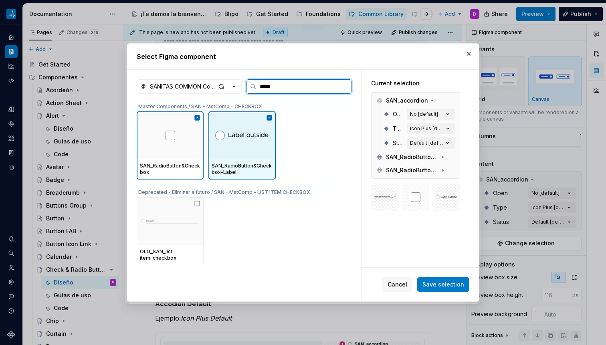
click at [245, 153] on div at bounding box center [241, 135] width 67 height 48
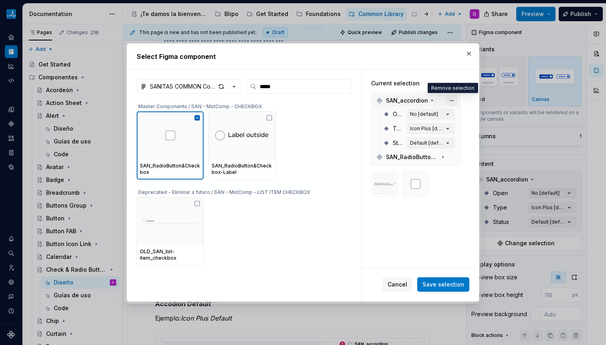
click at [453, 100] on button "button" at bounding box center [451, 100] width 11 height 11
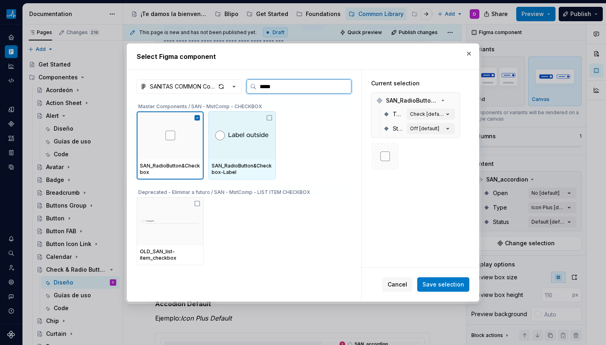
click at [241, 141] on div at bounding box center [241, 135] width 67 height 48
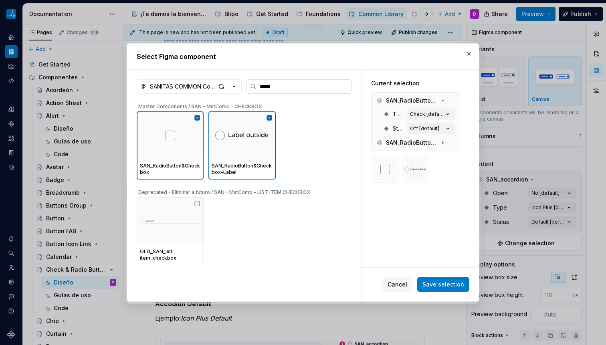
click at [286, 89] on input "*****" at bounding box center [303, 86] width 95 height 8
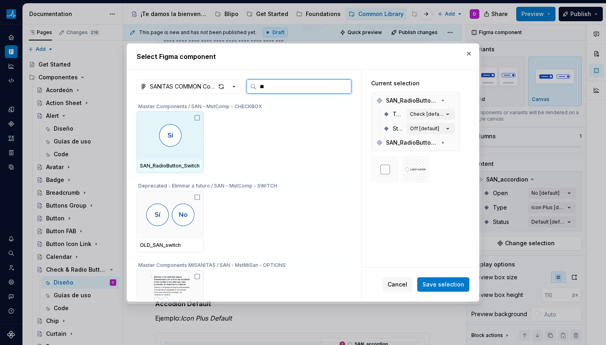
click at [153, 139] on div at bounding box center [170, 135] width 67 height 48
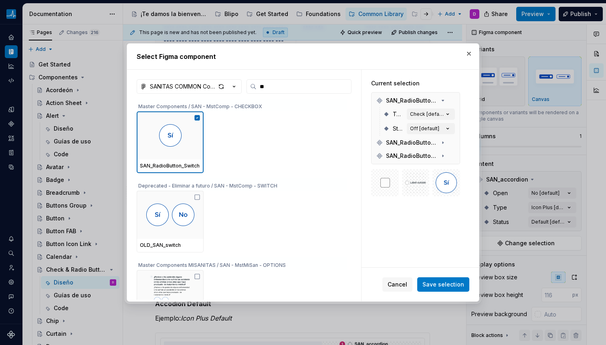
click at [288, 74] on div "SANITAS COMMON Components ** Master Components / SAN - MstComp - CHECKBOX SAN_R…" at bounding box center [244, 186] width 234 height 232
click at [282, 88] on input "**" at bounding box center [303, 86] width 95 height 8
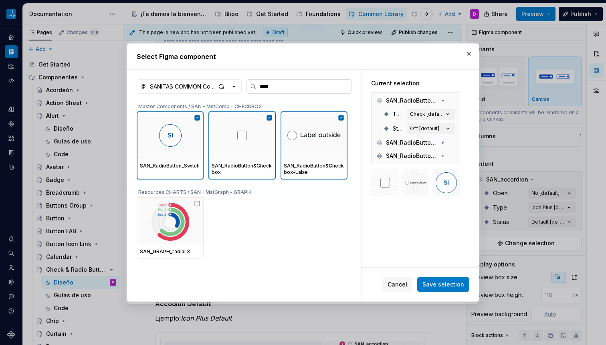
click at [290, 84] on input "****" at bounding box center [303, 86] width 95 height 8
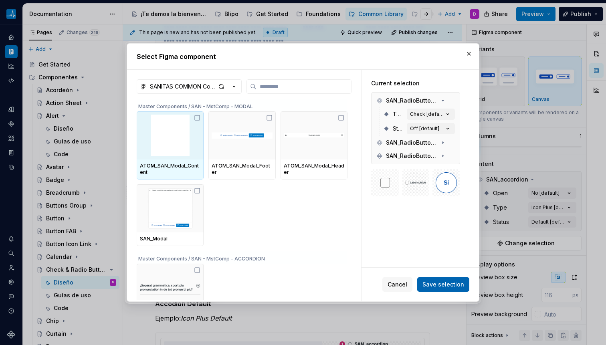
click at [448, 283] on span "Save selection" at bounding box center [443, 284] width 42 height 8
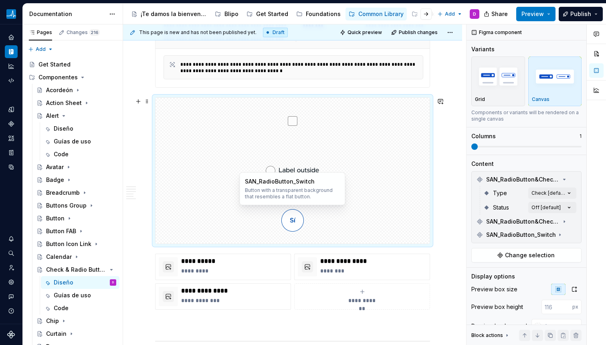
scroll to position [215, 0]
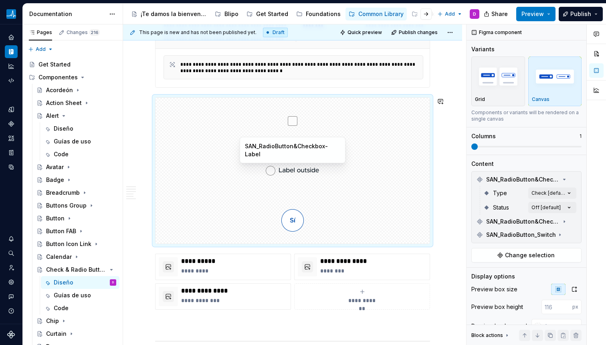
click at [300, 149] on div "SAN_RadioButton&Checkbox-Label" at bounding box center [292, 150] width 95 height 16
click at [298, 167] on img at bounding box center [293, 171] width 54 height 40
click at [298, 168] on img at bounding box center [293, 171] width 54 height 40
click at [568, 218] on button "button" at bounding box center [572, 221] width 11 height 11
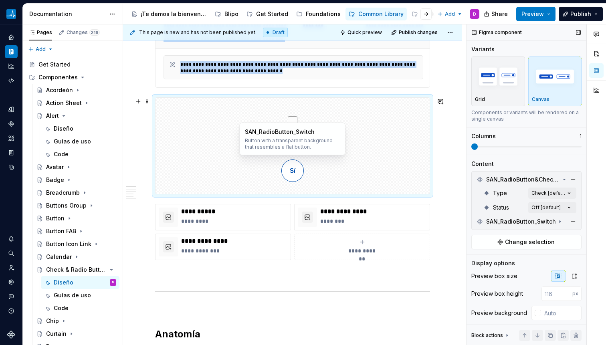
click at [334, 171] on div at bounding box center [292, 170] width 274 height 46
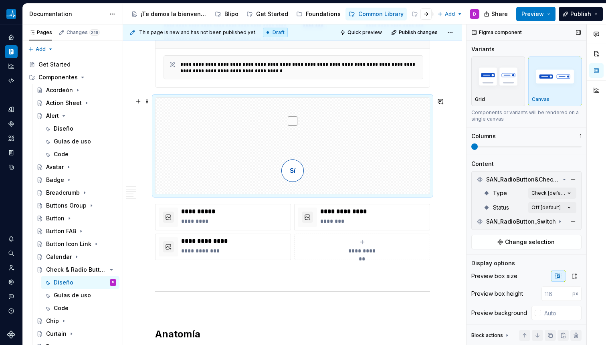
scroll to position [0, 0]
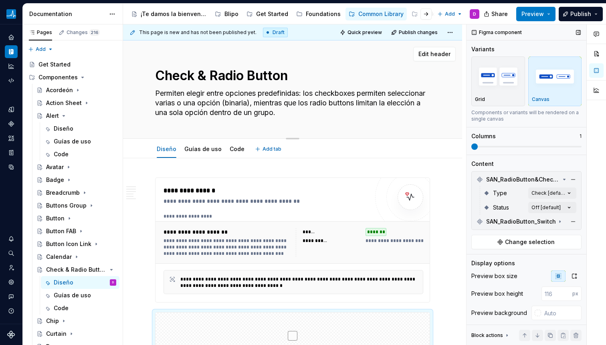
click at [214, 74] on textarea "Check & Radio Button" at bounding box center [290, 75] width 275 height 19
click at [209, 74] on textarea "Check & Radio Button" at bounding box center [290, 75] width 275 height 19
drag, startPoint x: 204, startPoint y: 76, endPoint x: 197, endPoint y: 75, distance: 7.3
click at [197, 75] on textarea "Check & Radio Button" at bounding box center [290, 75] width 275 height 19
click at [237, 74] on textarea "Check, Radio Button" at bounding box center [290, 75] width 275 height 19
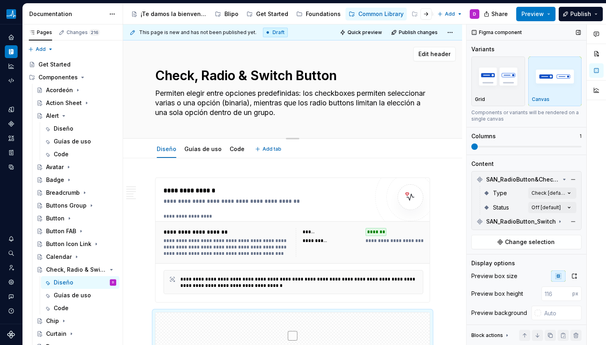
click at [226, 98] on textarea "Permiten elegir entre opciones predefinidas: los checkboxes permiten selecciona…" at bounding box center [290, 103] width 275 height 32
click at [270, 97] on textarea "Permiten elegir entre opciones predefinidas: los checkboxes permiten selecciona…" at bounding box center [290, 103] width 275 height 32
click at [349, 111] on textarea "Permiten elegir entre opciones predefinidas: los checkboxes permiten selecciona…" at bounding box center [290, 103] width 275 height 32
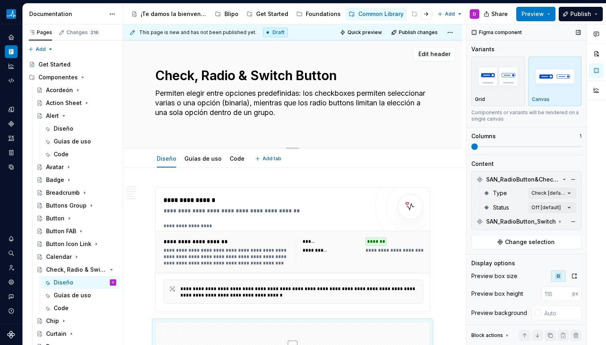
paste textarea "Los Checkboxes, Radio Buttons y Switches son componentes de entrada para elegir…"
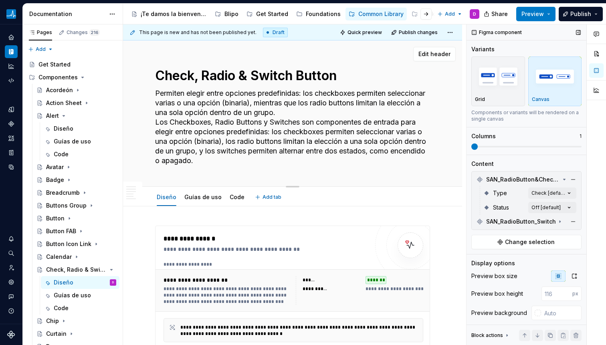
click at [276, 120] on textarea "Permiten elegir entre opciones predefinidas: los checkboxes permiten selecciona…" at bounding box center [290, 127] width 275 height 80
click at [265, 127] on textarea "Permiten elegir entre opciones predefinidas: los checkboxes permiten selecciona…" at bounding box center [290, 127] width 275 height 80
click at [318, 126] on textarea "Permiten elegir entre opciones predefinidas: los checkboxes permiten selecciona…" at bounding box center [290, 127] width 275 height 80
drag, startPoint x: 421, startPoint y: 123, endPoint x: 206, endPoint y: 97, distance: 216.6
click at [206, 97] on textarea "Permiten elegir entre opciones predefinidas: los checkboxes permiten selecciona…" at bounding box center [290, 127] width 275 height 80
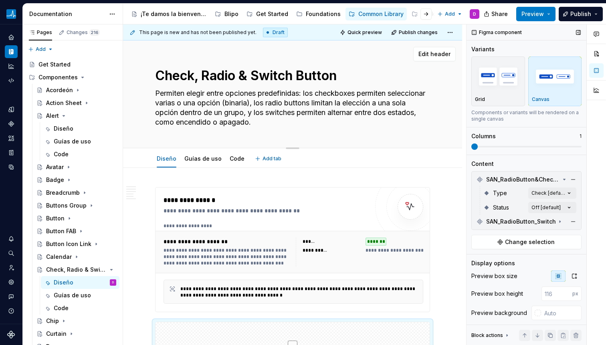
drag, startPoint x: 265, startPoint y: 103, endPoint x: 300, endPoint y: 125, distance: 41.7
click at [300, 125] on textarea "Permiten elegir entre opciones predefinidas: los checkboxes permiten selecciona…" at bounding box center [290, 108] width 275 height 42
drag, startPoint x: 215, startPoint y: 102, endPoint x: 276, endPoint y: 119, distance: 62.8
click at [276, 119] on textarea "Permiten elegir entre opciones predefinidas: los checkboxes permiten selecciona…" at bounding box center [290, 108] width 275 height 42
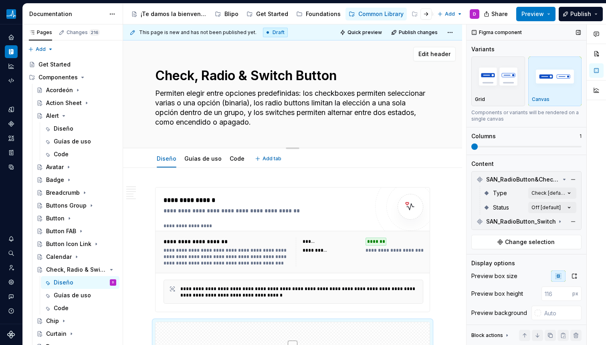
click at [276, 119] on textarea "Permiten elegir entre opciones predefinidas: los checkboxes permiten selecciona…" at bounding box center [290, 108] width 275 height 42
click at [286, 120] on textarea "Permiten elegir entre opciones predefinidas: los checkboxes permiten selecciona…" at bounding box center [290, 108] width 275 height 42
drag, startPoint x: 193, startPoint y: 113, endPoint x: 295, endPoint y: 121, distance: 102.1
click at [295, 121] on textarea "Permiten elegir entre opciones predefinidas: los checkboxes permiten selecciona…" at bounding box center [290, 108] width 275 height 42
click at [296, 122] on textarea "Permiten elegir entre opciones predefinidas: los checkboxes permiten selecciona…" at bounding box center [290, 108] width 275 height 42
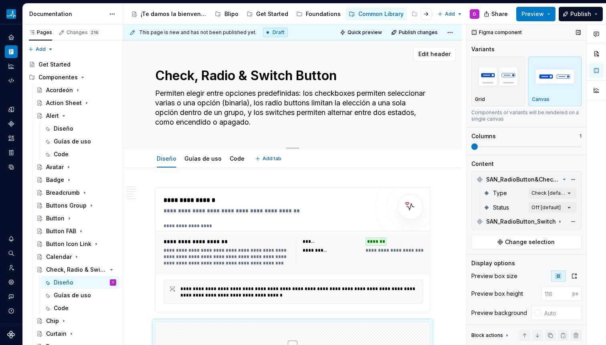
click at [172, 124] on textarea "Permiten elegir entre opciones predefinidas: los checkboxes permiten selecciona…" at bounding box center [290, 108] width 275 height 42
click at [225, 123] on textarea "Permiten elegir entre opciones predefinidas: los checkboxes permiten selecciona…" at bounding box center [290, 108] width 275 height 42
click at [193, 129] on div "Check, Radio & Switch Button Permiten elegir entre opciones predefinidas: los c…" at bounding box center [292, 93] width 275 height 107
click at [187, 121] on textarea "Permiten elegir entre opciones predefinidas: los checkboxes permiten selecciona…" at bounding box center [290, 108] width 275 height 42
click at [182, 125] on textarea "Permiten elegir entre opciones predefinidas: los checkboxes permiten selecciona…" at bounding box center [290, 108] width 275 height 42
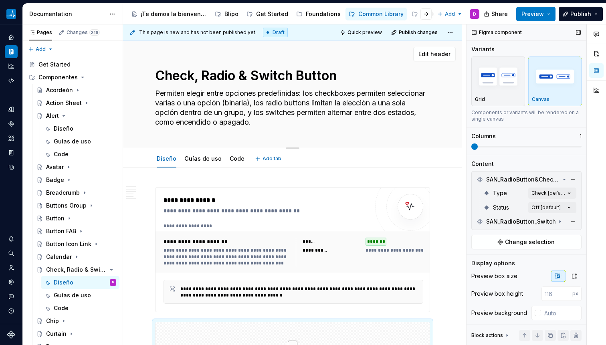
click at [187, 123] on textarea "Permiten elegir entre opciones predefinidas: los checkboxes permiten selecciona…" at bounding box center [290, 108] width 275 height 42
click at [180, 123] on textarea "Permiten elegir entre opciones predefinidas: los checkboxes permiten selecciona…" at bounding box center [290, 108] width 275 height 42
click at [182, 123] on textarea "Permiten elegir entre opciones predefinidas: los checkboxes permiten selecciona…" at bounding box center [290, 108] width 275 height 42
drag, startPoint x: 182, startPoint y: 123, endPoint x: 282, endPoint y: 119, distance: 99.4
click at [282, 119] on textarea "Permiten elegir entre opciones predefinidas: los checkboxes permiten selecciona…" at bounding box center [290, 108] width 275 height 42
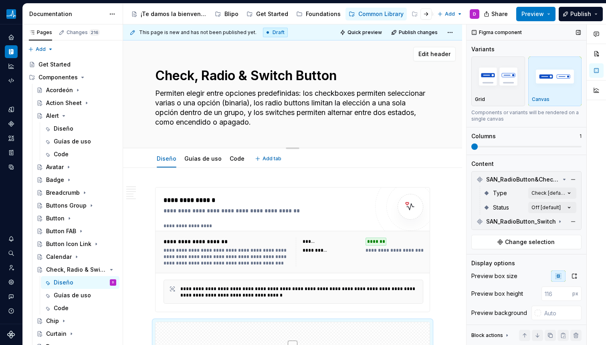
click at [197, 122] on textarea "Permiten elegir entre opciones predefinidas: los checkboxes permiten selecciona…" at bounding box center [290, 108] width 275 height 42
click at [225, 123] on textarea "Permiten elegir entre opciones predefinidas: los checkboxes permiten selecciona…" at bounding box center [290, 108] width 275 height 42
click at [299, 109] on textarea "Permiten elegir entre opciones predefinidas: los checkboxes permiten selecciona…" at bounding box center [290, 108] width 275 height 42
click at [308, 118] on textarea "Permiten elegir entre opciones predefinidas: los checkboxes permiten selecciona…" at bounding box center [290, 108] width 275 height 42
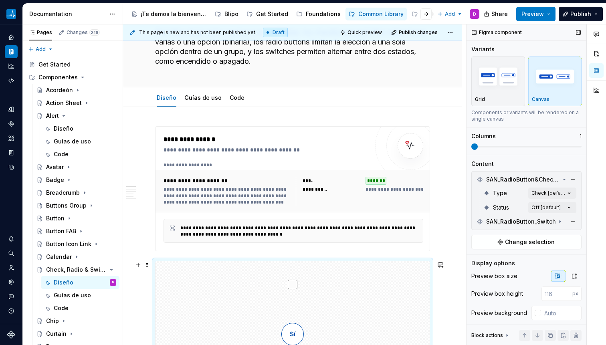
scroll to position [210, 0]
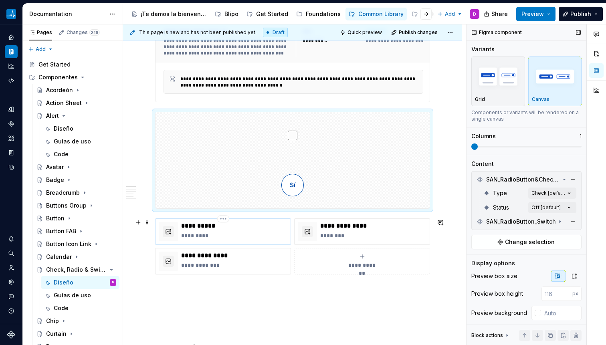
click at [228, 231] on p "*********" at bounding box center [234, 235] width 106 height 8
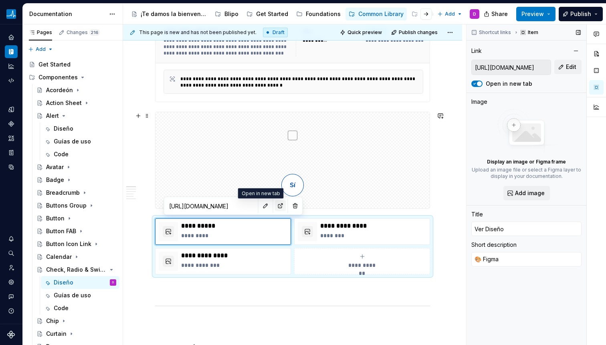
click at [275, 205] on button "button" at bounding box center [280, 205] width 11 height 11
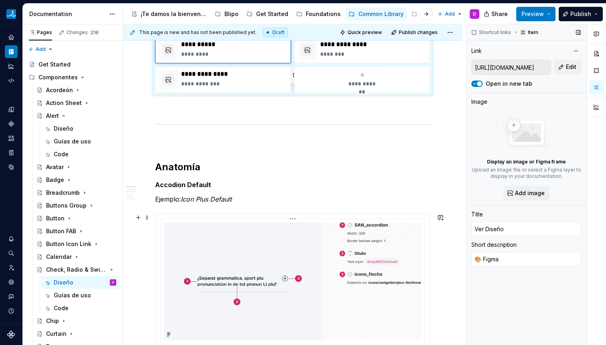
scroll to position [410, 0]
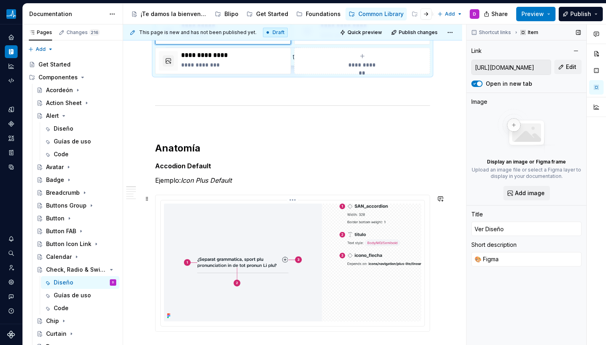
click at [249, 241] on img at bounding box center [292, 262] width 257 height 118
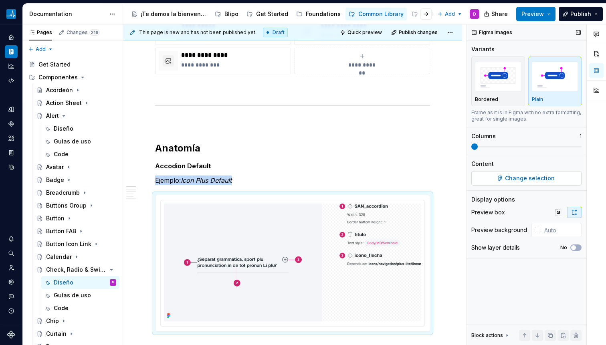
click at [487, 178] on button "Change selection" at bounding box center [526, 178] width 110 height 14
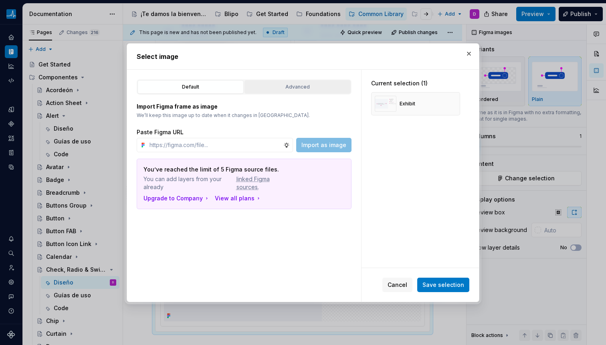
click at [317, 81] on button "Advanced" at bounding box center [297, 87] width 106 height 14
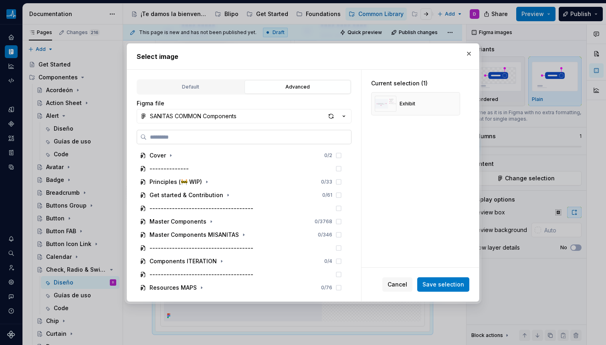
click at [270, 131] on label at bounding box center [244, 137] width 215 height 14
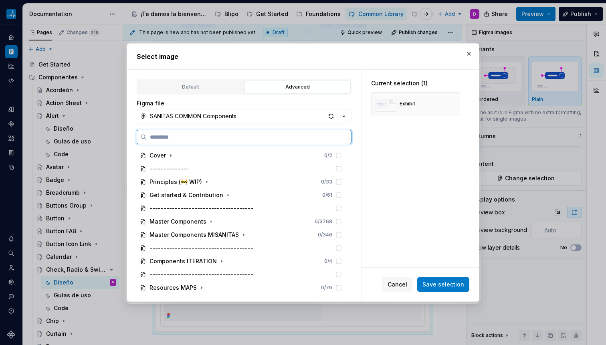
click at [270, 133] on input "search" at bounding box center [249, 137] width 204 height 8
paste input "**********"
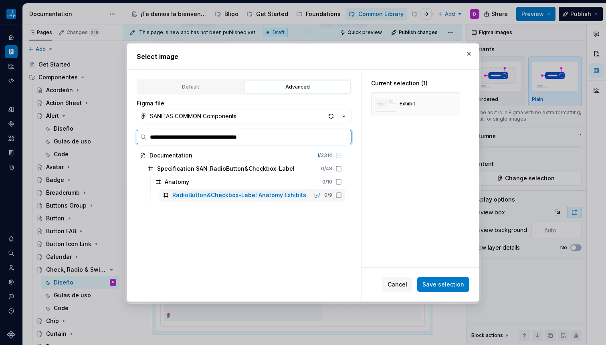
click at [338, 196] on icon at bounding box center [338, 195] width 6 height 6
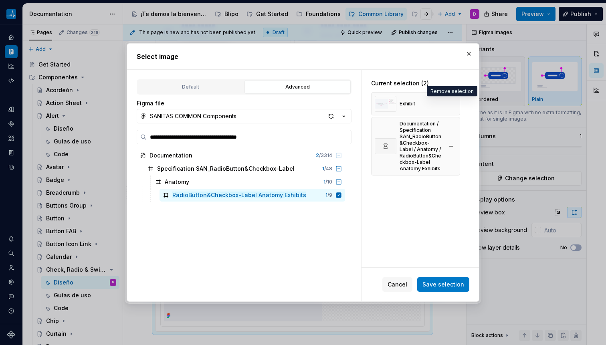
drag, startPoint x: 448, startPoint y: 104, endPoint x: 447, endPoint y: 138, distance: 34.5
click at [448, 104] on button "button" at bounding box center [450, 103] width 11 height 11
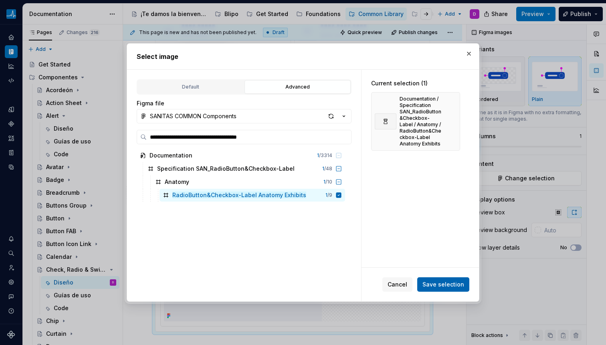
click at [453, 284] on span "Save selection" at bounding box center [443, 284] width 42 height 8
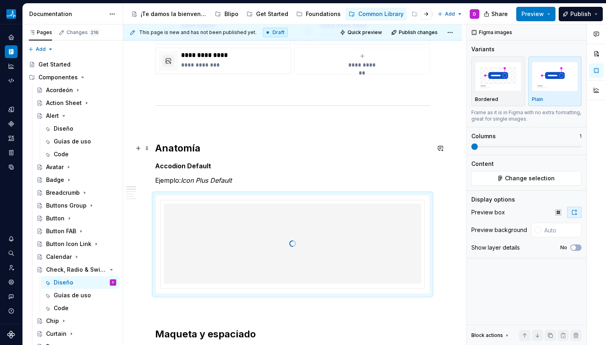
scroll to position [412, 0]
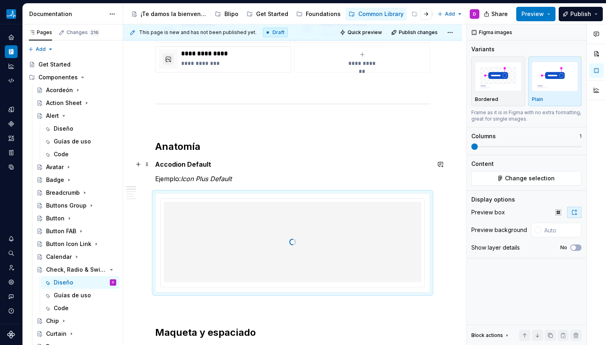
click at [193, 163] on strong "Accodion Default" at bounding box center [183, 164] width 56 height 8
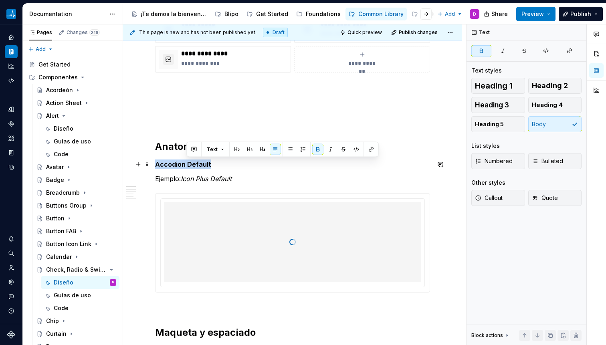
click at [192, 163] on strong "Accodion Default" at bounding box center [183, 164] width 56 height 8
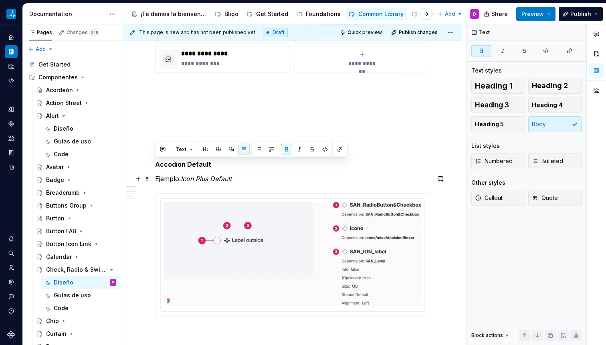
click at [200, 179] on em "Icon Plus Default" at bounding box center [206, 179] width 51 height 8
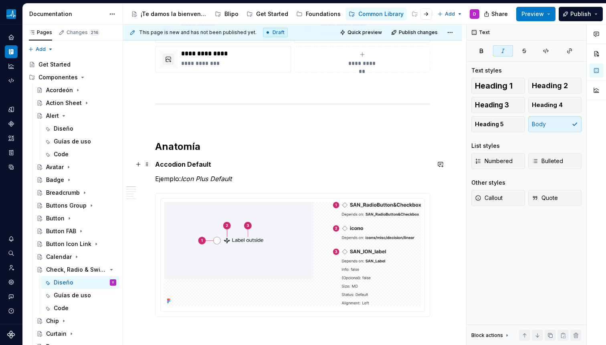
click at [183, 164] on strong "Accodion Default" at bounding box center [183, 164] width 56 height 8
click at [169, 165] on strong "Accodion Default" at bounding box center [183, 164] width 56 height 8
click at [178, 167] on strong "R Default" at bounding box center [170, 164] width 30 height 8
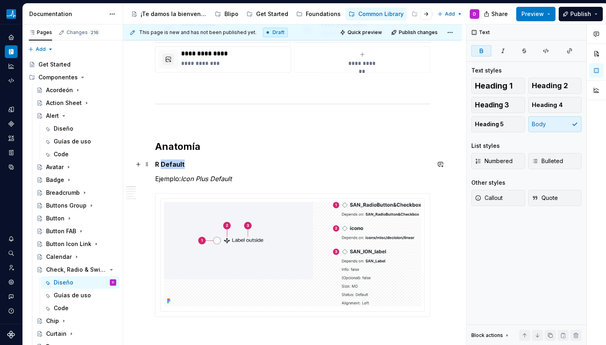
click at [178, 167] on strong "R Default" at bounding box center [170, 164] width 30 height 8
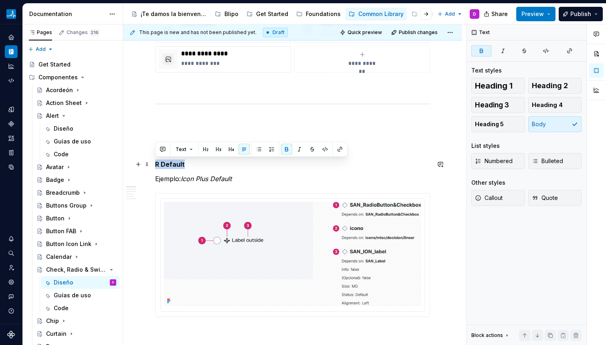
click at [178, 167] on strong "R Default" at bounding box center [170, 164] width 30 height 8
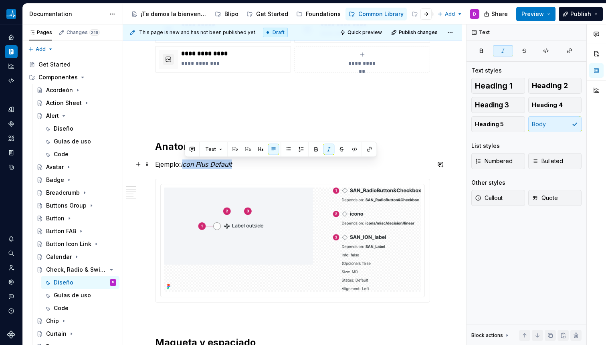
drag, startPoint x: 184, startPoint y: 165, endPoint x: 244, endPoint y: 169, distance: 60.2
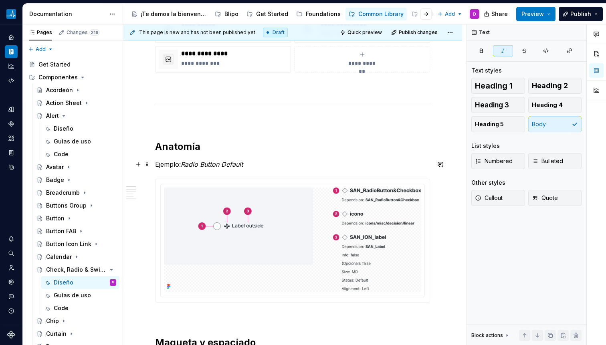
click at [221, 164] on em "Radio Button Default" at bounding box center [212, 164] width 62 height 8
click at [344, 159] on p "Ejemplo: Radio Button Off Default" at bounding box center [292, 164] width 275 height 10
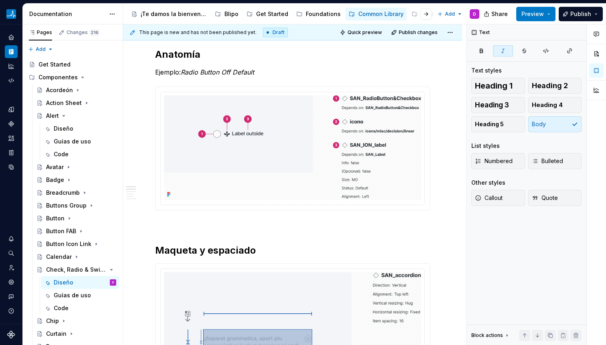
scroll to position [577, 0]
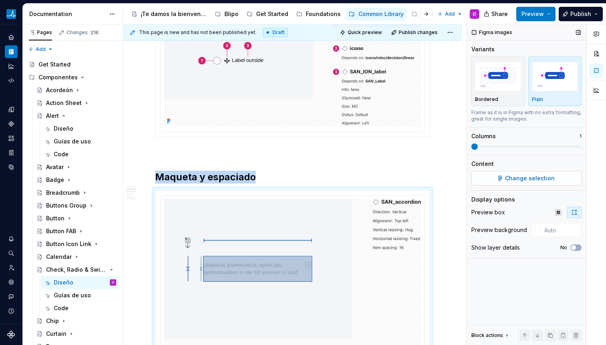
click at [519, 180] on span "Change selection" at bounding box center [530, 178] width 50 height 8
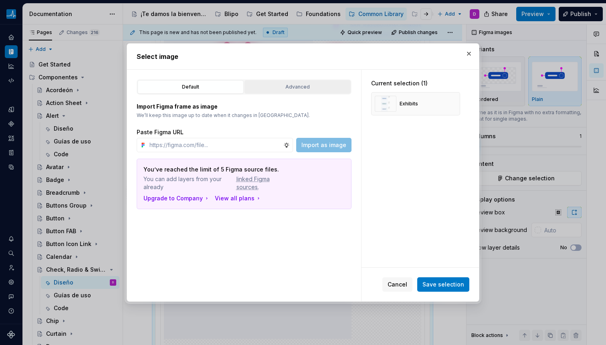
click at [322, 87] on div "Advanced" at bounding box center [297, 87] width 101 height 8
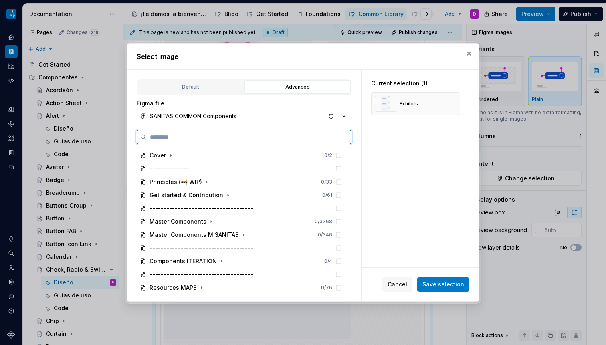
click at [261, 135] on input "search" at bounding box center [249, 137] width 204 height 8
paste input "**********"
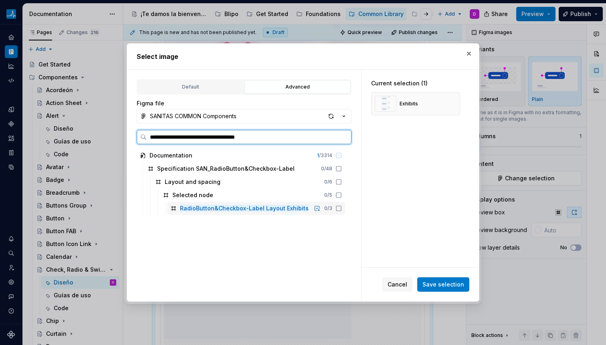
click at [338, 207] on icon at bounding box center [338, 208] width 6 height 6
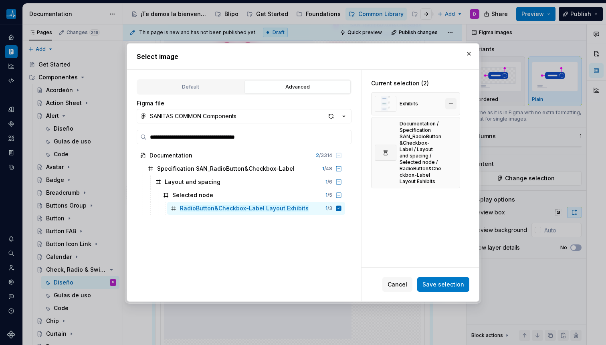
click at [447, 105] on button "button" at bounding box center [450, 103] width 11 height 11
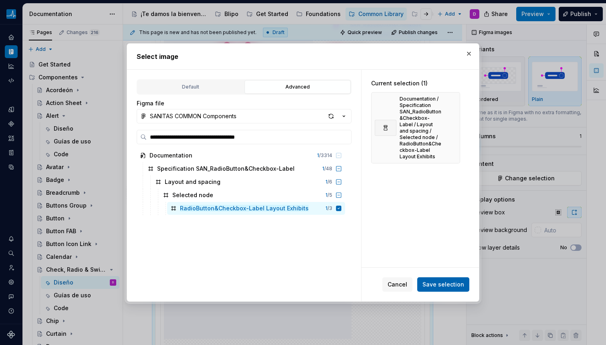
click at [433, 282] on span "Save selection" at bounding box center [443, 284] width 42 height 8
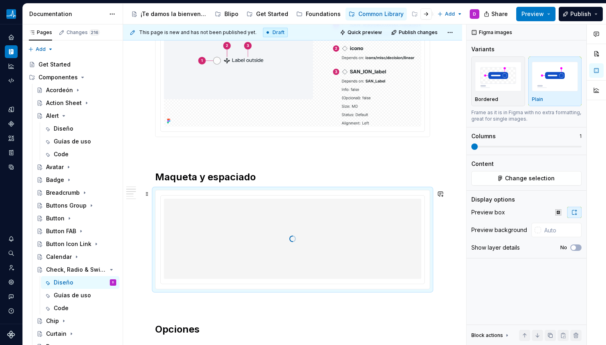
click at [441, 239] on div "**********" at bounding box center [294, 184] width 343 height 321
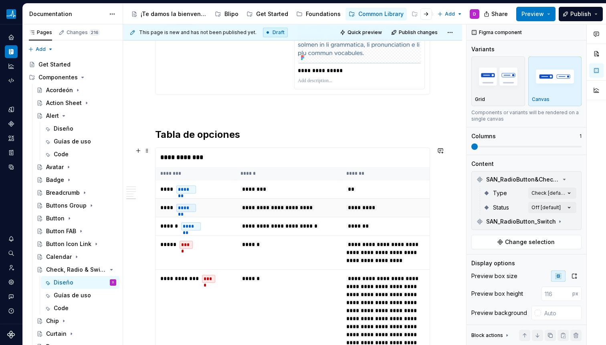
scroll to position [1447, 0]
click at [290, 206] on span "**********" at bounding box center [277, 208] width 74 height 6
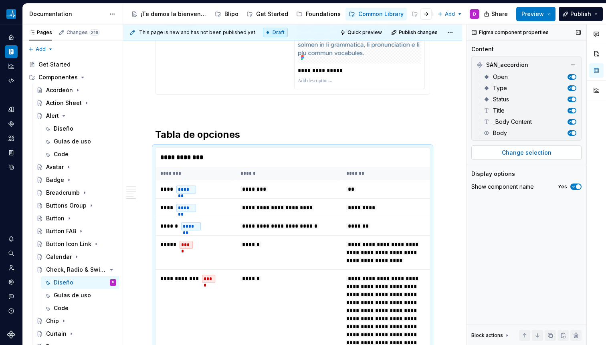
click at [519, 150] on span "Change selection" at bounding box center [526, 153] width 50 height 8
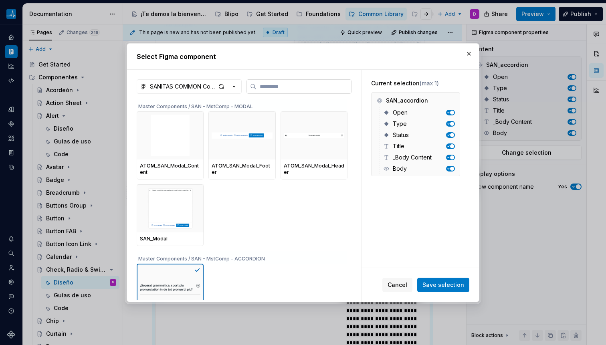
click at [284, 83] on input "search" at bounding box center [303, 86] width 95 height 8
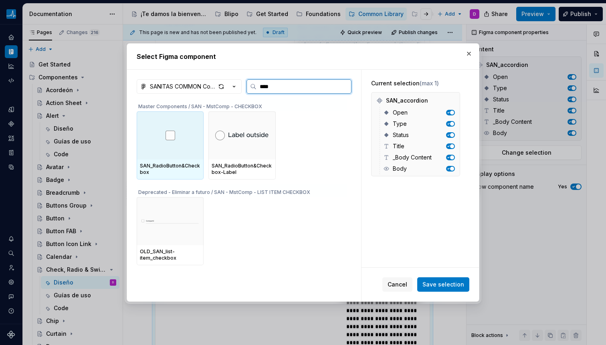
click at [164, 153] on div at bounding box center [170, 135] width 67 height 48
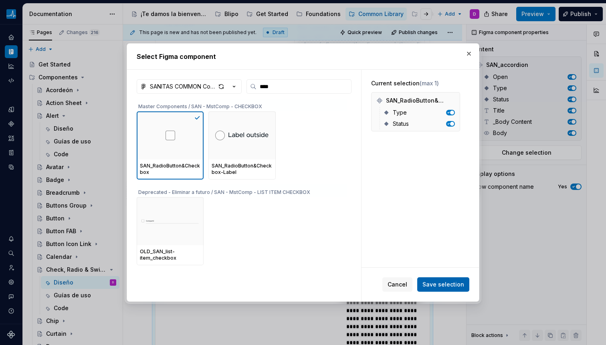
click at [427, 284] on span "Save selection" at bounding box center [443, 284] width 42 height 8
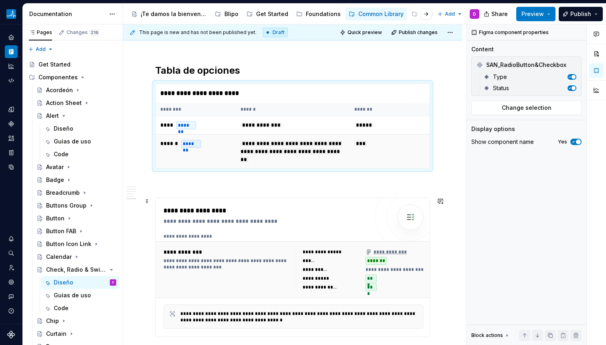
scroll to position [1564, 0]
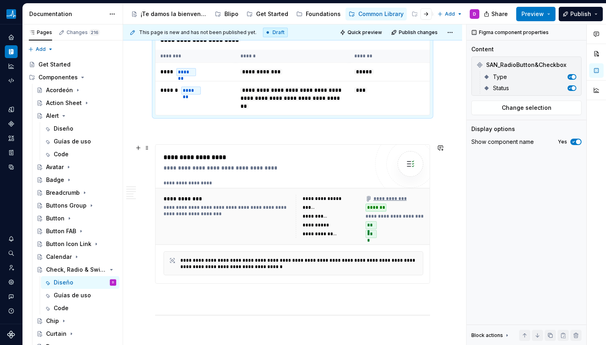
click at [262, 197] on div "**********" at bounding box center [226, 199] width 127 height 8
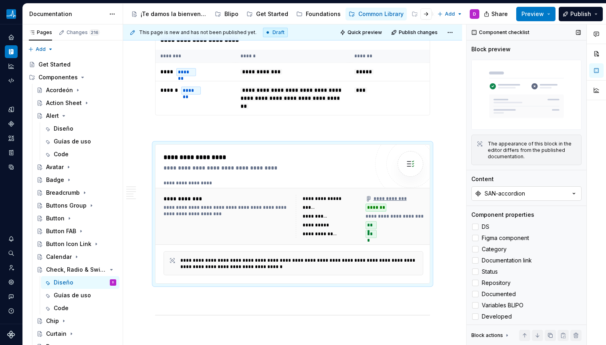
click at [487, 195] on button "SAN-accordion" at bounding box center [526, 193] width 110 height 14
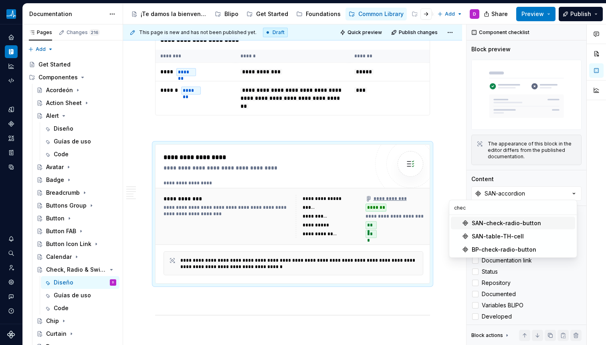
click at [490, 225] on div "SAN-check-radio-button" at bounding box center [505, 223] width 69 height 8
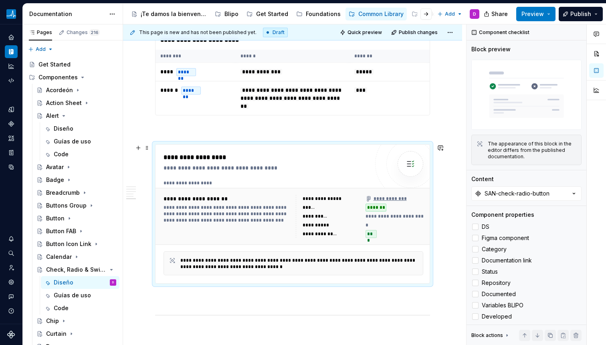
scroll to position [1469, 0]
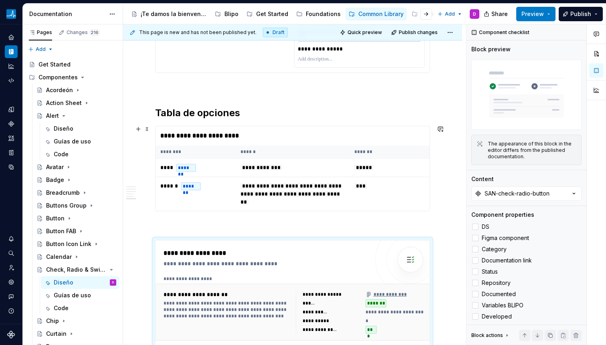
click at [321, 157] on th "******" at bounding box center [292, 151] width 114 height 13
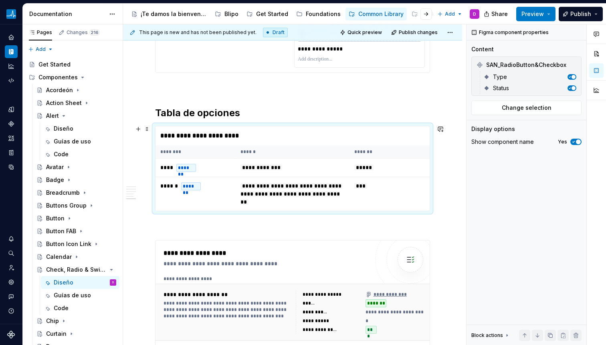
scroll to position [1653, 0]
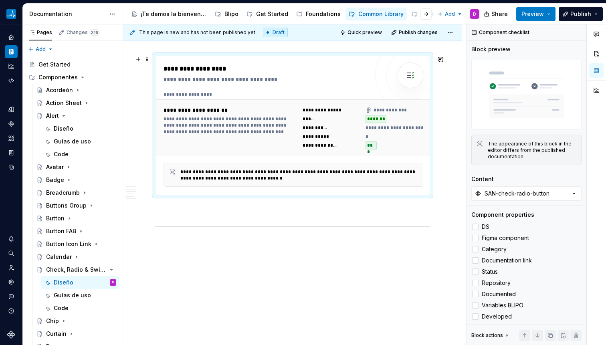
click at [315, 141] on div "**********" at bounding box center [331, 145] width 58 height 8
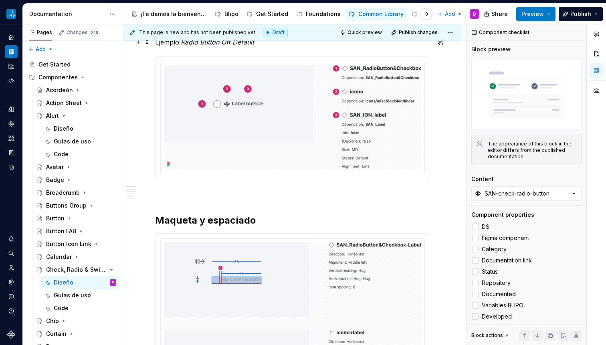
scroll to position [220, 0]
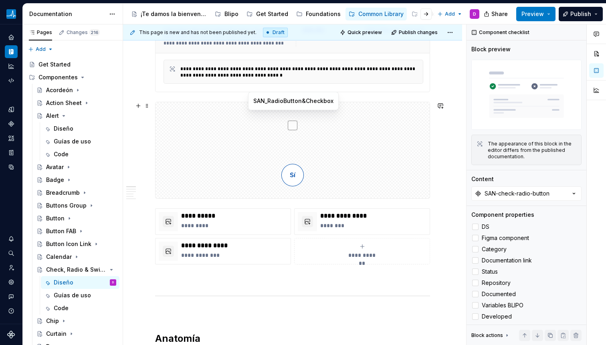
click at [381, 140] on div at bounding box center [292, 125] width 274 height 46
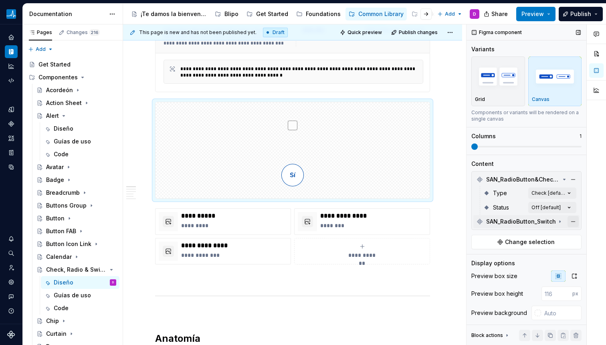
click at [571, 218] on button "button" at bounding box center [572, 221] width 11 height 11
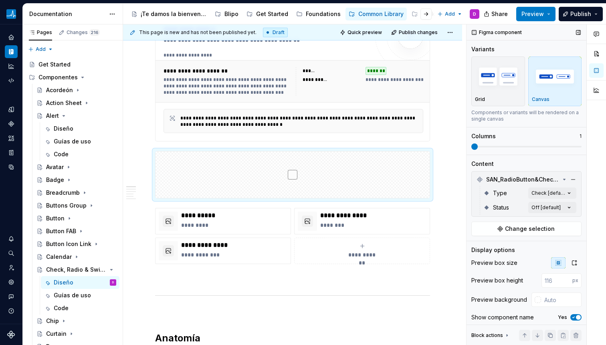
scroll to position [0, 0]
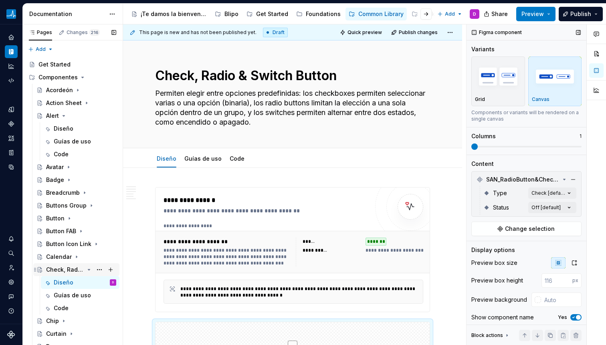
click at [88, 269] on icon "Page tree" at bounding box center [89, 269] width 2 height 1
click at [51, 284] on div "Chip" at bounding box center [52, 282] width 13 height 8
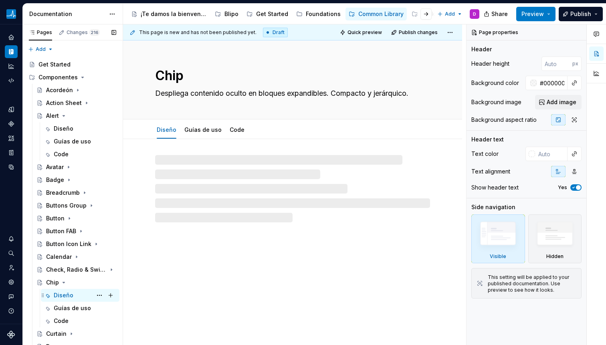
click at [62, 294] on div "Diseño" at bounding box center [64, 295] width 20 height 8
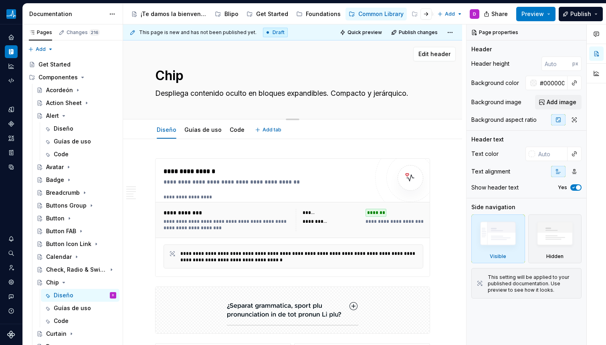
click at [221, 91] on textarea "Despliega contenido oculto en bloques expandibles. Compacto y jerárquico." at bounding box center [290, 93] width 275 height 13
paste textarea "También conocido como: etiqueta, tag, chip Una pequeña etiqueta que generalment…"
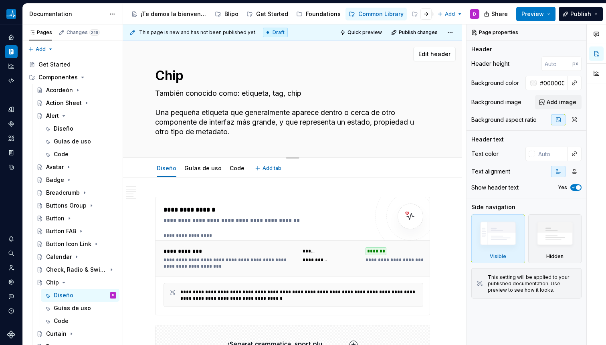
click at [195, 111] on textarea "También conocido como: etiqueta, tag, chip Una pequeña etiqueta que generalment…" at bounding box center [290, 112] width 275 height 51
click at [166, 102] on textarea "También conocido como: etiqueta, tag, chip Una pequeña etiqueta que generalment…" at bounding box center [290, 112] width 275 height 51
click at [154, 113] on textarea "También conocido como: etiqueta, tag, chip Una pequeña etiqueta que generalment…" at bounding box center [290, 112] width 275 height 51
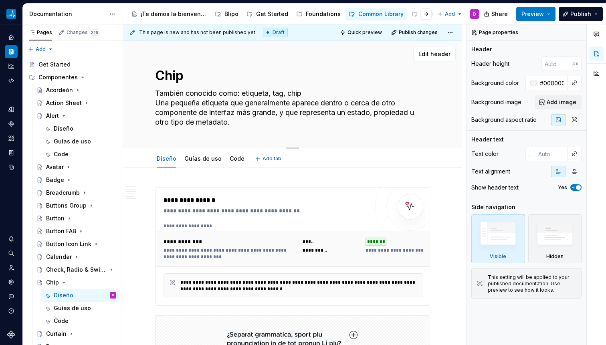
click at [272, 118] on textarea "También conocido como: etiqueta, tag, chip Una pequeña etiqueta que generalment…" at bounding box center [290, 108] width 275 height 42
click at [309, 93] on textarea "También conocido como: etiqueta, tag, chip Una pequeña etiqueta que generalment…" at bounding box center [290, 108] width 275 height 42
click at [228, 107] on textarea "También conocido como: etiqueta, tag, chip. Una pequeña etiqueta que generalmen…" at bounding box center [290, 108] width 275 height 42
click at [195, 108] on textarea "También conocido como: etiqueta, tag, chip. Una pequeña etiqueta que generalmen…" at bounding box center [290, 108] width 275 height 42
click at [161, 106] on textarea "También conocido como: etiqueta, tag, chip. Una pequeña etiqueta que generalmen…" at bounding box center [290, 108] width 275 height 42
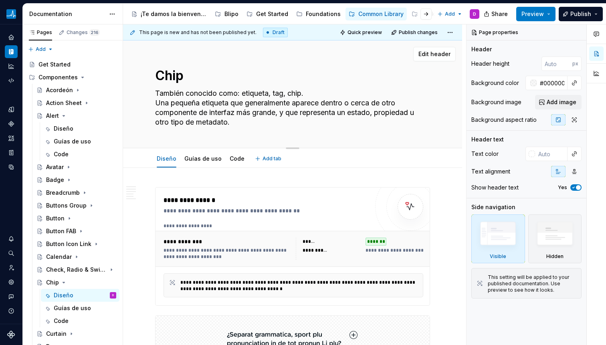
click at [170, 103] on textarea "También conocido como: etiqueta, tag, chip. Una pequeña etiqueta que generalmen…" at bounding box center [290, 108] width 275 height 42
drag, startPoint x: 171, startPoint y: 90, endPoint x: 259, endPoint y: 119, distance: 92.3
click at [259, 119] on textarea "También conocido como: etiqueta, tag, chip. Una pequeña etiqueta que generalmen…" at bounding box center [290, 108] width 275 height 42
click at [211, 123] on textarea "También conocido como: etiqueta, tag, chip. Una pequeña etiqueta que generalmen…" at bounding box center [290, 108] width 275 height 42
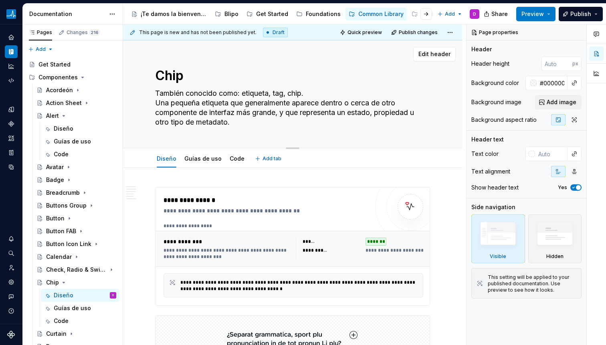
click at [202, 117] on textarea "También conocido como: etiqueta, tag, chip. Una pequeña etiqueta que generalmen…" at bounding box center [290, 108] width 275 height 42
drag, startPoint x: 223, startPoint y: 110, endPoint x: 269, endPoint y: 129, distance: 49.4
click at [269, 129] on div "Chip También conocido como: etiqueta, tag, chip. Una pequeña etiqueta que gener…" at bounding box center [292, 93] width 275 height 107
click at [214, 122] on textarea "También conocido como: etiqueta, tag, chip. Una pequeña etiqueta que generalmen…" at bounding box center [290, 108] width 275 height 42
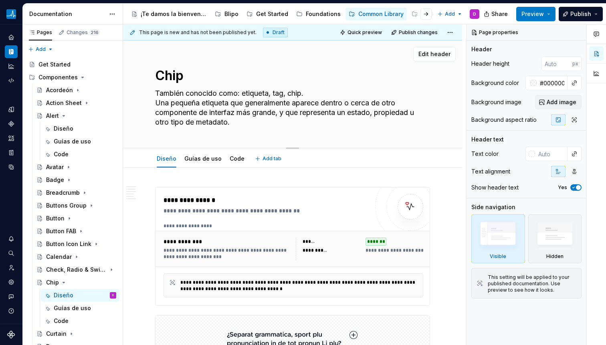
click at [215, 123] on textarea "También conocido como: etiqueta, tag, chip. Una pequeña etiqueta que generalmen…" at bounding box center [290, 108] width 275 height 42
click at [260, 123] on textarea "También conocido como: etiqueta, tag, chip. Una pequeña etiqueta que generalmen…" at bounding box center [290, 108] width 275 height 42
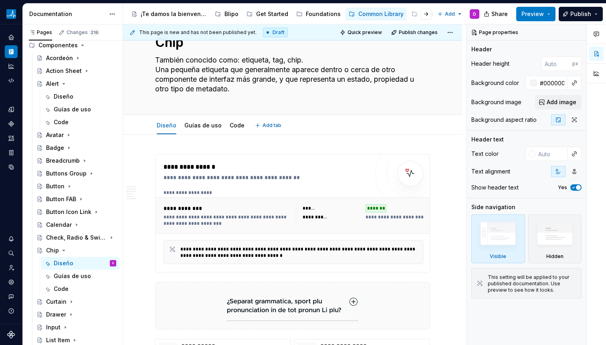
scroll to position [38, 0]
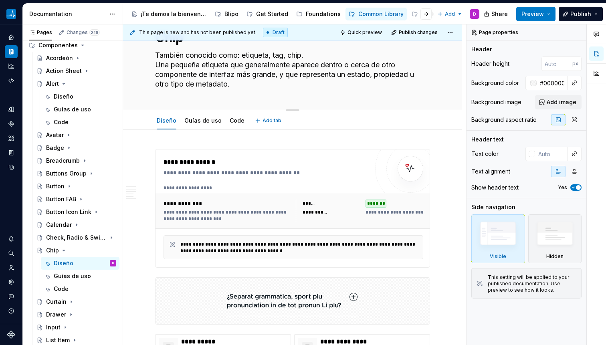
click at [163, 56] on textarea "También conocido como: etiqueta, tag, chip. Una pequeña etiqueta que generalmen…" at bounding box center [290, 70] width 275 height 42
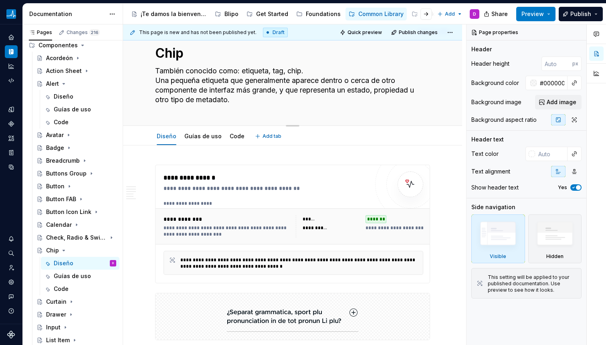
drag, startPoint x: 223, startPoint y: 60, endPoint x: 254, endPoint y: 80, distance: 37.3
click at [254, 80] on textarea "También conocido como: etiqueta, tag, chip. Una pequeña etiqueta que generalmen…" at bounding box center [290, 85] width 275 height 42
click at [217, 73] on textarea "También conocido como: etiqueta, tag, chip. Una pequeña etiqueta que generalmen…" at bounding box center [290, 85] width 275 height 42
click at [178, 72] on textarea "También conocido como: etiqueta, tag, chip. Una pequeña etiqueta que generalmen…" at bounding box center [290, 85] width 275 height 42
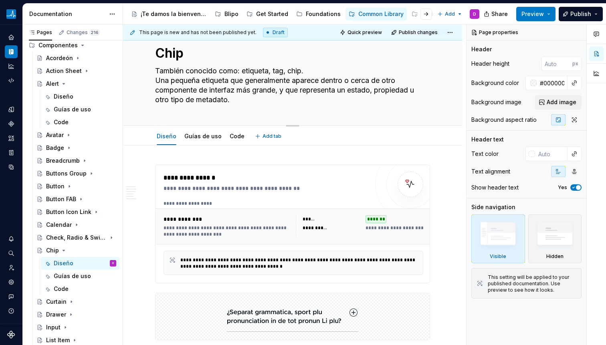
click at [236, 82] on textarea "También conocido como: etiqueta, tag, chip. Una pequeña etiqueta que generalmen…" at bounding box center [290, 85] width 275 height 42
click at [247, 109] on div "Chip También conocido como: etiqueta, tag, chip. Una pequeña etiqueta que gener…" at bounding box center [292, 71] width 275 height 107
click at [240, 100] on textarea "También conocido como: etiqueta, tag, chip. Una pequeña etiqueta que generalmen…" at bounding box center [290, 85] width 275 height 42
drag, startPoint x: 252, startPoint y: 85, endPoint x: 267, endPoint y: 101, distance: 22.1
click at [267, 101] on textarea "También conocido como: etiqueta, tag, chip. Una pequeña etiqueta que generalmen…" at bounding box center [290, 85] width 275 height 42
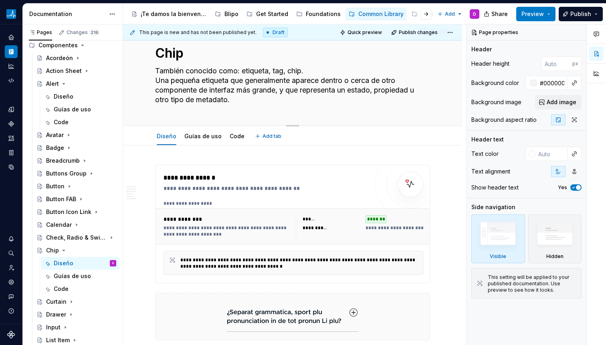
click at [267, 101] on textarea "También conocido como: etiqueta, tag, chip. Una pequeña etiqueta que generalmen…" at bounding box center [290, 85] width 275 height 42
drag, startPoint x: 175, startPoint y: 88, endPoint x: 274, endPoint y: 104, distance: 100.2
click at [274, 104] on textarea "También conocido como: etiqueta, tag, chip. Una pequeña etiqueta que generalmen…" at bounding box center [290, 85] width 275 height 42
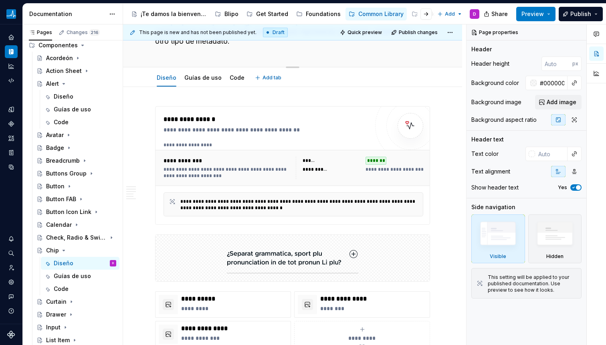
scroll to position [95, 0]
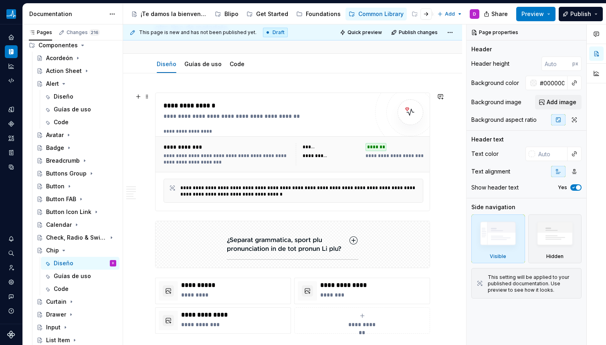
click at [284, 123] on div "**********" at bounding box center [265, 152] width 205 height 102
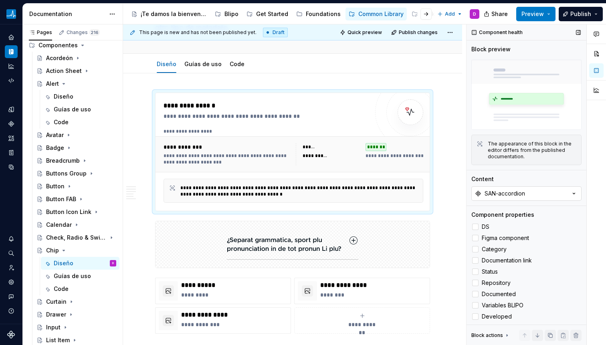
click at [530, 191] on button "SAN-accordion" at bounding box center [526, 193] width 110 height 14
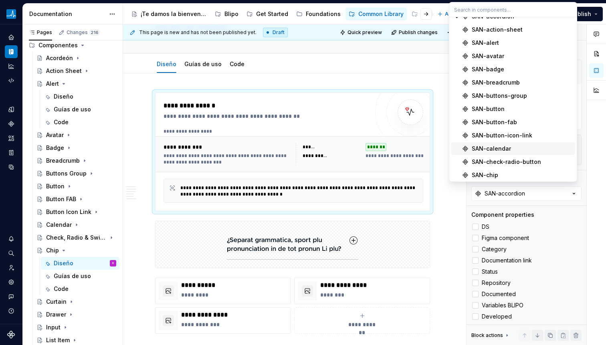
scroll to position [24, 0]
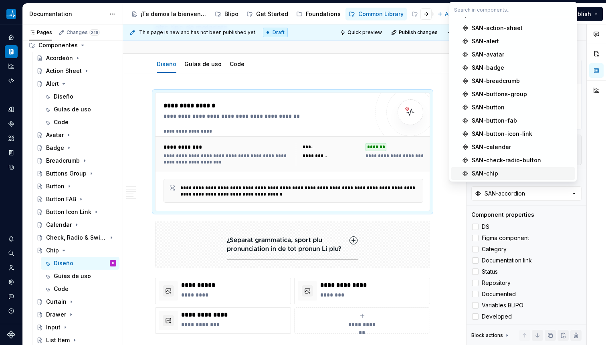
click at [491, 168] on span "SAN-chip" at bounding box center [513, 173] width 124 height 13
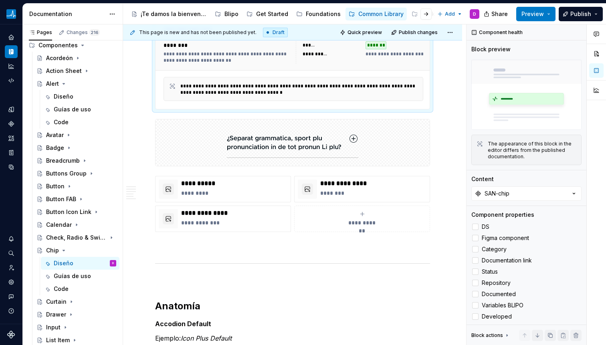
scroll to position [199, 0]
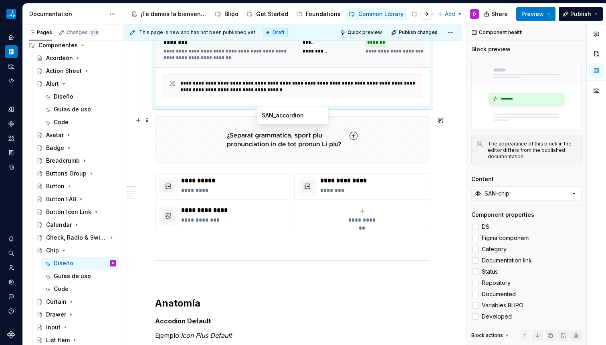
click at [299, 146] on img at bounding box center [292, 140] width 131 height 40
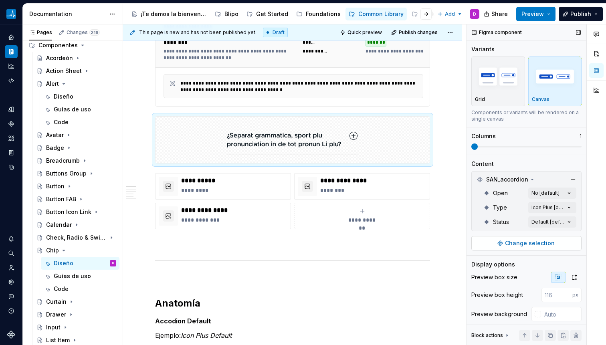
click at [538, 245] on span "Change selection" at bounding box center [530, 243] width 50 height 8
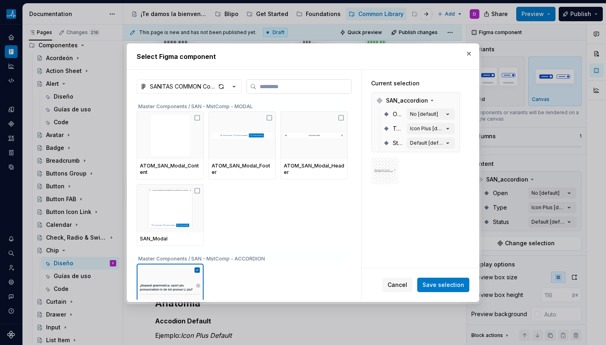
click at [301, 91] on label at bounding box center [298, 86] width 105 height 14
click at [301, 91] on input "search" at bounding box center [303, 86] width 95 height 8
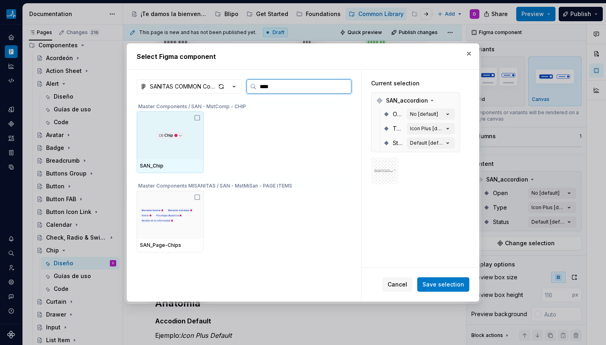
click at [188, 138] on div at bounding box center [170, 135] width 67 height 48
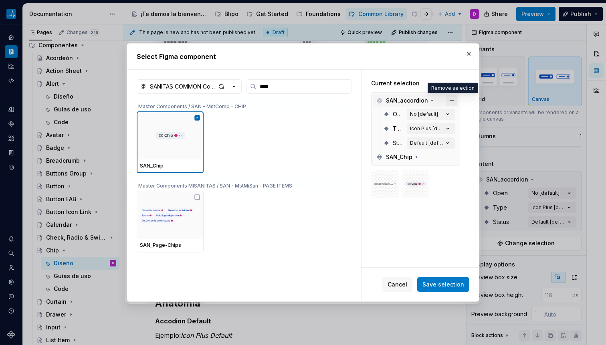
click at [454, 97] on button "button" at bounding box center [451, 100] width 11 height 11
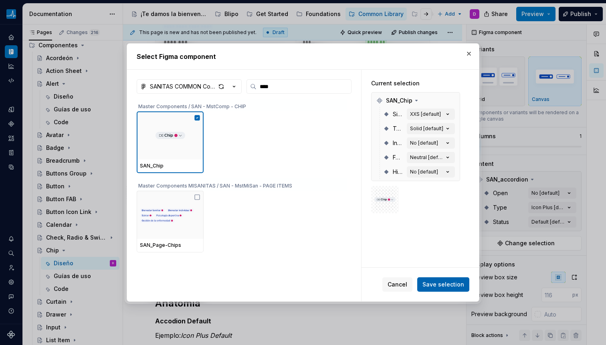
click at [455, 284] on span "Save selection" at bounding box center [443, 284] width 42 height 8
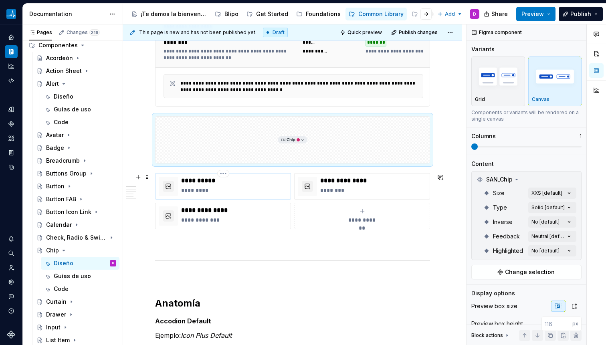
click at [265, 182] on p "**********" at bounding box center [234, 181] width 106 height 8
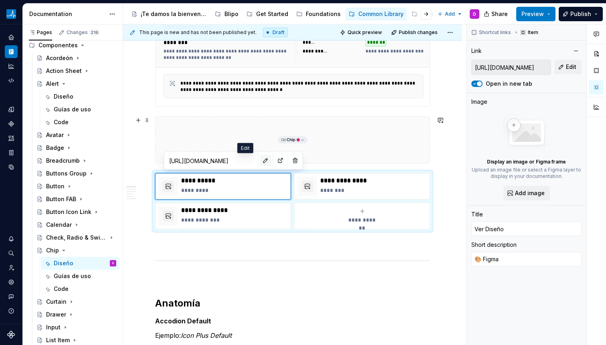
click at [260, 161] on button "button" at bounding box center [265, 160] width 11 height 11
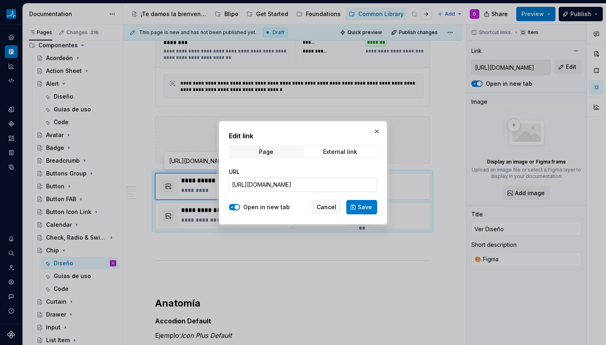
click at [312, 184] on input "[URL][DOMAIN_NAME]" at bounding box center [303, 184] width 148 height 14
paste input "4004-34748&t=CEbD6AkpLBie1nAn"
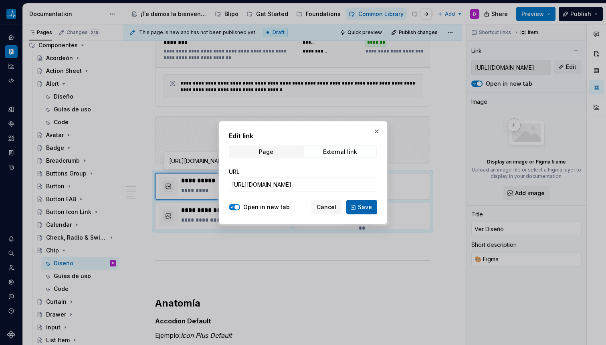
click at [368, 207] on span "Save" at bounding box center [365, 207] width 14 height 8
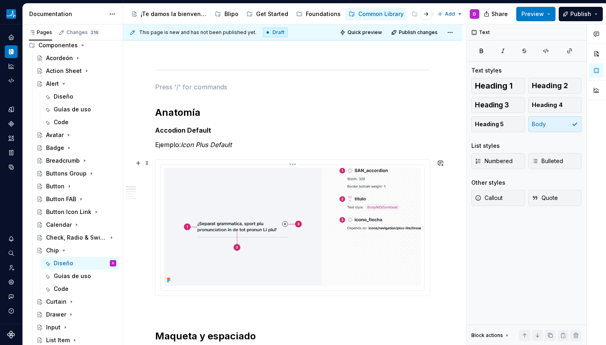
scroll to position [394, 0]
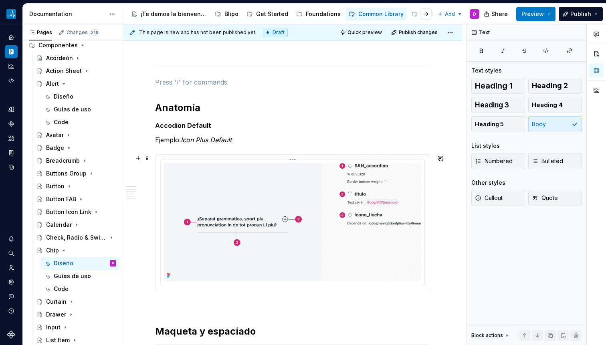
click at [269, 212] on img at bounding box center [292, 222] width 257 height 118
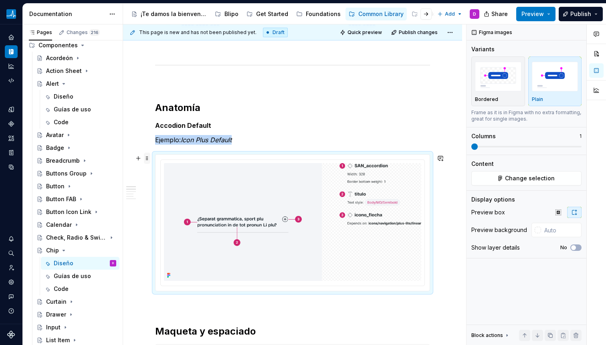
click at [145, 158] on span at bounding box center [147, 158] width 6 height 11
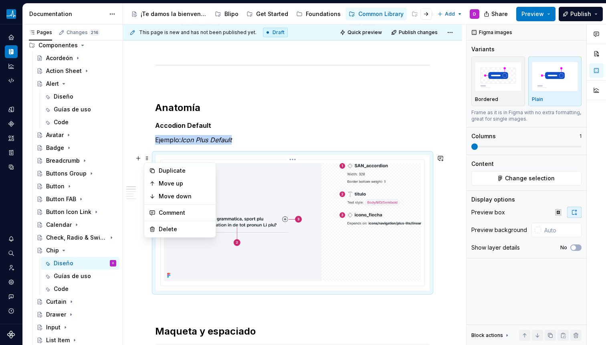
click at [330, 174] on img at bounding box center [292, 222] width 257 height 118
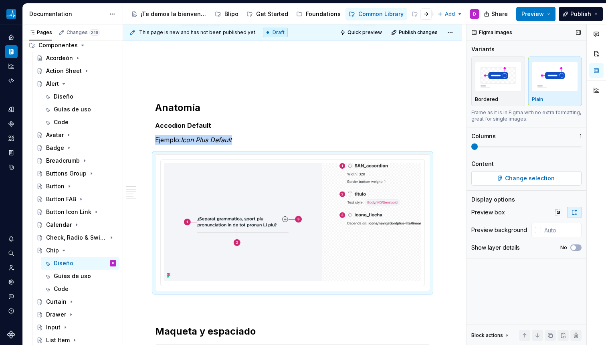
click at [522, 181] on span "Change selection" at bounding box center [530, 178] width 50 height 8
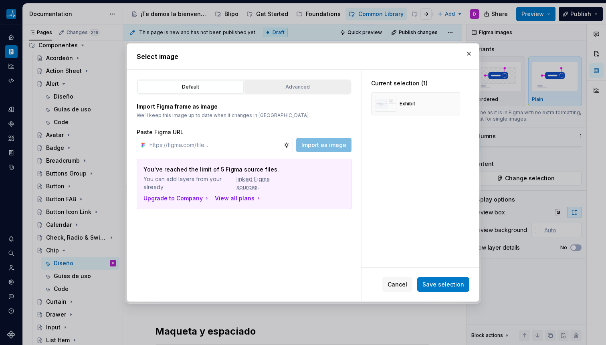
click at [269, 85] on div "Advanced" at bounding box center [297, 87] width 101 height 8
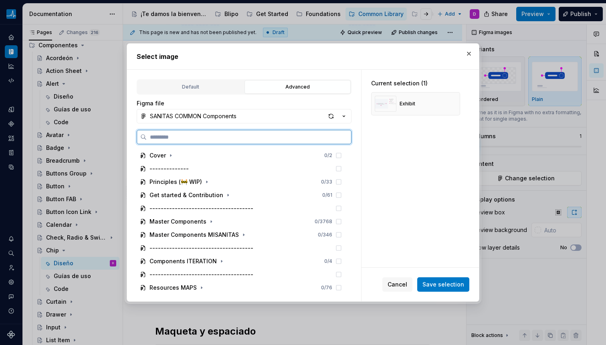
click at [216, 139] on input "search" at bounding box center [249, 137] width 204 height 8
paste input "**********"
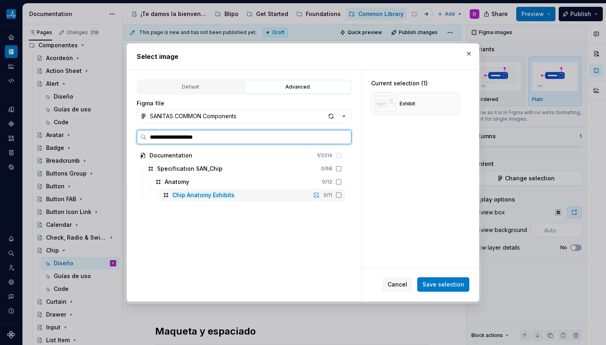
click at [339, 193] on icon at bounding box center [338, 195] width 6 height 6
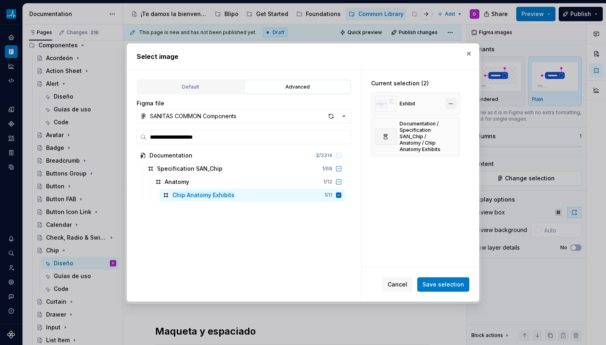
click at [453, 100] on button "button" at bounding box center [450, 103] width 11 height 11
drag, startPoint x: 447, startPoint y: 281, endPoint x: 444, endPoint y: 276, distance: 6.1
click at [447, 281] on span "Save selection" at bounding box center [443, 284] width 42 height 8
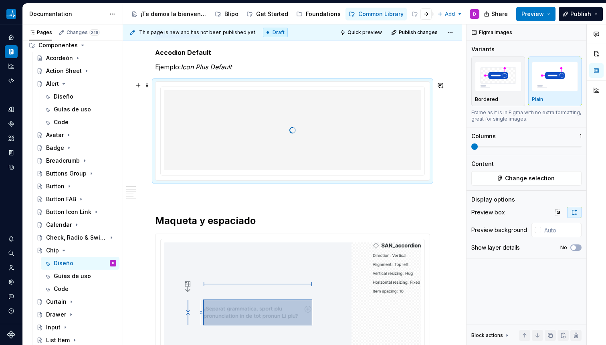
scroll to position [468, 0]
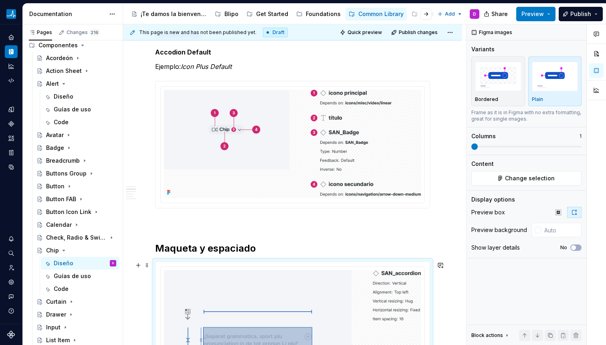
scroll to position [653, 0]
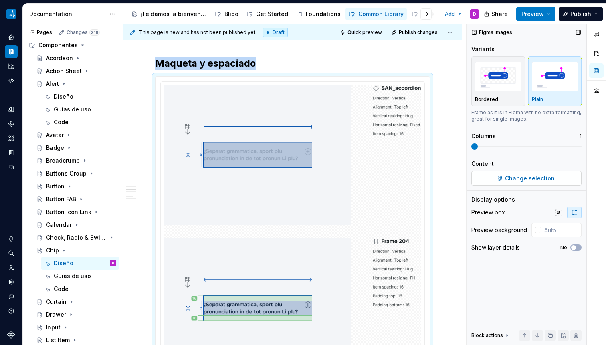
click at [505, 176] on button "Change selection" at bounding box center [526, 178] width 110 height 14
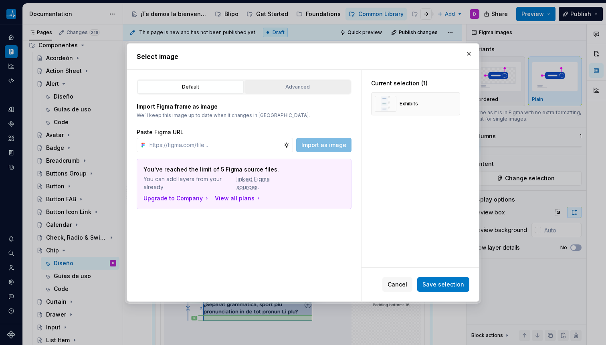
click at [303, 88] on div "Advanced" at bounding box center [297, 87] width 101 height 8
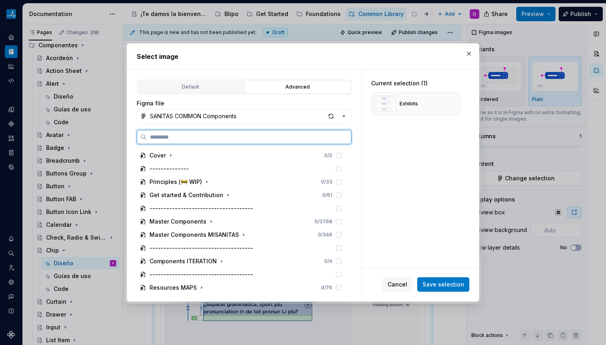
click at [229, 135] on input "search" at bounding box center [249, 137] width 204 height 8
paste input "**********"
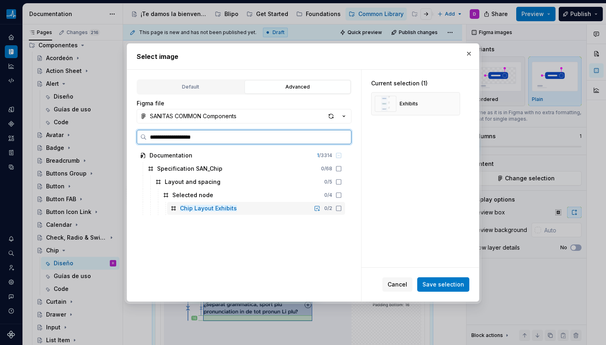
click at [338, 210] on icon at bounding box center [338, 208] width 6 height 6
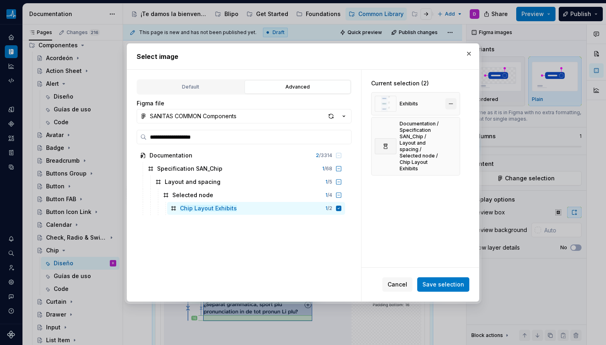
click at [453, 101] on button "button" at bounding box center [450, 103] width 11 height 11
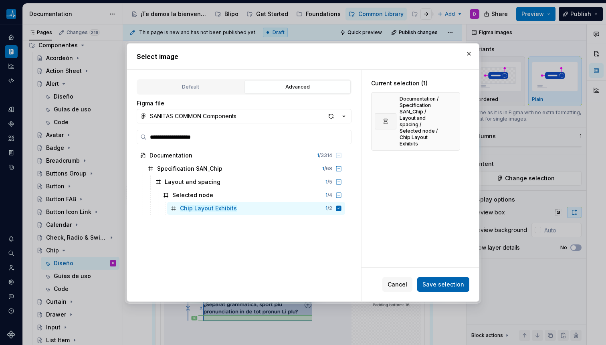
click at [454, 287] on span "Save selection" at bounding box center [443, 284] width 42 height 8
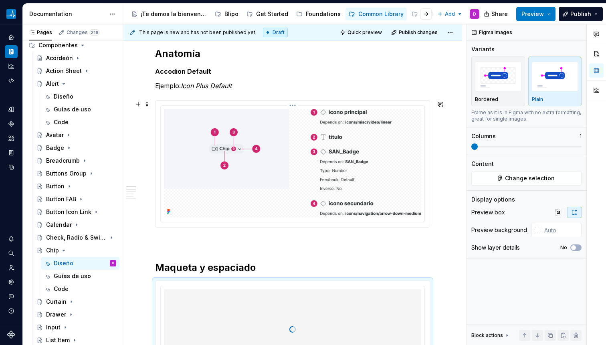
scroll to position [448, 0]
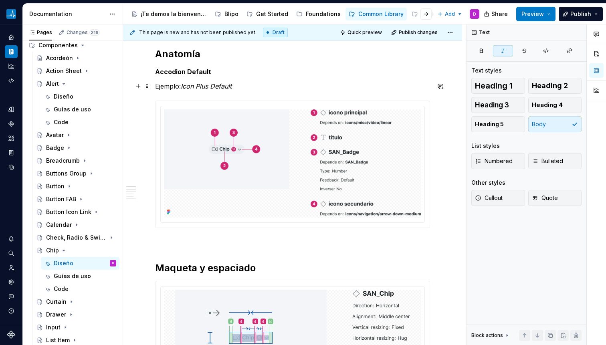
click at [185, 87] on em "Icon Plus Default" at bounding box center [206, 86] width 51 height 8
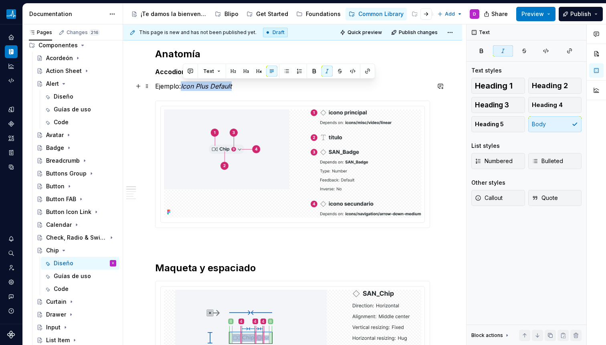
drag, startPoint x: 183, startPoint y: 87, endPoint x: 240, endPoint y: 88, distance: 56.9
click at [240, 88] on p "Ejemplo: Icon Plus Default" at bounding box center [292, 86] width 275 height 10
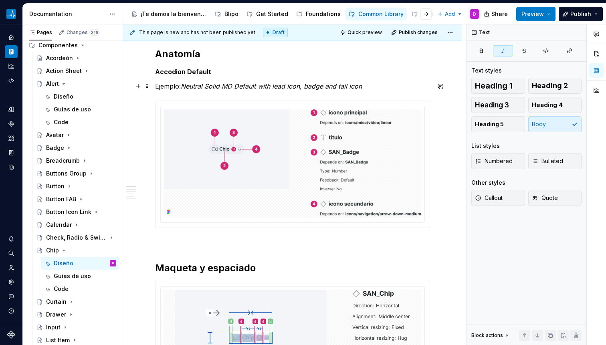
click at [260, 89] on em "Neutral Solid MD Default with lead icon, badge and tail icon" at bounding box center [271, 86] width 181 height 8
click at [232, 88] on em "Neutral Solid MD Default with lead icon, badge and tail icon" at bounding box center [271, 86] width 181 height 8
click at [185, 71] on strong "Accodion Default" at bounding box center [183, 72] width 56 height 8
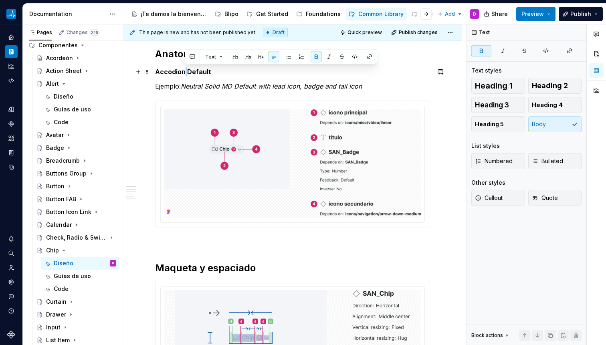
click at [185, 71] on strong "Accodion Default" at bounding box center [183, 72] width 56 height 8
click at [171, 71] on strong "Accodion Default" at bounding box center [183, 72] width 56 height 8
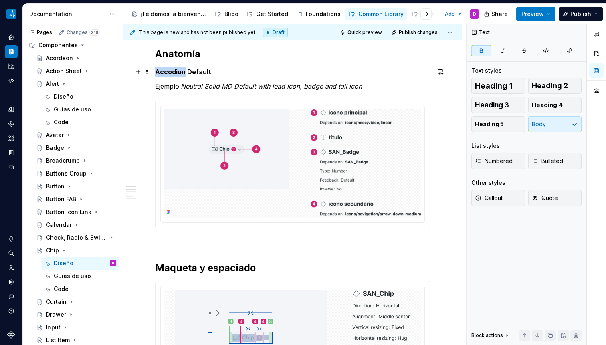
click at [171, 71] on strong "Accodion Default" at bounding box center [183, 72] width 56 height 8
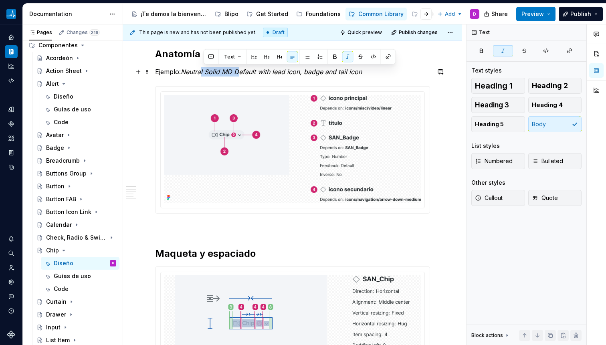
drag, startPoint x: 204, startPoint y: 73, endPoint x: 241, endPoint y: 74, distance: 37.6
click at [241, 74] on em "Neutral Solid MD Default with lead icon, badge and tail icon" at bounding box center [271, 72] width 181 height 8
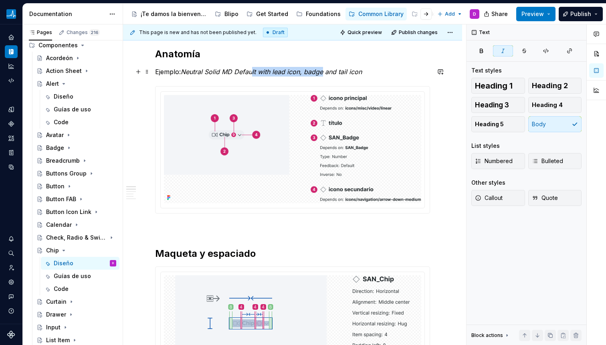
drag, startPoint x: 253, startPoint y: 70, endPoint x: 324, endPoint y: 74, distance: 70.6
click at [324, 74] on em "Neutral Solid MD Default with lead icon, badge and tail icon" at bounding box center [271, 72] width 181 height 8
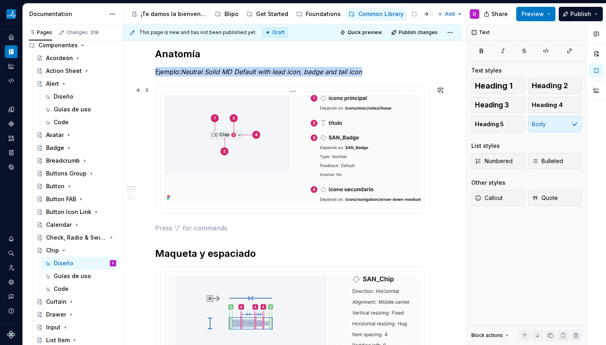
click at [317, 119] on img at bounding box center [292, 149] width 257 height 108
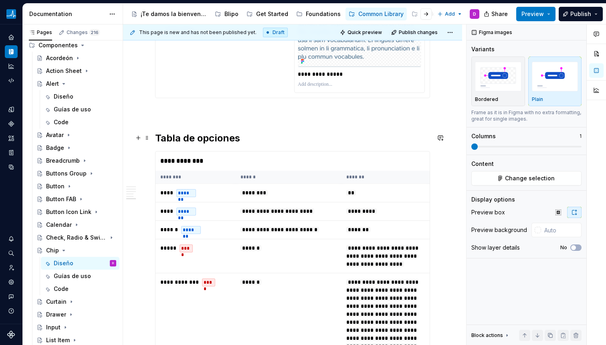
scroll to position [1345, 0]
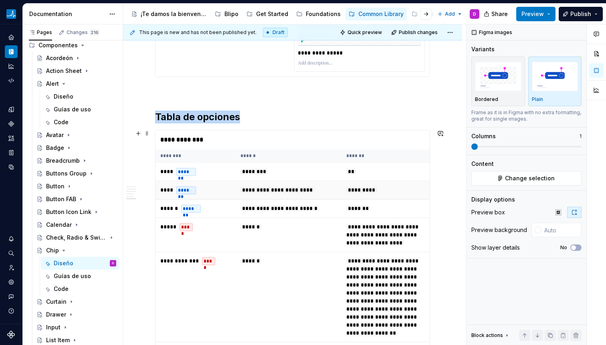
click at [237, 181] on td "**********" at bounding box center [288, 190] width 106 height 18
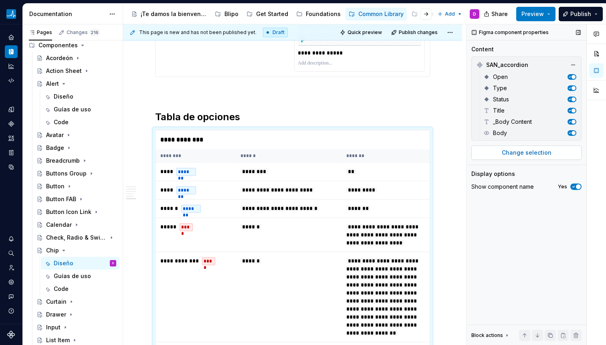
click at [489, 153] on button "Change selection" at bounding box center [526, 152] width 110 height 14
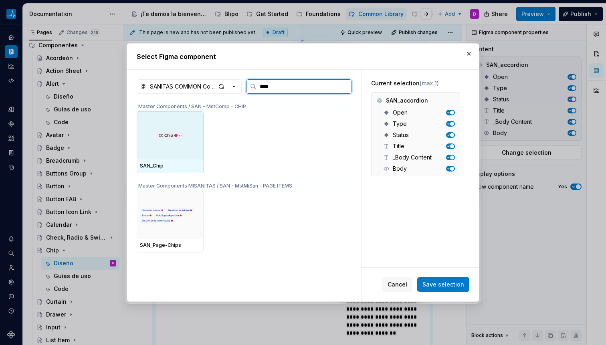
click at [170, 151] on div at bounding box center [170, 135] width 67 height 48
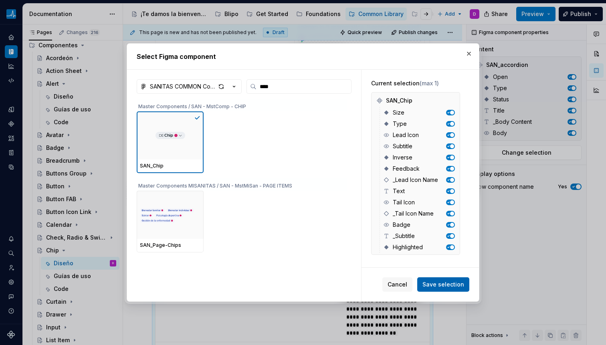
click at [456, 284] on span "Save selection" at bounding box center [443, 284] width 42 height 8
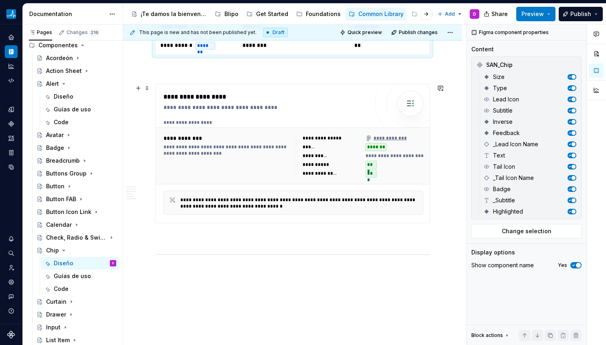
scroll to position [1724, 0]
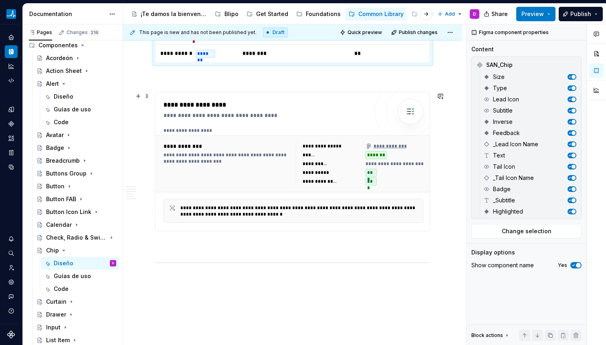
click at [306, 127] on div "**********" at bounding box center [265, 161] width 205 height 123
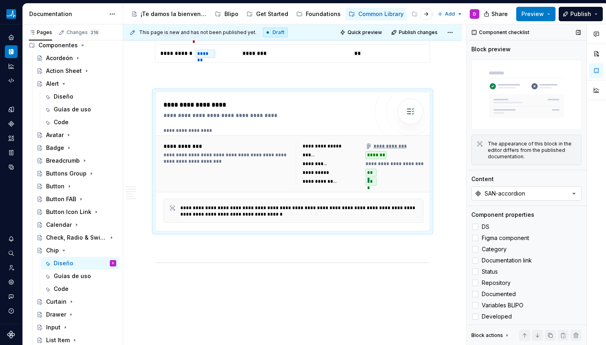
click at [503, 197] on button "SAN-accordion" at bounding box center [526, 193] width 110 height 14
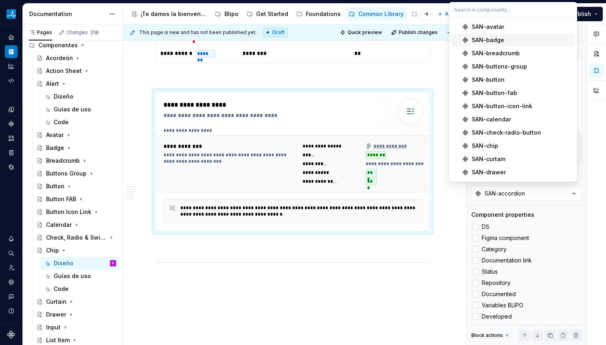
scroll to position [54, 0]
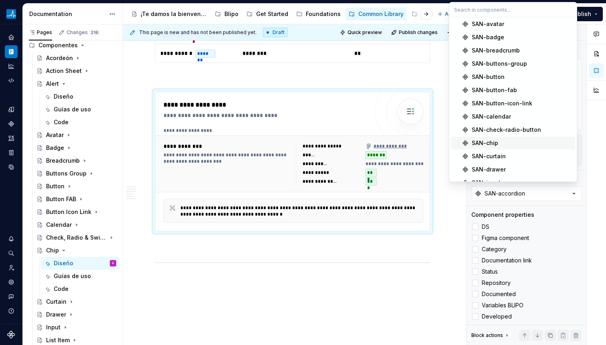
click at [484, 138] on span "SAN-chip" at bounding box center [513, 143] width 124 height 13
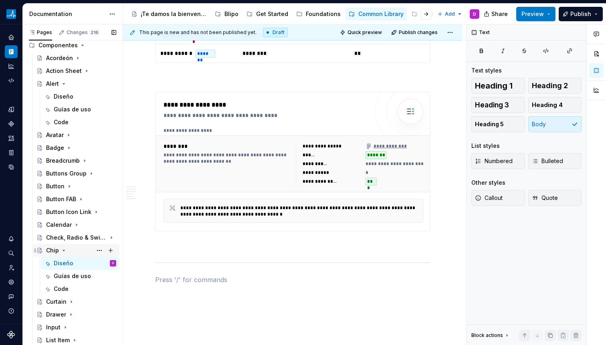
click at [64, 247] on icon "Page tree" at bounding box center [63, 250] width 6 height 6
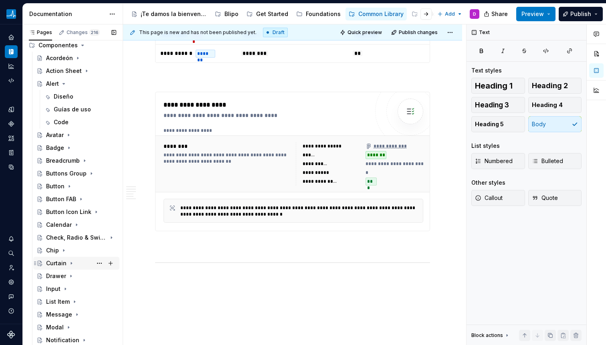
click at [71, 262] on icon "Page tree" at bounding box center [71, 263] width 1 height 2
click at [64, 277] on div "Diseño" at bounding box center [64, 276] width 20 height 8
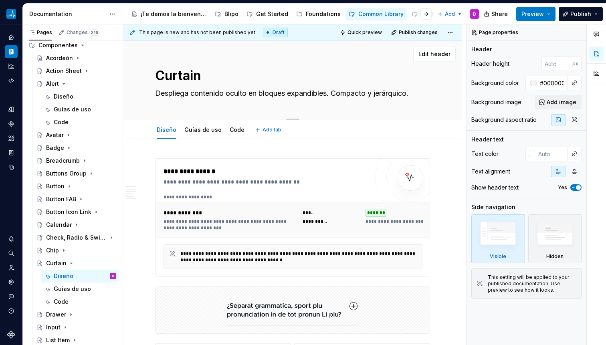
click at [191, 98] on textarea "Despliega contenido oculto en bloques expandibles. Compacto y jerárquico." at bounding box center [290, 93] width 275 height 13
paste textarea "Un Curtain es un componente de interfaz que aparece sobre el contenido principa…"
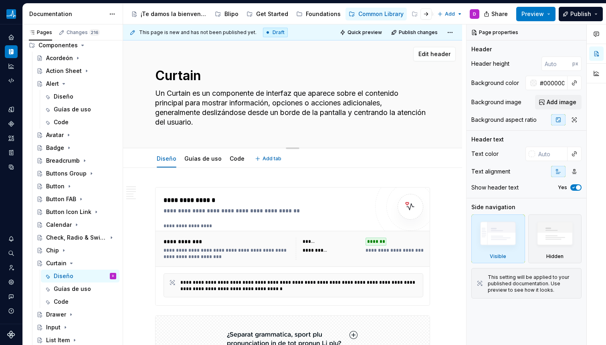
click at [214, 97] on textarea "Un Curtain es un componente de interfaz que aparece sobre el contenido principa…" at bounding box center [290, 108] width 275 height 42
click at [287, 96] on textarea "Un Curtain es un componente de interfaz que aparece sobre el contenido principa…" at bounding box center [290, 108] width 275 height 42
click at [322, 90] on textarea "Un Curtain es un componente de interfaz que aparece sobre el contenido principa…" at bounding box center [290, 108] width 275 height 42
click at [340, 96] on textarea "Un Curtain es un componente de interfaz que aparece sobre el contenido principa…" at bounding box center [290, 108] width 275 height 42
drag, startPoint x: 315, startPoint y: 93, endPoint x: 169, endPoint y: 88, distance: 145.9
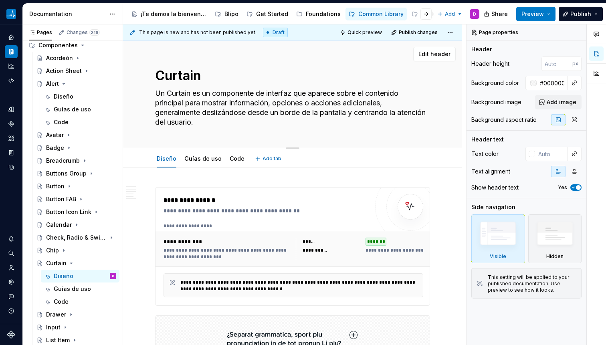
click at [169, 88] on textarea "Un Curtain es un componente de interfaz que aparece sobre el contenido principa…" at bounding box center [290, 108] width 275 height 42
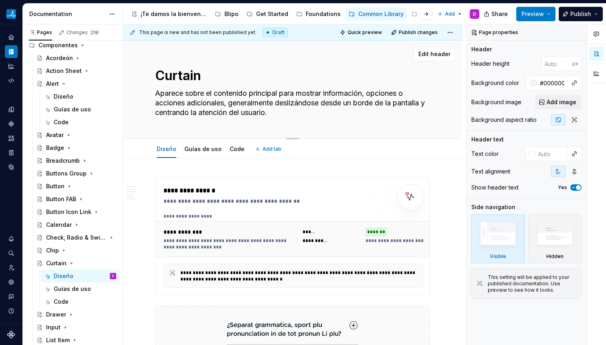
drag, startPoint x: 304, startPoint y: 95, endPoint x: 339, endPoint y: 102, distance: 36.3
click at [339, 102] on textarea "Aparece sobre el contenido principal para mostrar información, opciones o accio…" at bounding box center [290, 103] width 275 height 32
drag, startPoint x: 213, startPoint y: 103, endPoint x: 261, endPoint y: 105, distance: 48.1
click at [261, 105] on textarea "Aparece sobre el contenido principal para mostrar información, opciones o accio…" at bounding box center [290, 103] width 275 height 32
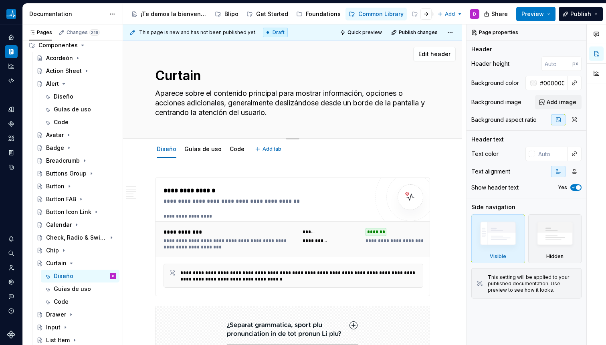
click at [261, 105] on textarea "Aparece sobre el contenido principal para mostrar información, opciones o accio…" at bounding box center [290, 103] width 275 height 32
drag, startPoint x: 300, startPoint y: 107, endPoint x: 331, endPoint y: 115, distance: 31.6
click at [331, 115] on textarea "Aparece sobre el contenido principal para mostrar información, opciones o accio…" at bounding box center [290, 103] width 275 height 32
click at [311, 114] on textarea "Aparece sobre el contenido principal para mostrar información, opciones o accio…" at bounding box center [290, 103] width 275 height 32
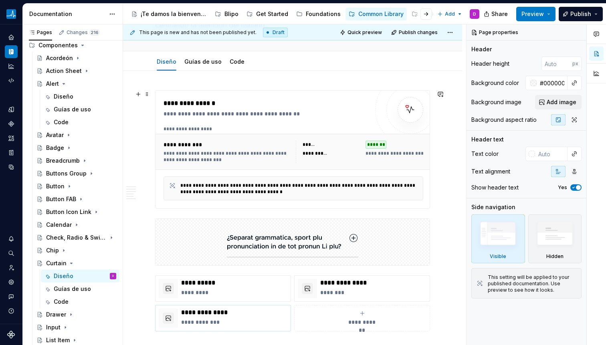
scroll to position [99, 0]
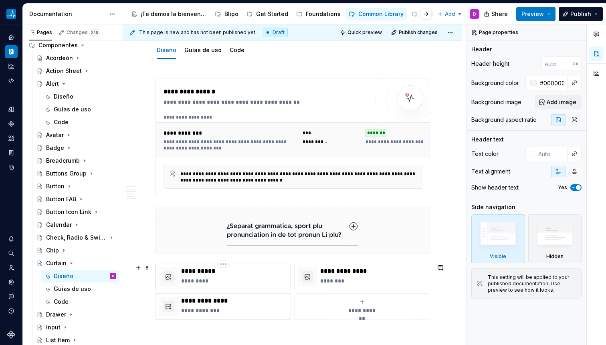
click at [229, 274] on p "**********" at bounding box center [234, 271] width 106 height 8
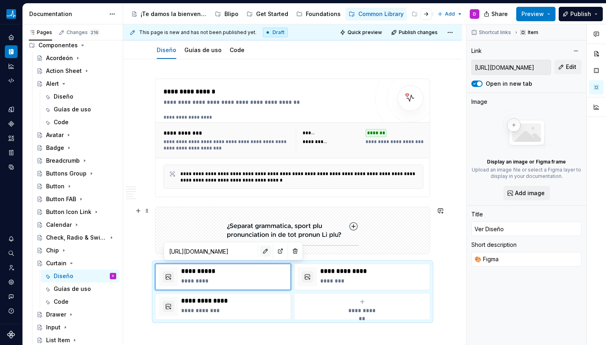
click at [260, 249] on button "button" at bounding box center [265, 250] width 11 height 11
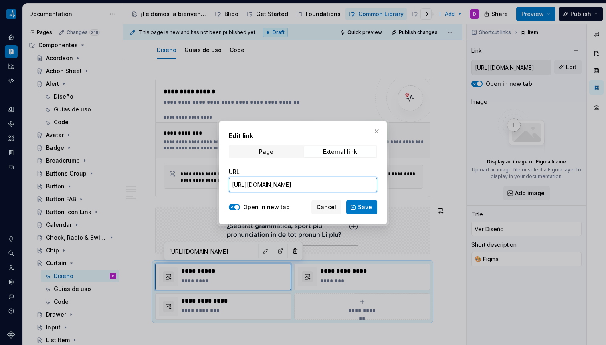
click at [277, 182] on input "[URL][DOMAIN_NAME]" at bounding box center [303, 184] width 148 height 14
paste input "[URL][DOMAIN_NAME]"
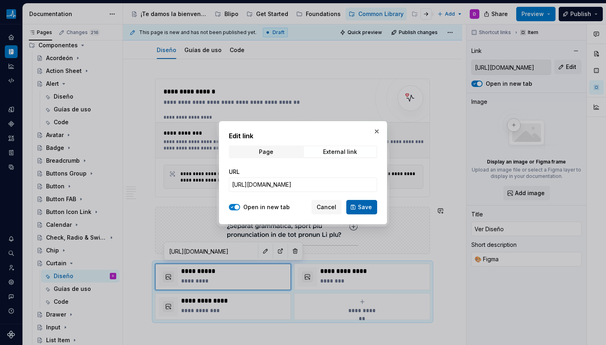
click at [355, 206] on button "Save" at bounding box center [361, 207] width 31 height 14
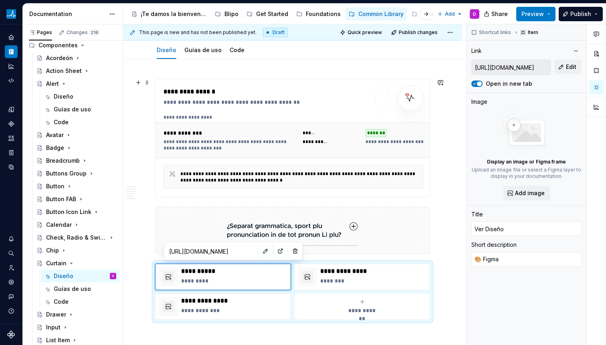
click at [213, 135] on div "**********" at bounding box center [226, 133] width 127 height 8
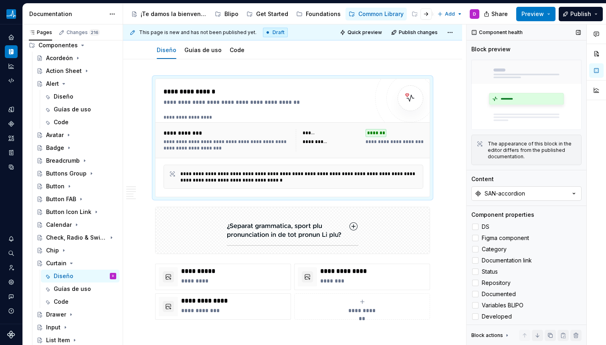
click at [516, 189] on div "SAN-accordion" at bounding box center [504, 193] width 40 height 8
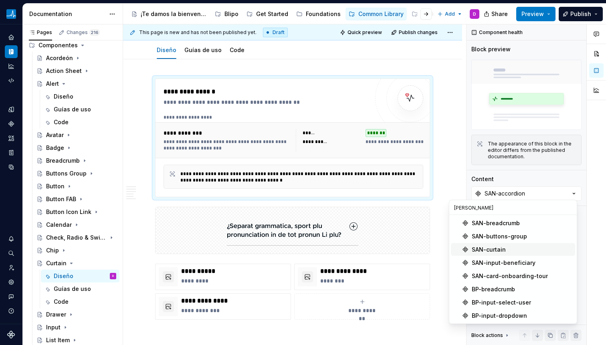
click at [505, 246] on div "SAN-curtain" at bounding box center [521, 249] width 100 height 8
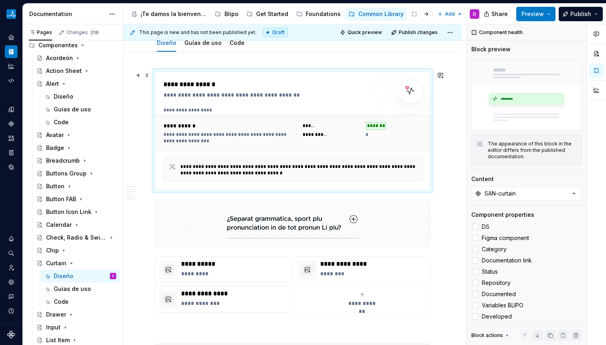
scroll to position [118, 0]
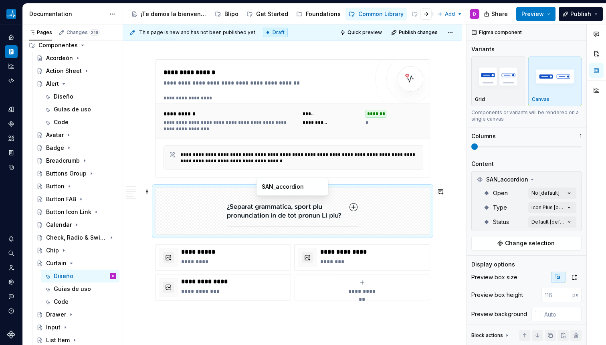
click at [260, 213] on img at bounding box center [292, 211] width 131 height 40
click at [534, 179] on div "SAN_accordion" at bounding box center [526, 179] width 106 height 13
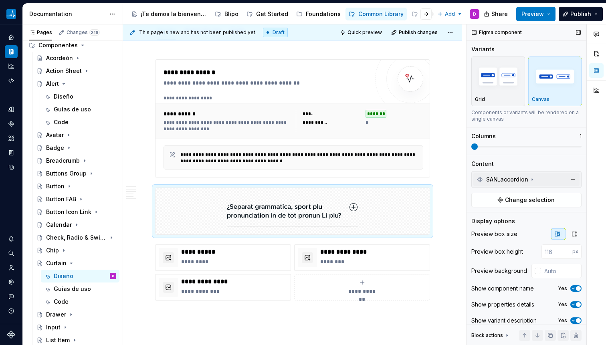
click at [534, 179] on div "SAN_accordion" at bounding box center [526, 179] width 106 height 13
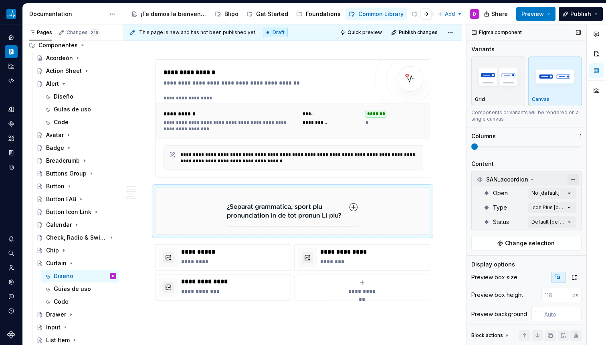
click at [567, 179] on button "button" at bounding box center [572, 179] width 11 height 11
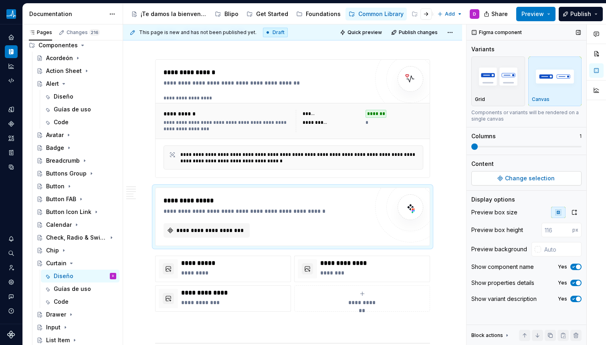
click at [533, 176] on span "Change selection" at bounding box center [530, 178] width 50 height 8
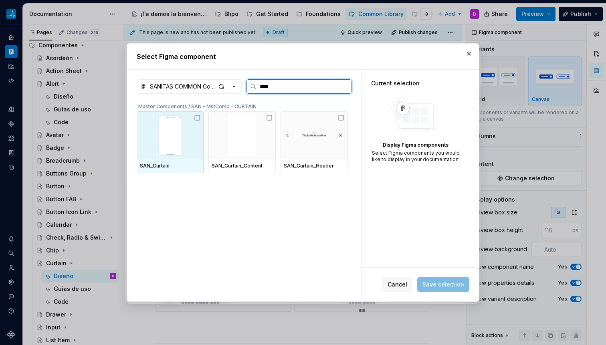
click at [153, 141] on img at bounding box center [170, 136] width 60 height 42
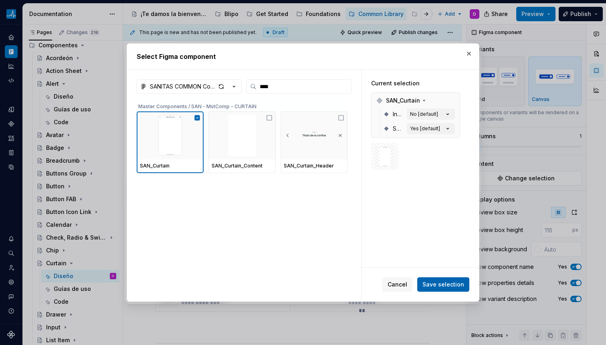
click at [441, 282] on span "Save selection" at bounding box center [443, 284] width 42 height 8
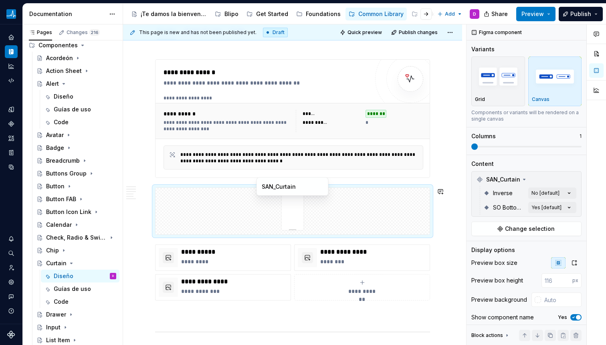
scroll to position [120, 0]
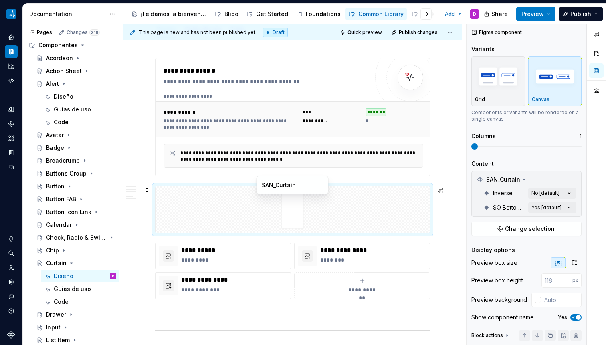
click at [237, 207] on img at bounding box center [292, 209] width 144 height 40
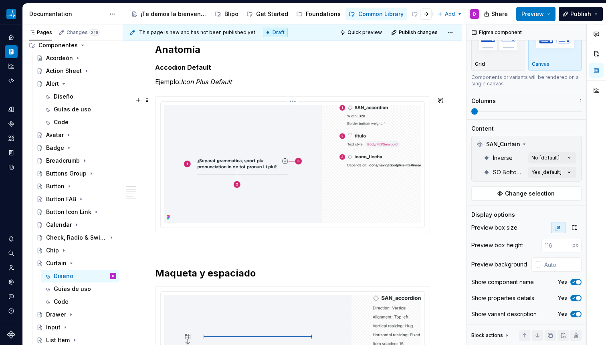
scroll to position [430, 0]
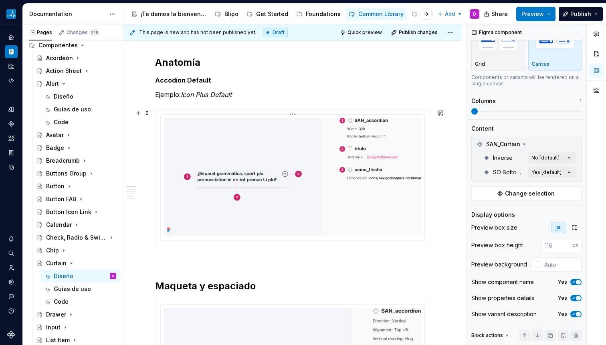
click at [224, 171] on img at bounding box center [292, 177] width 257 height 118
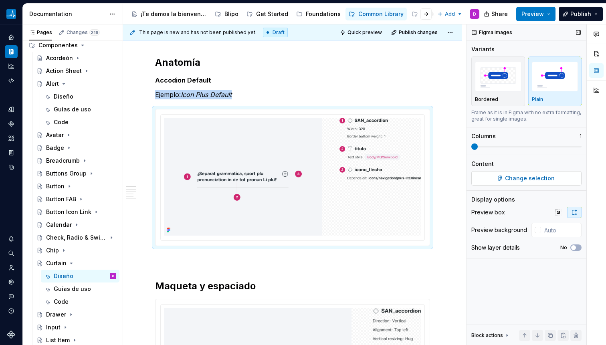
click at [527, 175] on span "Change selection" at bounding box center [530, 178] width 50 height 8
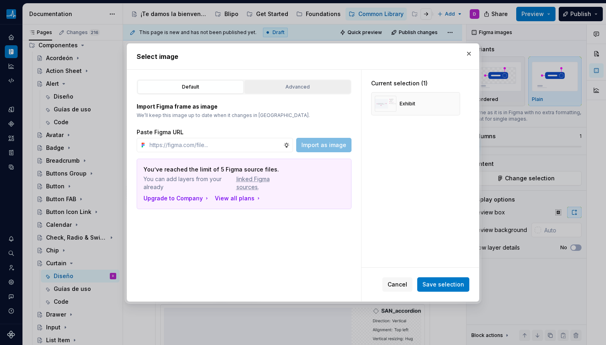
click at [283, 89] on div "Advanced" at bounding box center [297, 87] width 101 height 8
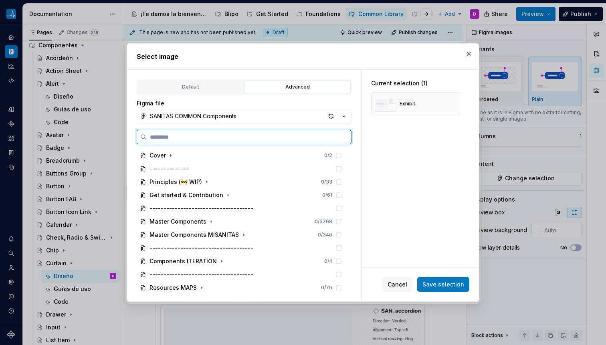
click at [231, 135] on input "search" at bounding box center [249, 137] width 204 height 8
paste input "**********"
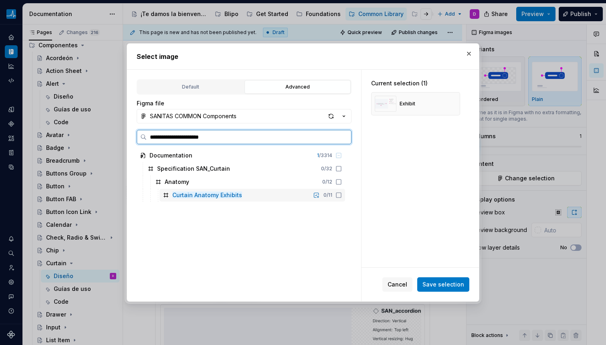
click at [198, 199] on div "Curtain Anatomy Exhibits 0 / 11" at bounding box center [251, 195] width 185 height 13
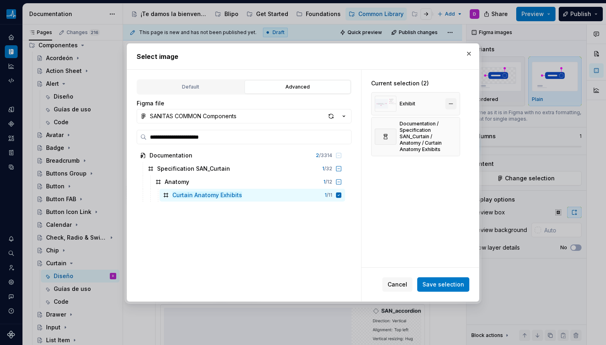
click at [450, 100] on button "button" at bounding box center [450, 103] width 11 height 11
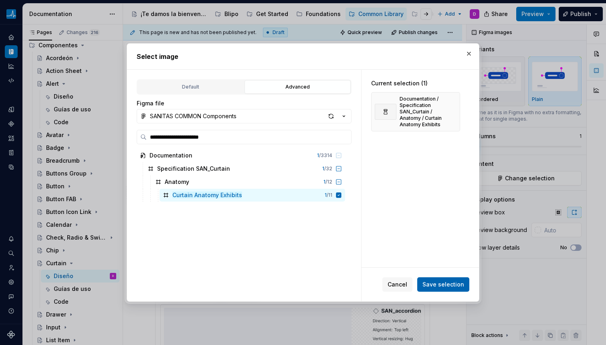
click at [443, 284] on span "Save selection" at bounding box center [443, 284] width 42 height 8
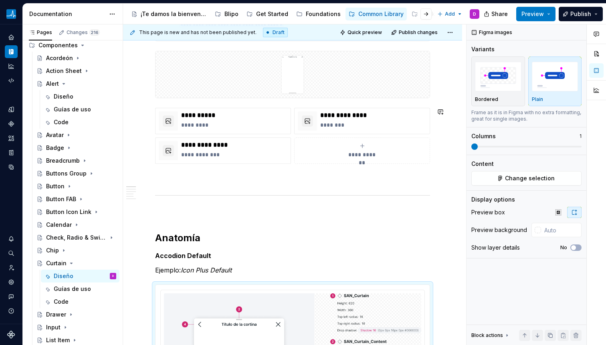
scroll to position [256, 0]
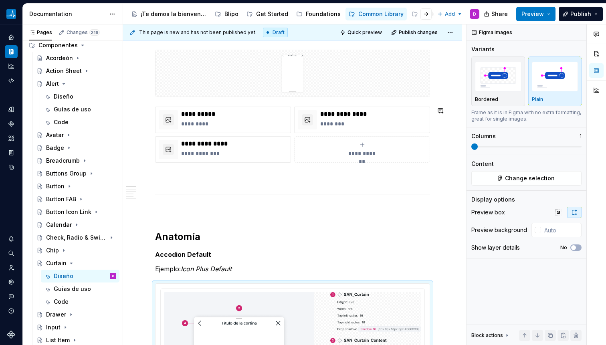
click at [183, 251] on strong "Accodion Default" at bounding box center [183, 254] width 56 height 8
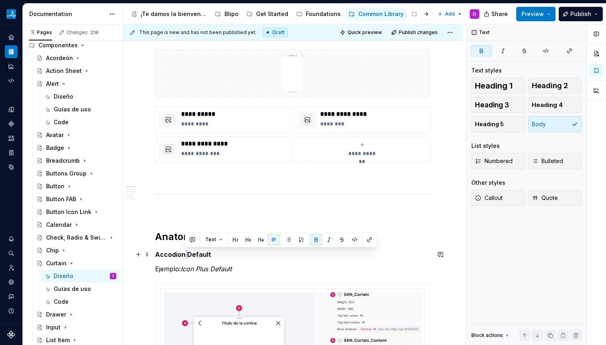
click at [183, 251] on strong "Accodion Default" at bounding box center [183, 254] width 56 height 8
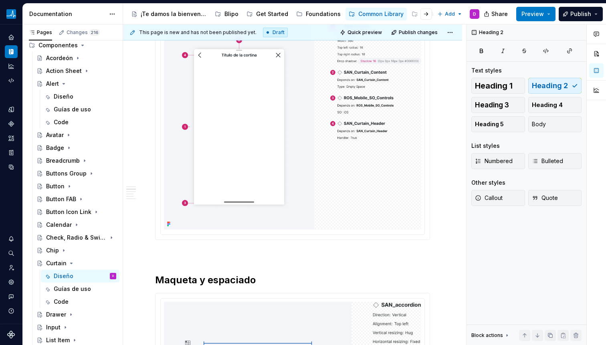
scroll to position [700, 0]
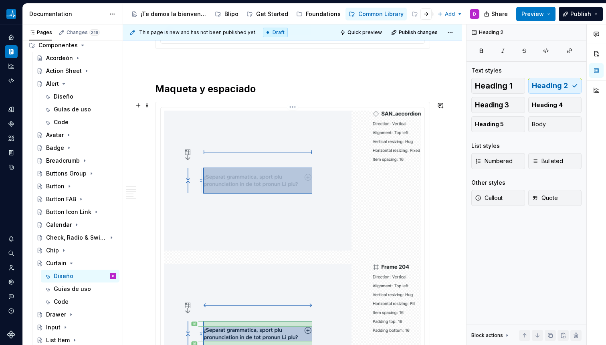
click at [264, 226] on img at bounding box center [292, 334] width 257 height 446
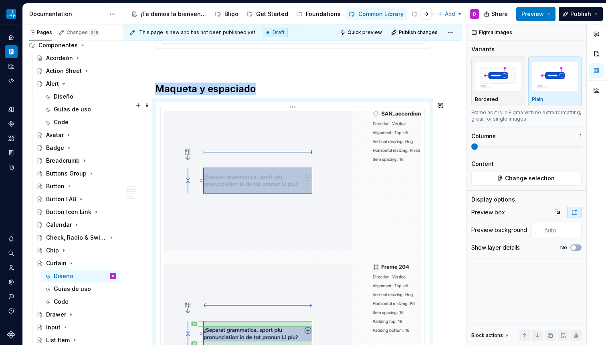
click at [286, 182] on img at bounding box center [292, 334] width 257 height 446
click at [541, 178] on span "Change selection" at bounding box center [530, 178] width 50 height 8
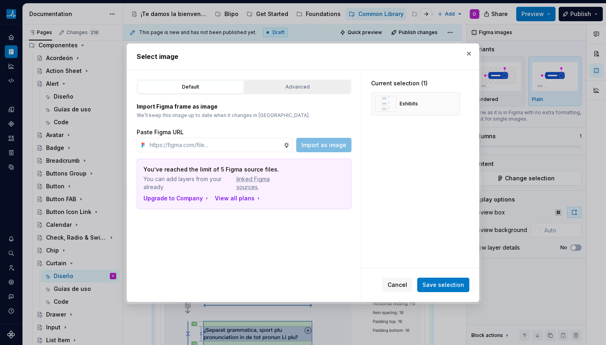
click at [303, 81] on button "Advanced" at bounding box center [297, 87] width 106 height 14
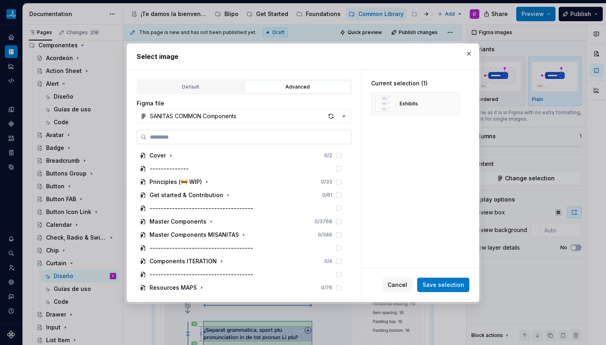
click at [253, 137] on input "search" at bounding box center [249, 137] width 204 height 8
paste input "**********"
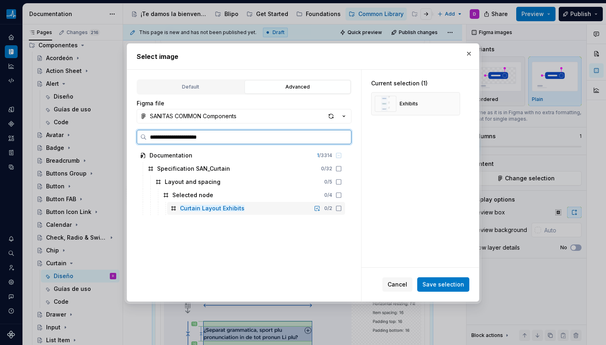
click at [339, 207] on icon at bounding box center [338, 208] width 6 height 6
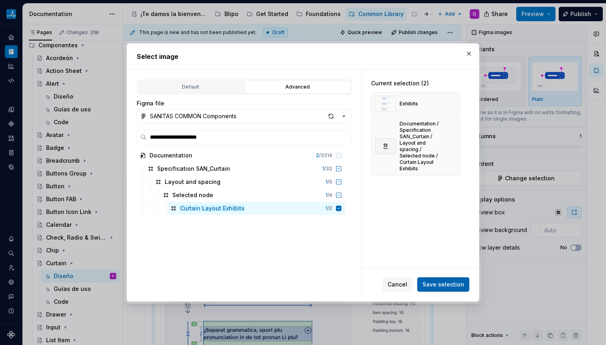
click at [446, 284] on span "Save selection" at bounding box center [443, 284] width 42 height 8
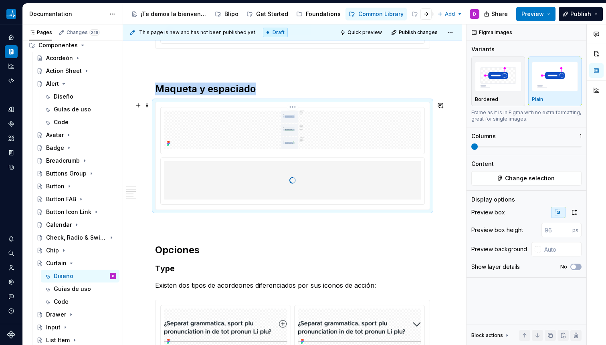
click at [407, 115] on img at bounding box center [292, 130] width 257 height 38
click at [525, 182] on span "Change selection" at bounding box center [530, 178] width 50 height 8
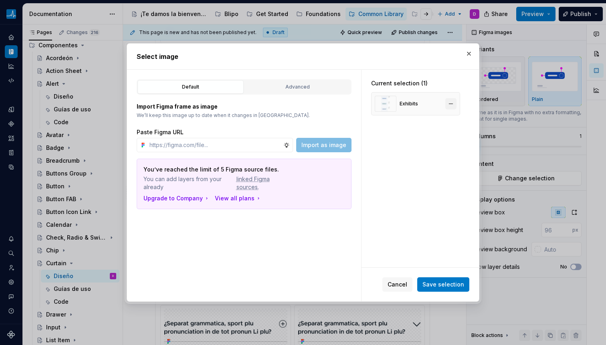
click at [453, 103] on button "button" at bounding box center [450, 103] width 11 height 11
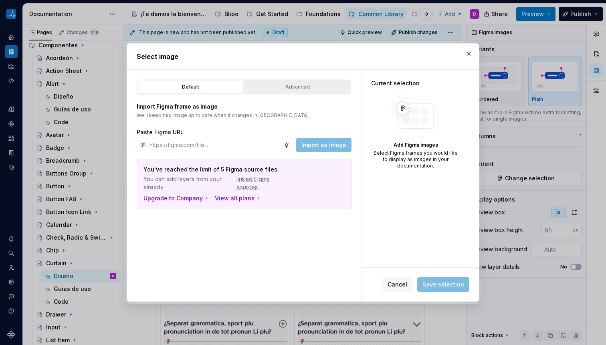
click at [298, 89] on div "Advanced" at bounding box center [297, 87] width 101 height 8
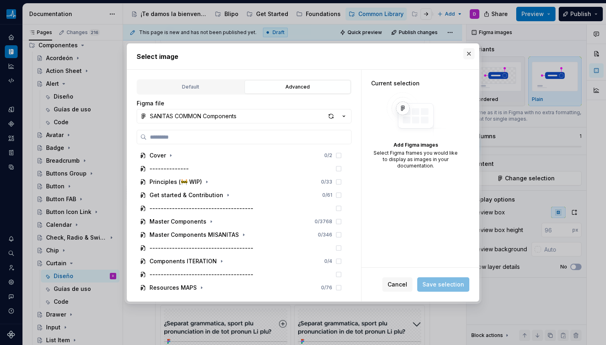
click at [466, 54] on button "button" at bounding box center [468, 53] width 11 height 11
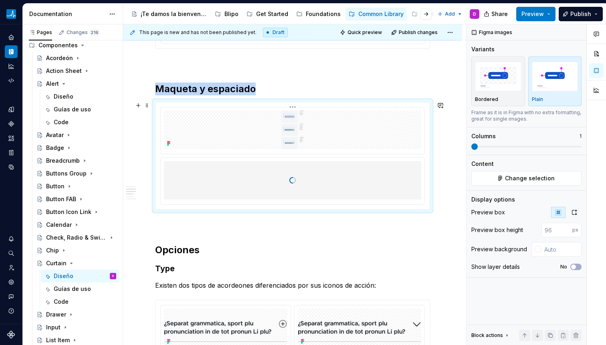
click at [301, 137] on img at bounding box center [292, 130] width 257 height 38
click at [309, 170] on img at bounding box center [292, 180] width 257 height 38
click at [507, 177] on span "Change selection" at bounding box center [530, 178] width 50 height 8
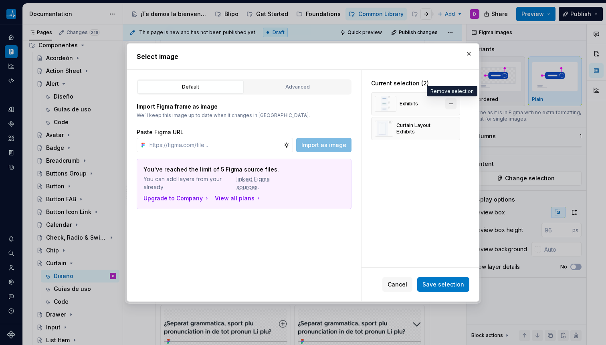
click at [449, 99] on button "button" at bounding box center [450, 103] width 11 height 11
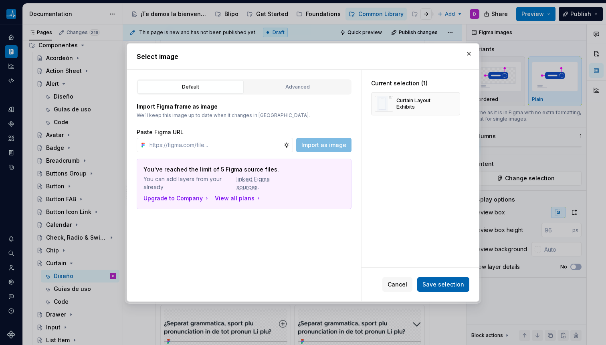
click at [436, 287] on span "Save selection" at bounding box center [443, 284] width 42 height 8
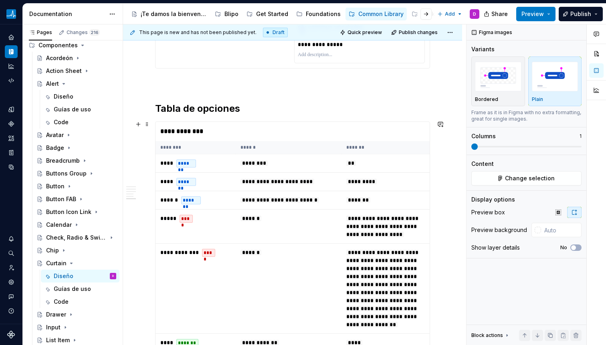
scroll to position [1611, 0]
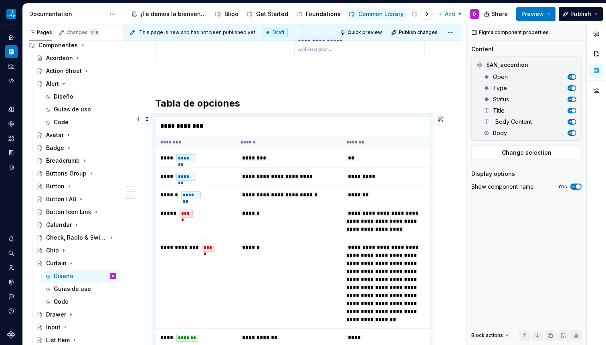
click at [338, 201] on td "**********" at bounding box center [288, 195] width 106 height 18
click at [505, 155] on span "Change selection" at bounding box center [526, 153] width 50 height 8
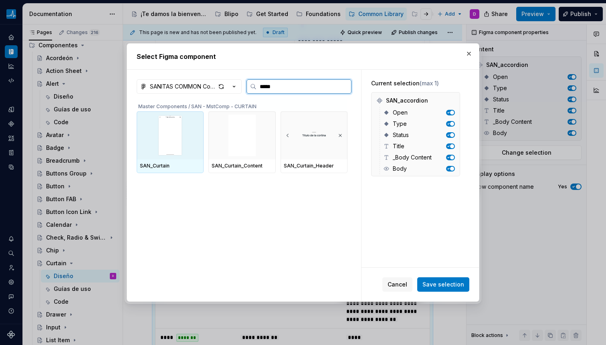
click at [172, 133] on img at bounding box center [170, 136] width 60 height 42
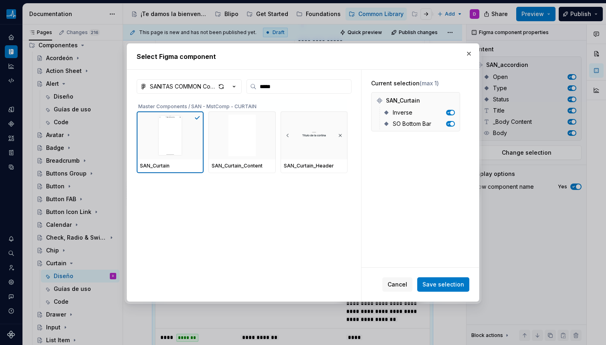
click at [451, 284] on span "Save selection" at bounding box center [443, 284] width 42 height 8
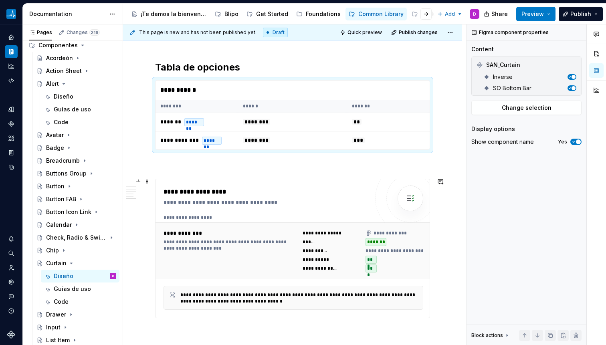
scroll to position [1664, 0]
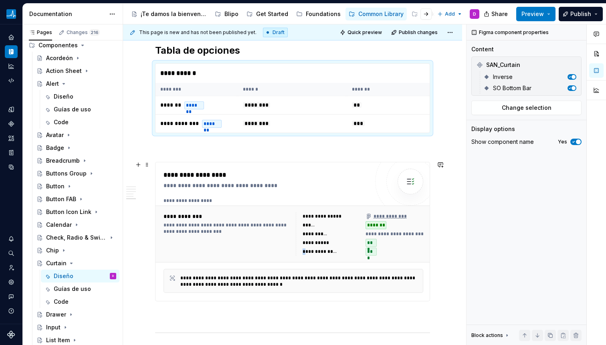
click at [303, 248] on div "**********" at bounding box center [320, 251] width 36 height 6
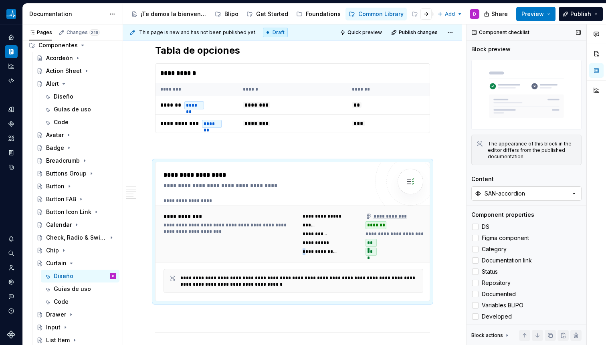
click at [512, 196] on button "SAN-accordion" at bounding box center [526, 193] width 110 height 14
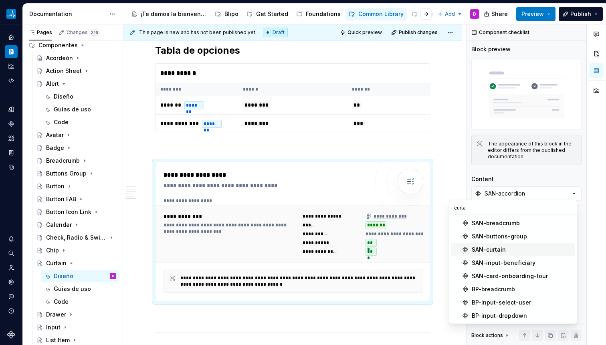
click at [508, 248] on div "SAN-curtain" at bounding box center [521, 249] width 100 height 8
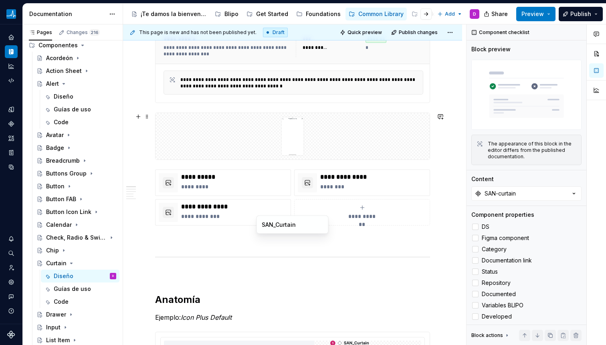
scroll to position [75, 0]
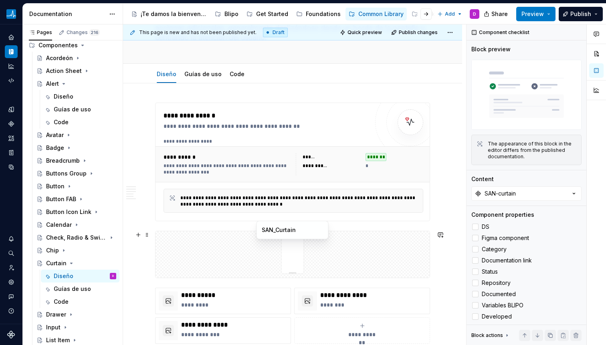
click at [336, 246] on img at bounding box center [292, 254] width 144 height 40
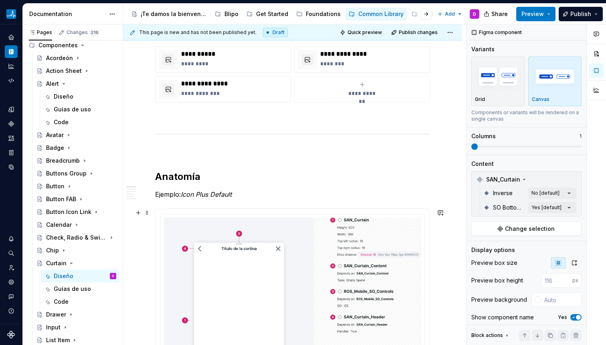
scroll to position [303, 0]
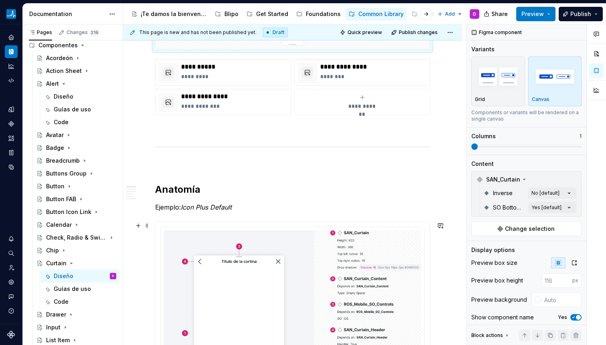
click at [191, 208] on em "Icon Plus Default" at bounding box center [206, 207] width 51 height 8
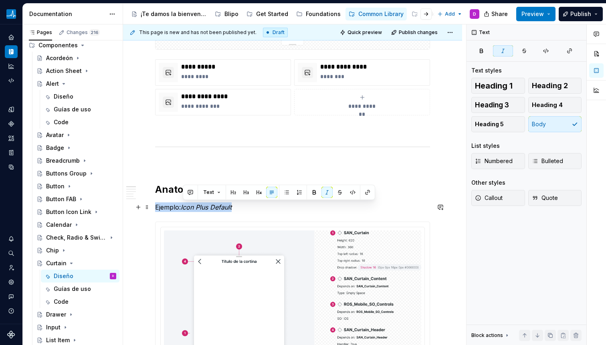
click at [191, 208] on em "Icon Plus Default" at bounding box center [206, 207] width 51 height 8
click at [189, 207] on em "Icon Plus Default" at bounding box center [206, 207] width 51 height 8
drag, startPoint x: 185, startPoint y: 207, endPoint x: 277, endPoint y: 208, distance: 92.1
click at [277, 208] on p "Ejemplo: Icon Plus Default" at bounding box center [292, 207] width 275 height 10
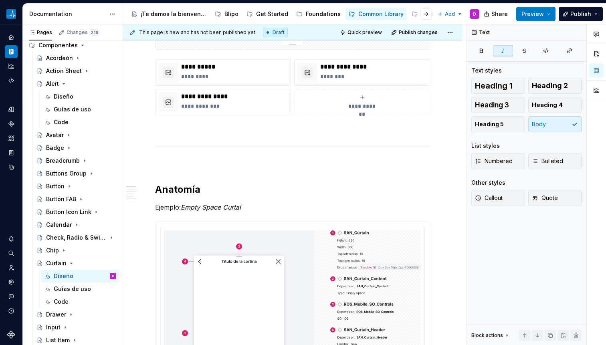
click at [235, 208] on em "Empty Space Curtai" at bounding box center [211, 207] width 60 height 8
drag, startPoint x: 235, startPoint y: 210, endPoint x: 254, endPoint y: 213, distance: 19.5
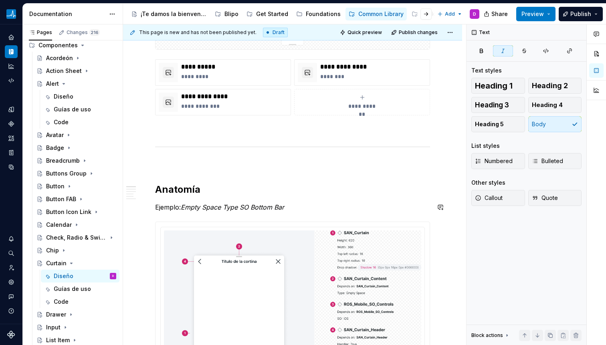
click at [242, 208] on em "Empty Space Type SO Bottom Bar" at bounding box center [232, 207] width 103 height 8
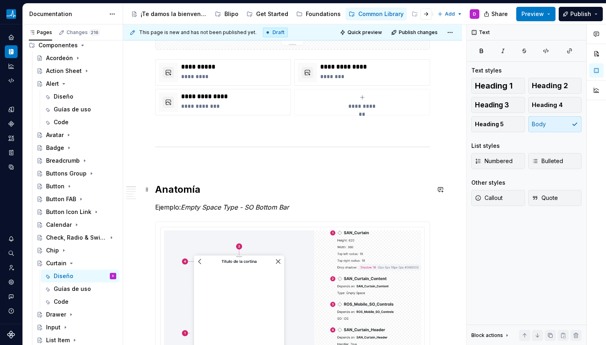
click at [245, 192] on h2 "Anatomía" at bounding box center [292, 189] width 275 height 13
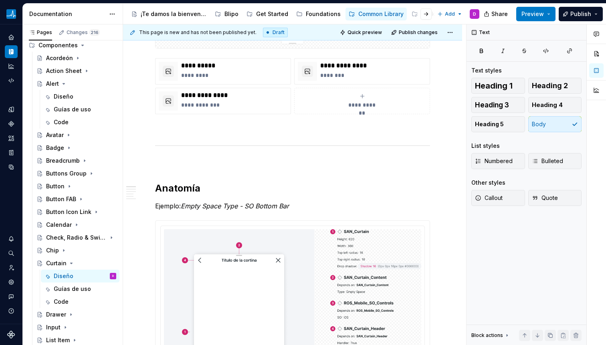
scroll to position [305, 0]
click at [203, 205] on em "Empty Space Type - SO Bottom Bar" at bounding box center [235, 205] width 108 height 8
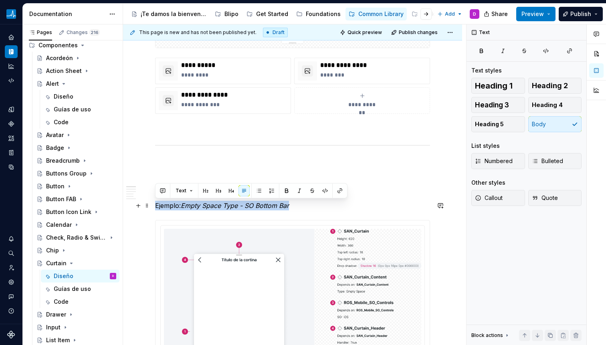
click at [203, 205] on em "Empty Space Type - SO Bottom Bar" at bounding box center [235, 205] width 108 height 8
copy p "Ejemplo: Empty Space Type - SO Bottom Bar"
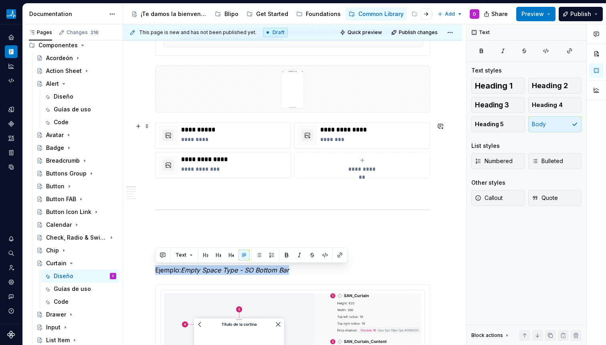
scroll to position [390, 0]
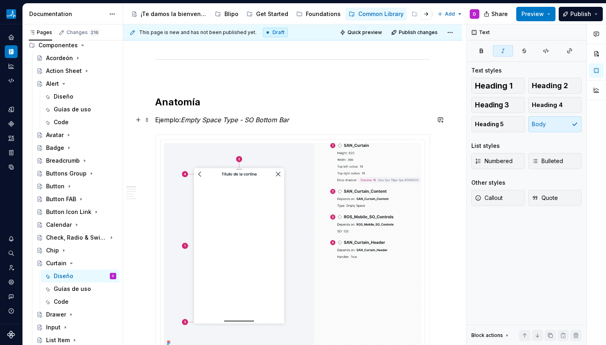
click at [227, 121] on em "Empty Space Type - SO Bottom Bar" at bounding box center [235, 120] width 108 height 8
click at [296, 120] on p "Ejemplo: Empty Space Type - SO Bottom Bar" at bounding box center [292, 120] width 275 height 10
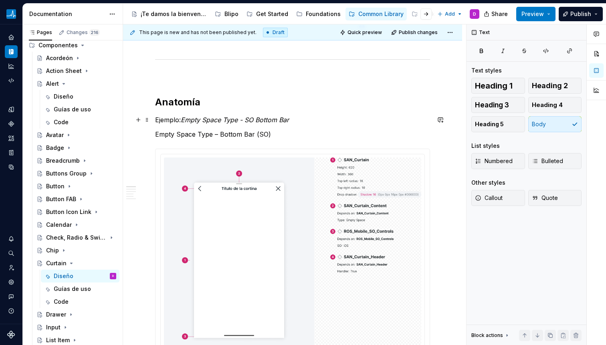
click at [216, 118] on em "Empty Space Type - SO Bottom Bar" at bounding box center [235, 120] width 108 height 8
click at [256, 132] on p "Empty Space Type – Bottom Bar (SO)" at bounding box center [292, 134] width 275 height 10
click at [273, 121] on em "Empty Space Type - SO Bottom Bar" at bounding box center [235, 120] width 108 height 8
click at [259, 115] on p "Ejemplo: Empty Space Type - SO Bottom Bar" at bounding box center [292, 120] width 275 height 10
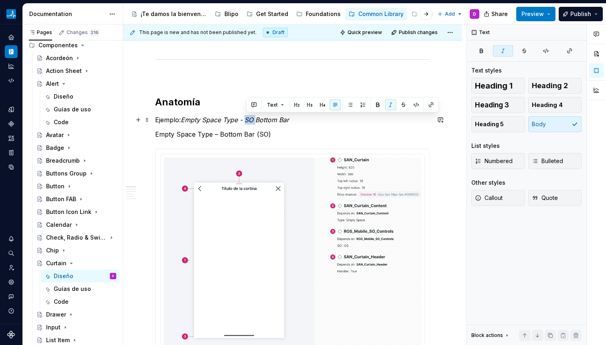
drag, startPoint x: 257, startPoint y: 119, endPoint x: 247, endPoint y: 119, distance: 9.6
click at [247, 119] on em "Empty Space Type - SO Bottom Bar" at bounding box center [235, 120] width 108 height 8
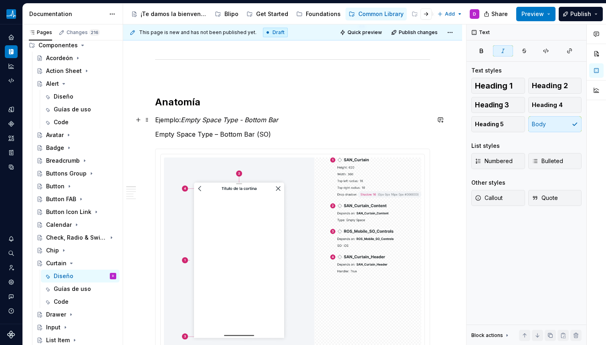
click at [303, 118] on p "Ejemplo: Empty Space Type - Bottom Bar" at bounding box center [292, 120] width 275 height 10
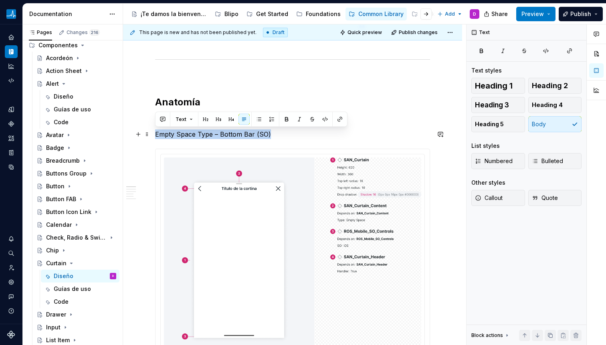
drag, startPoint x: 276, startPoint y: 137, endPoint x: 154, endPoint y: 136, distance: 122.2
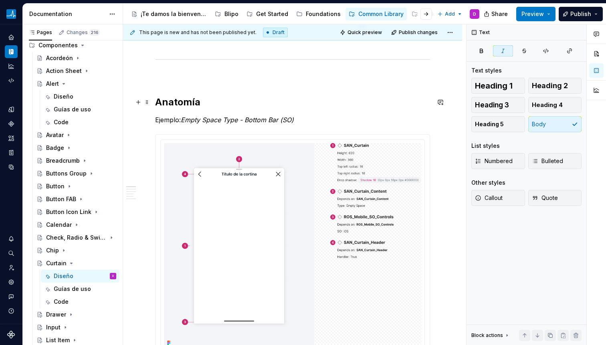
click at [208, 101] on h2 "Anatomía" at bounding box center [292, 102] width 275 height 13
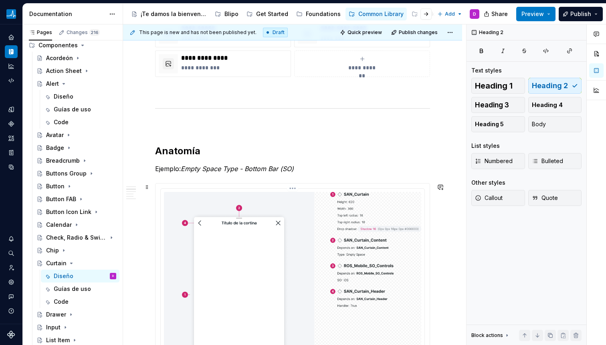
scroll to position [0, 0]
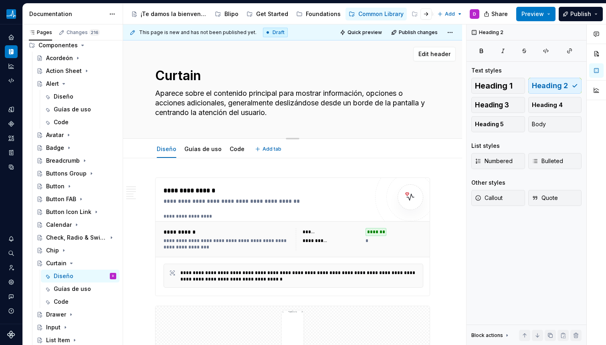
click at [219, 100] on textarea "Aparece sobre el contenido principal para mostrar información, opciones o accio…" at bounding box center [290, 103] width 275 height 32
click at [224, 104] on textarea "Aparece sobre el contenido principal para mostrar información, opciones o accio…" at bounding box center [290, 103] width 275 height 32
click at [231, 105] on textarea "Aparece sobre el contenido principal para mostrar información, opciones o accio…" at bounding box center [290, 103] width 275 height 32
drag, startPoint x: 281, startPoint y: 105, endPoint x: 318, endPoint y: 113, distance: 37.8
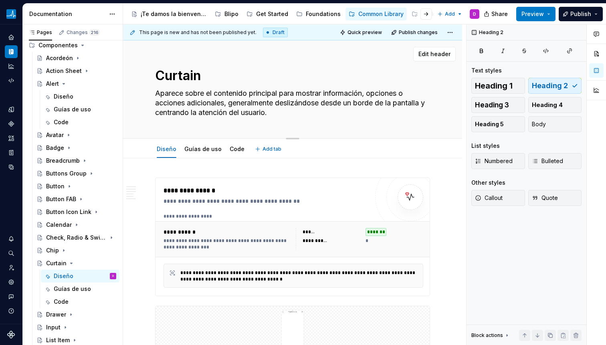
click at [318, 113] on textarea "Aparece sobre el contenido principal para mostrar información, opciones o accio…" at bounding box center [290, 103] width 275 height 32
click at [70, 264] on icon "Page tree" at bounding box center [71, 263] width 6 height 6
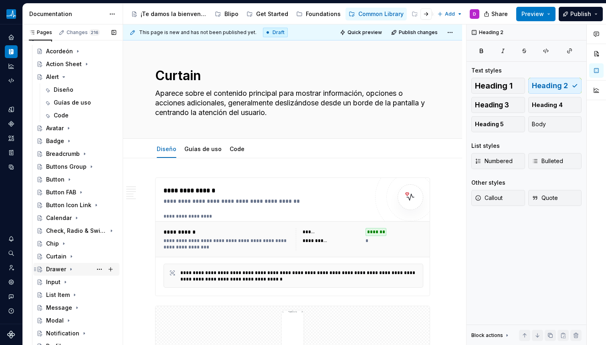
scroll to position [39, 0]
click at [70, 266] on icon "Page tree" at bounding box center [71, 269] width 6 height 6
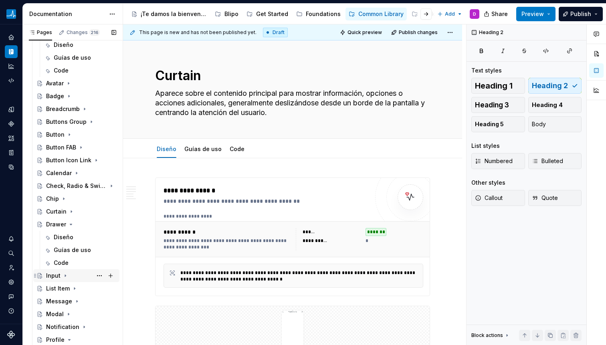
scroll to position [91, 0]
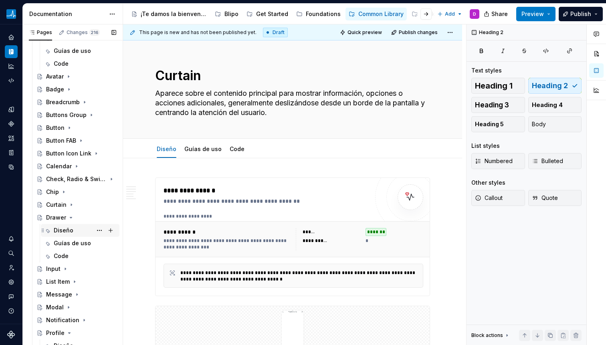
click at [64, 232] on div "Diseño" at bounding box center [64, 230] width 20 height 8
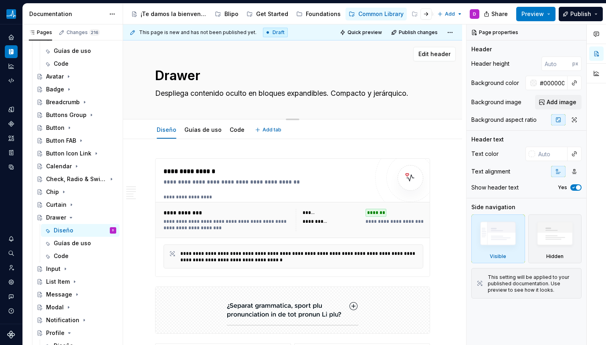
click at [217, 101] on div "Drawer Despliega contenido oculto en bloques expandibles. Compacto y jerárquico." at bounding box center [292, 79] width 275 height 78
click at [214, 95] on textarea "Despliega contenido oculto en bloques expandibles. Compacto y jerárquico." at bounding box center [290, 93] width 275 height 13
paste textarea "También conocido como: bandeja, panel deslizante, sheet Un panel que se desliza…"
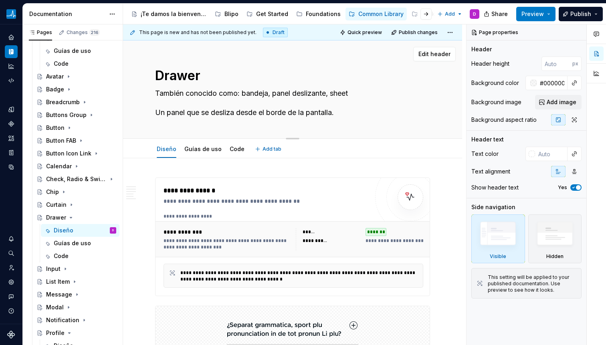
click at [166, 109] on textarea "También conocido como: bandeja, panel deslizante, sheet Un panel que se desliza…" at bounding box center [290, 103] width 275 height 32
click at [159, 112] on textarea "También conocido como: bandeja, panel deslizante, sheet Un panel que se desliza…" at bounding box center [290, 103] width 275 height 32
click at [157, 113] on textarea "También conocido como: bandeja, panel deslizante, sheet Un panel que se desliza…" at bounding box center [290, 103] width 275 height 32
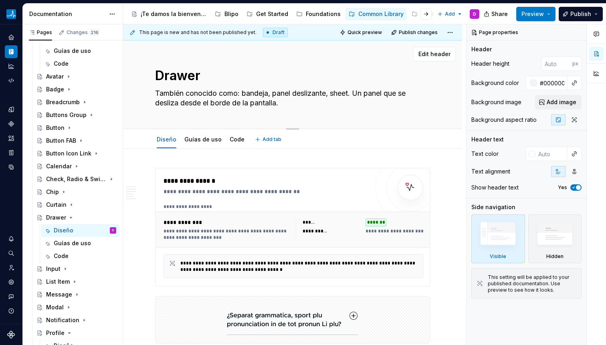
click at [183, 109] on textarea "También conocido como: bandeja, panel deslizante, sheet. Un panel que se desliz…" at bounding box center [290, 98] width 275 height 22
click at [240, 111] on div "Drawer También conocido como: bandeja, panel deslizante, sheet. Un panel que se…" at bounding box center [292, 84] width 275 height 88
click at [306, 101] on textarea "También conocido como: bandeja, panel deslizante, sheet. Un panel que se desliz…" at bounding box center [290, 98] width 275 height 22
click at [306, 105] on textarea "También conocido como: bandeja, panel deslizante, sheet. Un panel que se desliz…" at bounding box center [290, 98] width 275 height 22
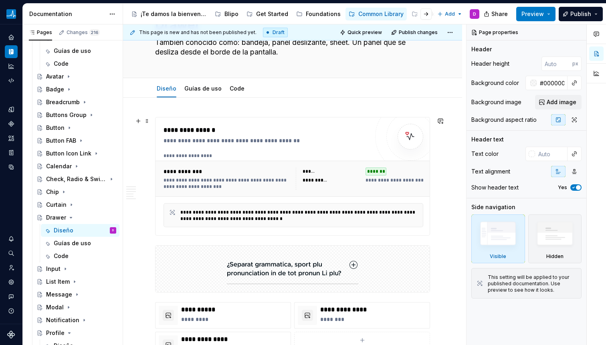
scroll to position [174, 0]
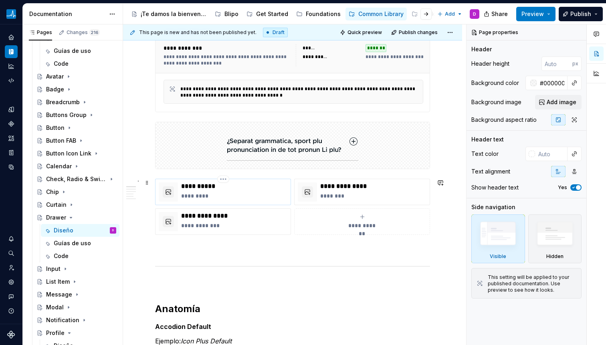
click at [236, 190] on p "**********" at bounding box center [234, 186] width 106 height 8
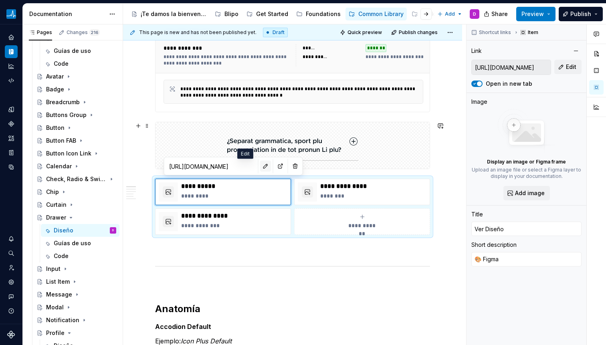
click at [260, 166] on button "button" at bounding box center [265, 166] width 11 height 11
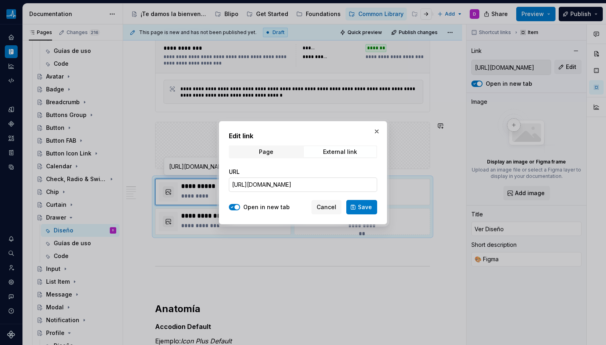
click at [260, 179] on input "[URL][DOMAIN_NAME]" at bounding box center [303, 184] width 148 height 14
paste input "[URL][DOMAIN_NAME]"
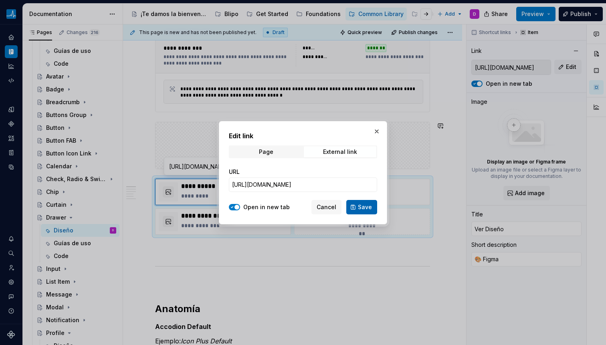
click at [351, 211] on button "Save" at bounding box center [361, 207] width 31 height 14
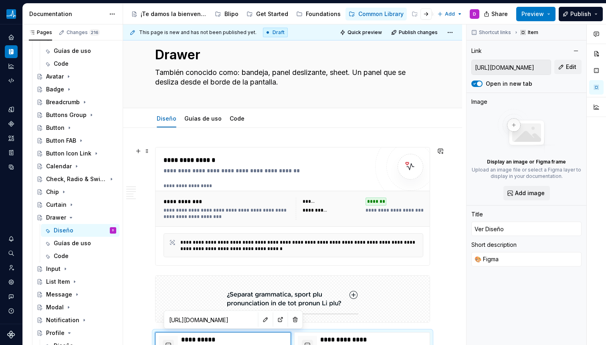
scroll to position [14, 0]
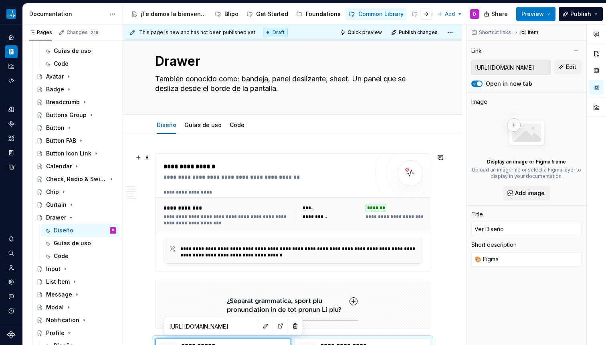
click at [260, 177] on div "**********" at bounding box center [265, 177] width 205 height 8
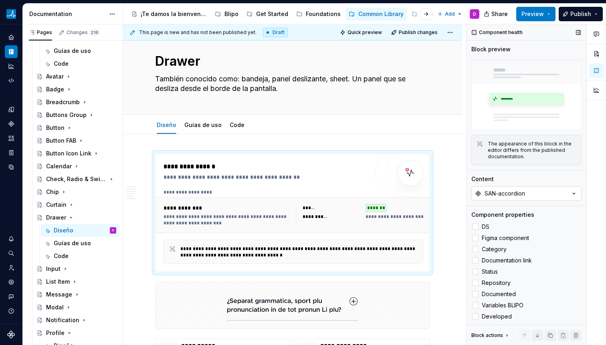
click at [520, 186] on button "SAN-accordion" at bounding box center [526, 193] width 110 height 14
click at [490, 219] on div "SAN-drawer" at bounding box center [488, 223] width 34 height 8
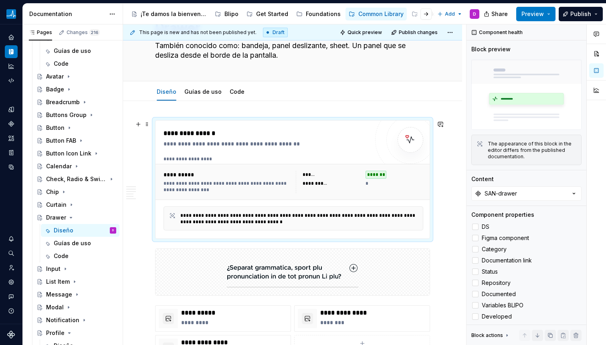
scroll to position [127, 0]
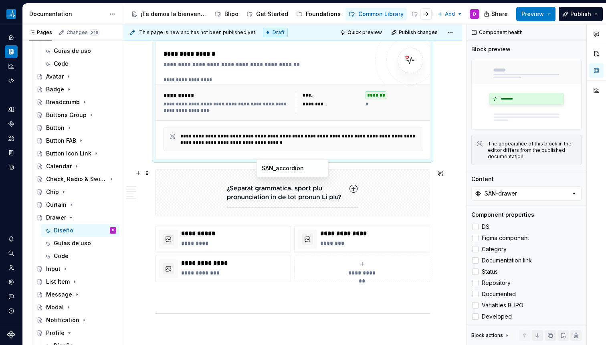
click at [322, 189] on img at bounding box center [292, 193] width 131 height 40
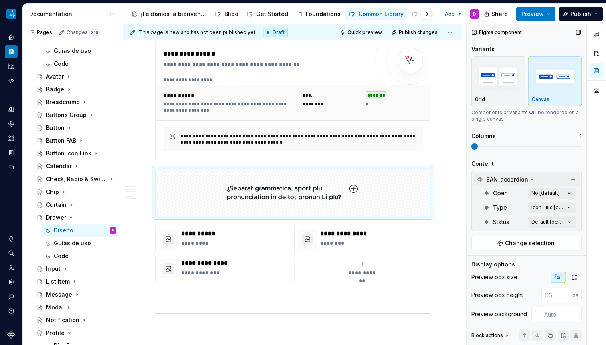
click at [533, 179] on icon at bounding box center [532, 179] width 6 height 6
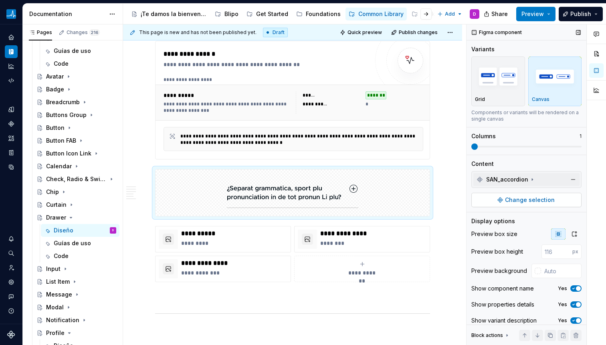
drag, startPoint x: 530, startPoint y: 189, endPoint x: 528, endPoint y: 199, distance: 9.7
click at [530, 189] on div "SAN_accordion Change selection" at bounding box center [526, 189] width 110 height 36
click at [528, 199] on span "Change selection" at bounding box center [530, 200] width 50 height 8
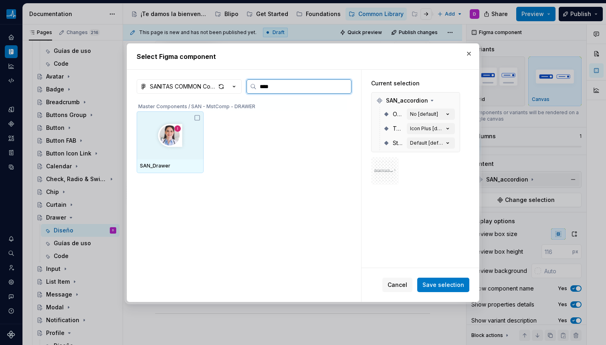
click at [175, 145] on img at bounding box center [170, 135] width 34 height 32
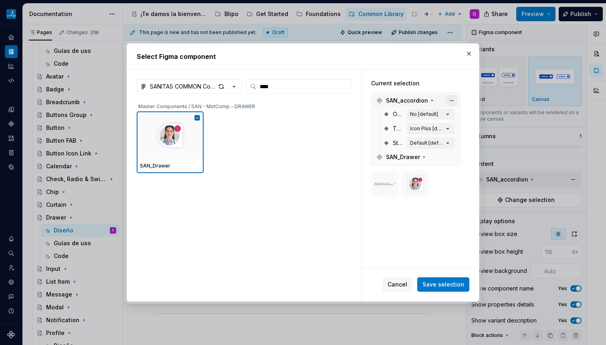
click at [451, 97] on button "button" at bounding box center [451, 100] width 11 height 11
click at [455, 287] on span "Save selection" at bounding box center [443, 284] width 42 height 8
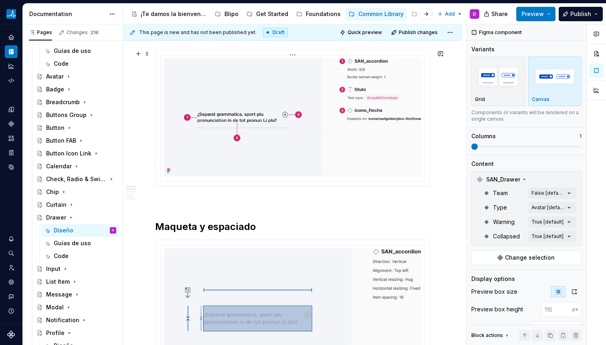
scroll to position [382, 0]
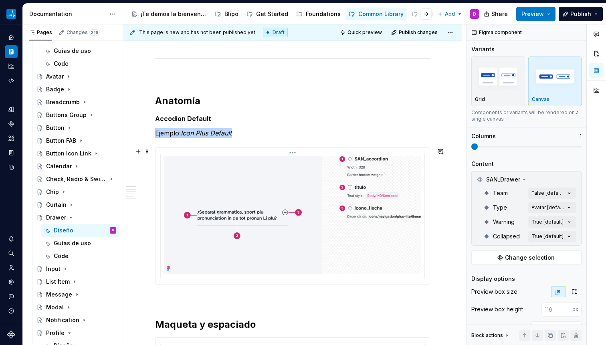
click at [300, 186] on img at bounding box center [292, 215] width 257 height 118
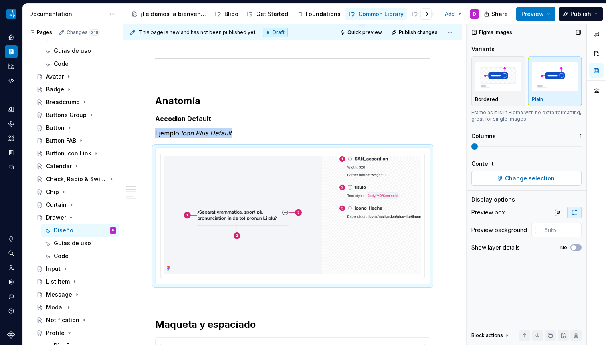
click at [497, 178] on button "Change selection" at bounding box center [526, 178] width 110 height 14
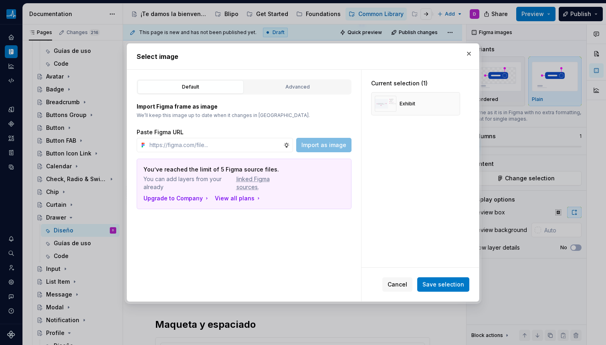
click at [278, 78] on div "Default Advanced Import Figma frame as image We’ll keep this image up to date w…" at bounding box center [244, 186] width 234 height 232
click at [280, 85] on div "Advanced" at bounding box center [297, 87] width 101 height 8
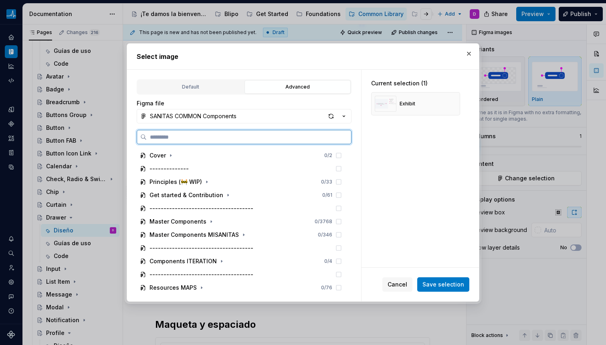
click at [235, 140] on input "search" at bounding box center [249, 137] width 204 height 8
paste input "**********"
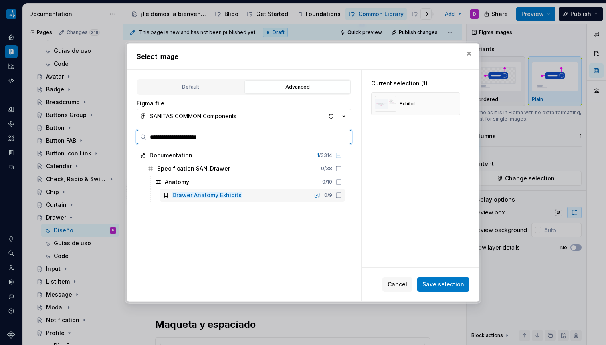
click at [338, 196] on icon at bounding box center [338, 195] width 6 height 6
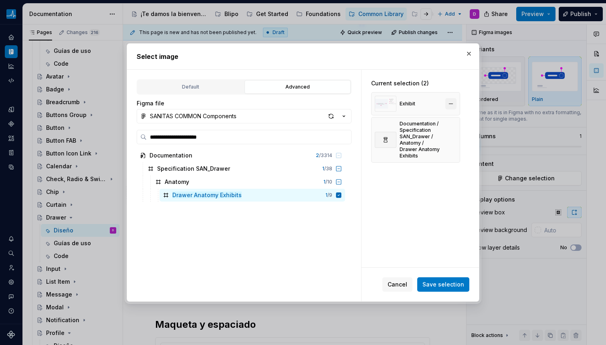
click at [448, 104] on button "button" at bounding box center [450, 103] width 11 height 11
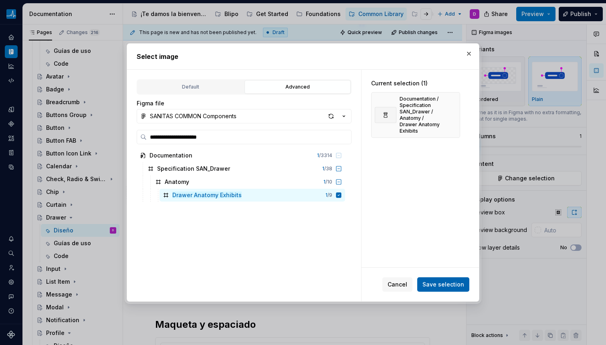
click at [443, 284] on span "Save selection" at bounding box center [443, 284] width 42 height 8
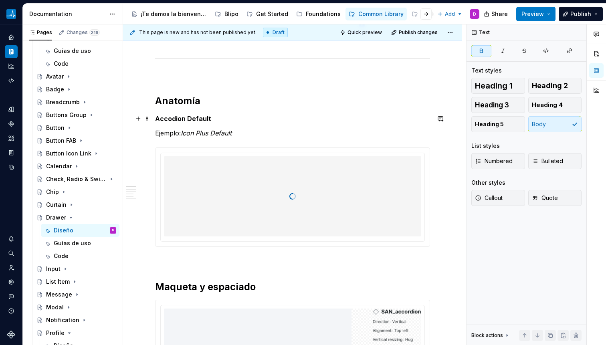
click at [187, 122] on strong "Accodion Default" at bounding box center [183, 119] width 56 height 8
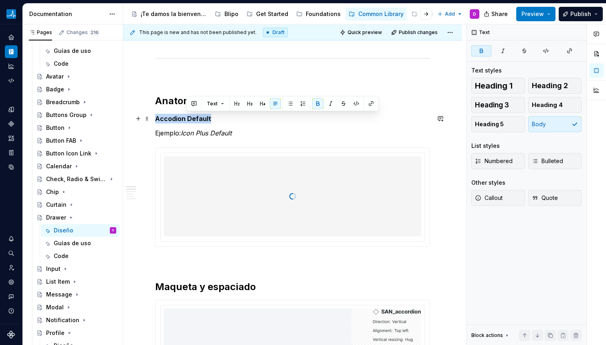
click at [187, 122] on strong "Accodion Default" at bounding box center [183, 119] width 56 height 8
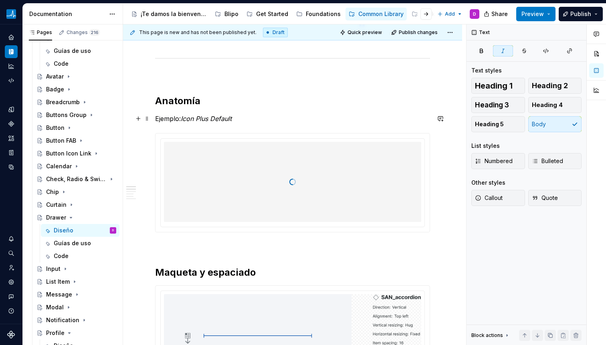
click at [184, 119] on em "Icon Plus Default" at bounding box center [206, 119] width 51 height 8
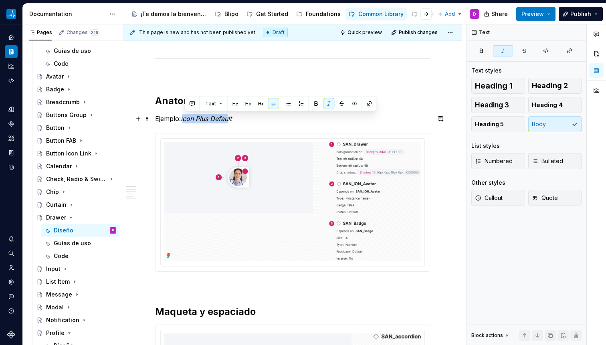
drag, startPoint x: 183, startPoint y: 119, endPoint x: 229, endPoint y: 115, distance: 46.2
click at [229, 115] on em "Icon Plus Default" at bounding box center [206, 119] width 51 height 8
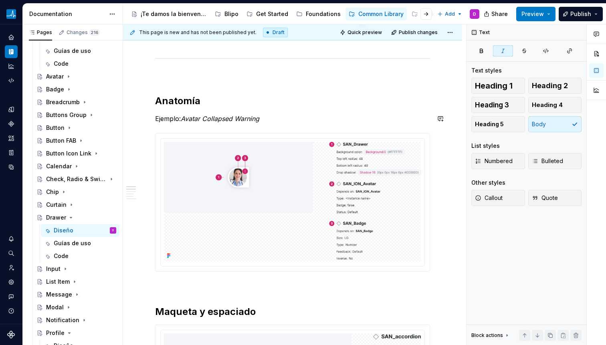
drag, startPoint x: 262, startPoint y: 119, endPoint x: 213, endPoint y: 125, distance: 49.7
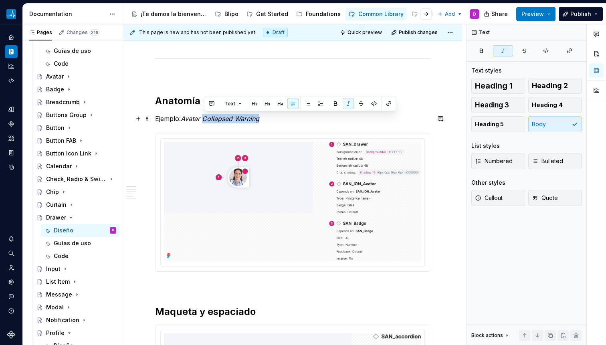
drag, startPoint x: 205, startPoint y: 117, endPoint x: 261, endPoint y: 118, distance: 55.7
click at [261, 118] on p "Ejemplo: Avatar Collapsed Warning" at bounding box center [292, 119] width 275 height 10
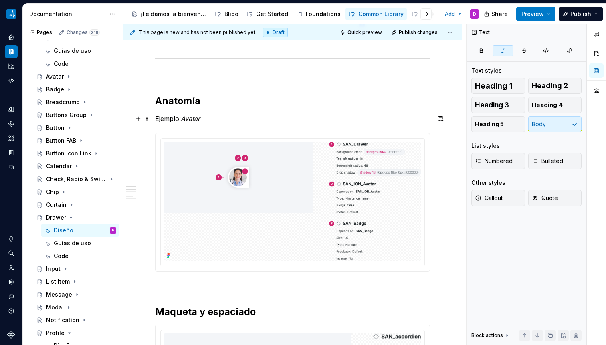
click at [183, 117] on em "Avatar" at bounding box center [190, 119] width 19 height 8
click at [265, 117] on p "Ejemplo: Collapsed Warning Avatar" at bounding box center [292, 119] width 275 height 10
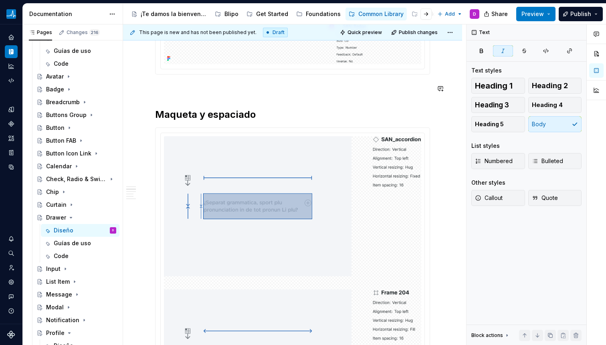
scroll to position [591, 0]
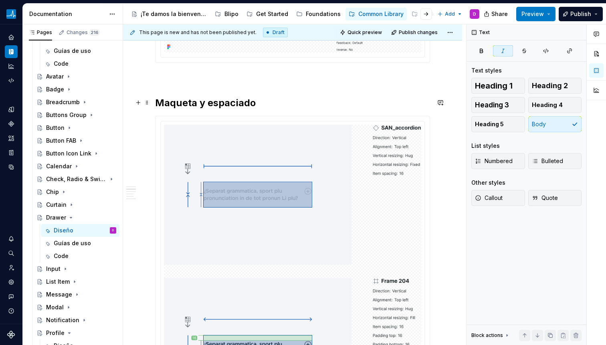
click at [251, 145] on img at bounding box center [292, 348] width 257 height 446
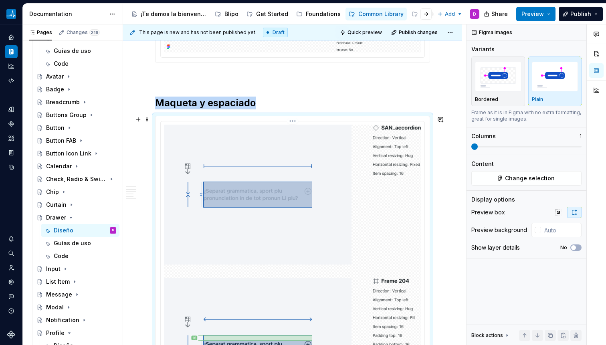
click at [251, 145] on img at bounding box center [292, 348] width 257 height 446
click at [488, 175] on button "Change selection" at bounding box center [526, 178] width 110 height 14
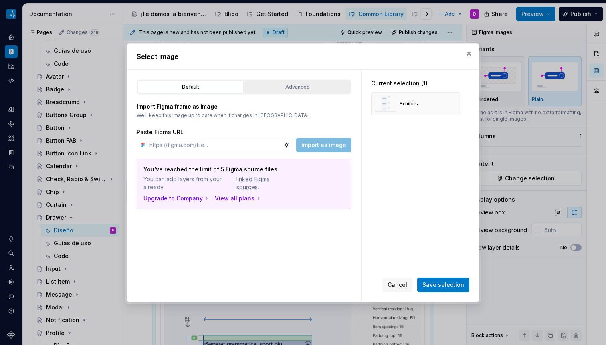
click at [304, 91] on button "Advanced" at bounding box center [297, 87] width 106 height 14
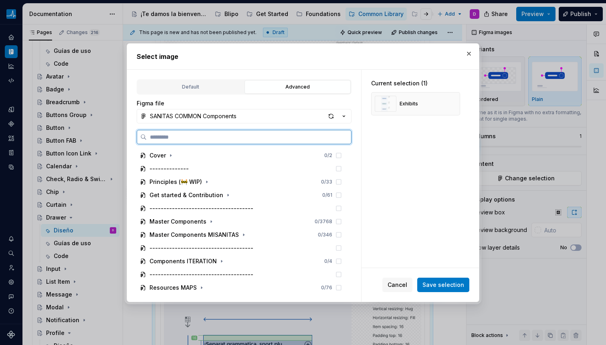
click at [243, 137] on input "search" at bounding box center [249, 137] width 204 height 8
paste input "**********"
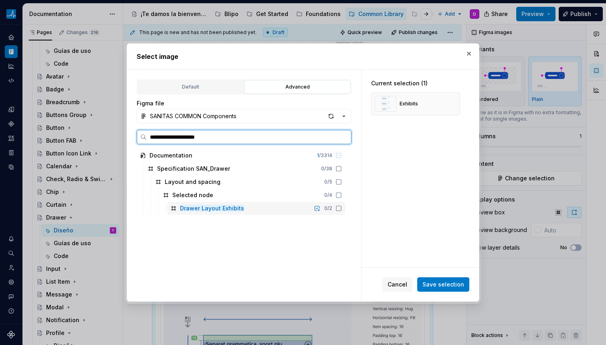
click at [339, 207] on icon at bounding box center [338, 208] width 6 height 6
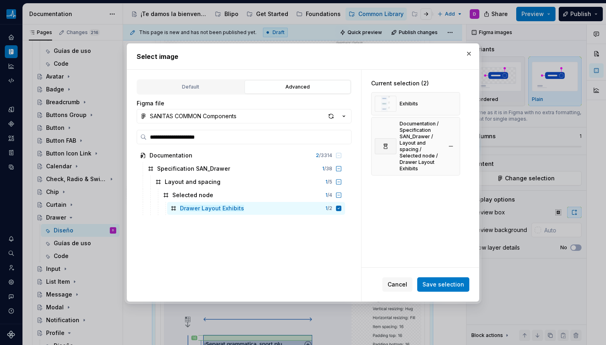
drag, startPoint x: 449, startPoint y: 103, endPoint x: 447, endPoint y: 108, distance: 6.3
click at [449, 103] on button "button" at bounding box center [450, 103] width 11 height 11
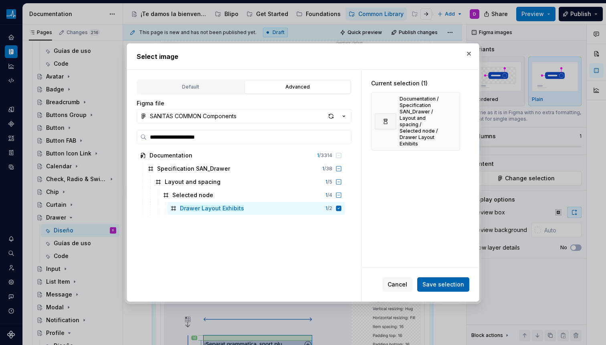
click at [435, 290] on button "Save selection" at bounding box center [443, 284] width 52 height 14
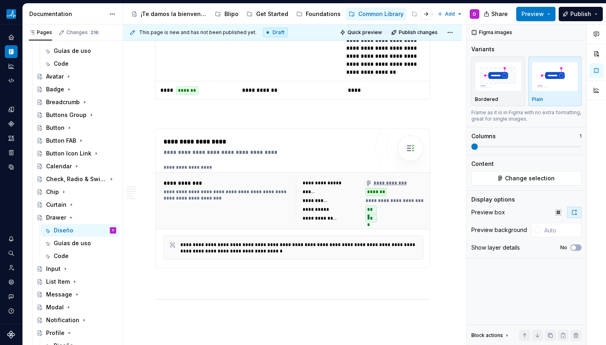
scroll to position [1494, 0]
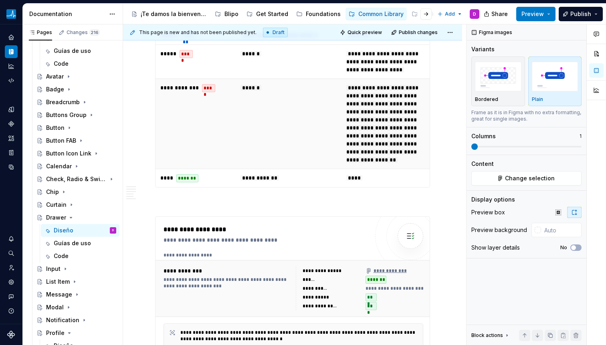
click at [286, 154] on td "******" at bounding box center [288, 123] width 106 height 90
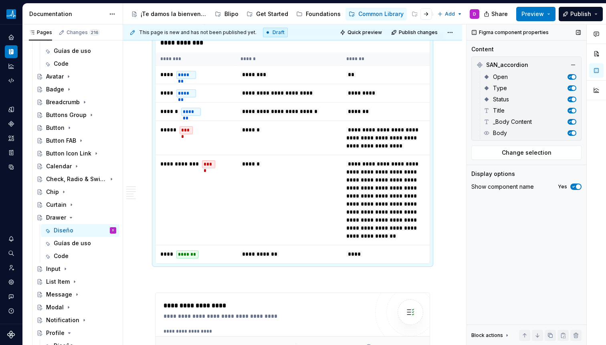
scroll to position [1418, 0]
click at [521, 153] on span "Change selection" at bounding box center [526, 153] width 50 height 8
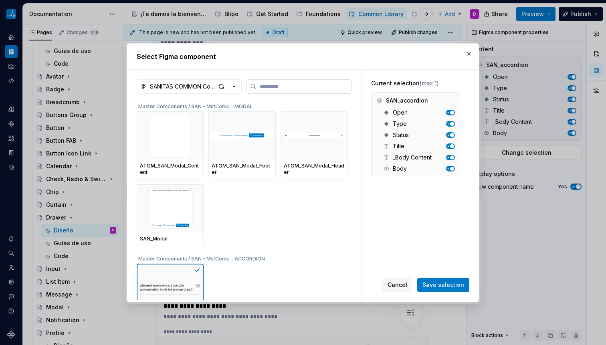
scroll to position [1428, 0]
click at [270, 89] on input "search" at bounding box center [303, 86] width 95 height 8
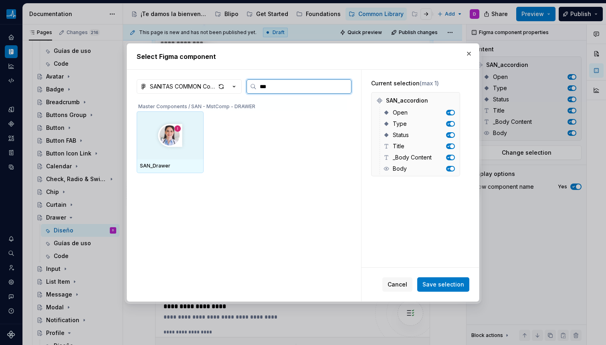
click at [186, 139] on img at bounding box center [170, 135] width 34 height 32
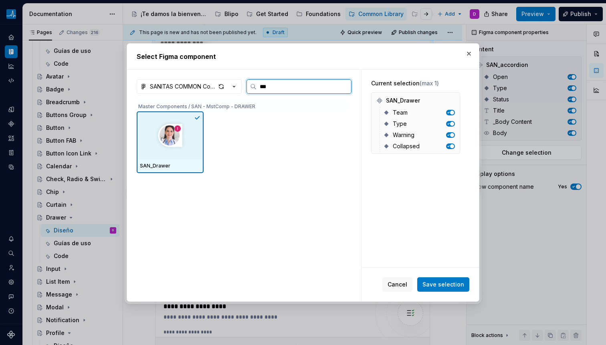
click at [173, 164] on div "SAN_Drawer" at bounding box center [170, 166] width 60 height 6
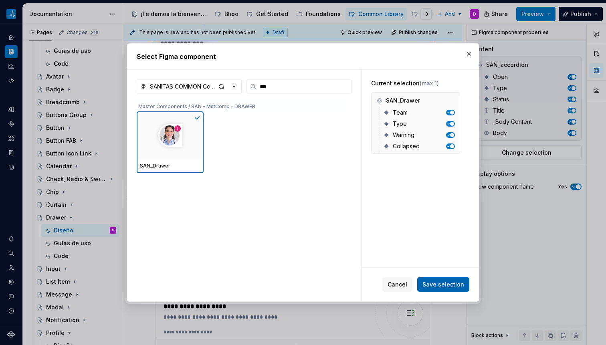
click at [433, 282] on span "Save selection" at bounding box center [443, 284] width 42 height 8
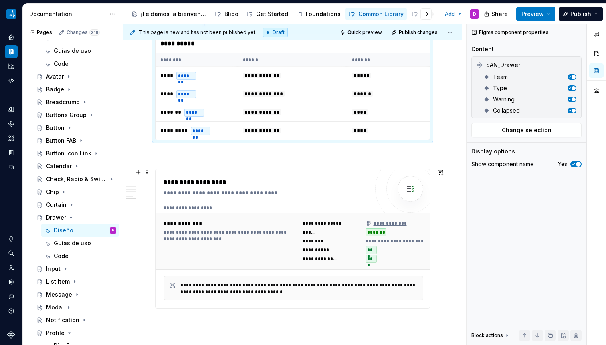
click at [309, 225] on div "**********" at bounding box center [331, 223] width 58 height 8
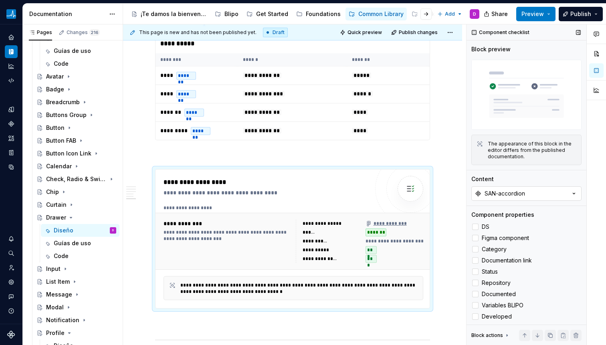
click at [505, 189] on div "SAN-accordion" at bounding box center [504, 193] width 40 height 8
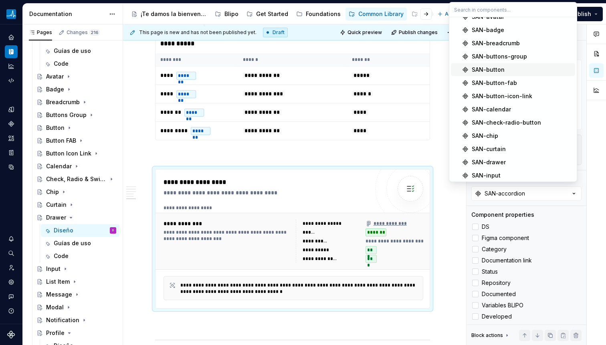
scroll to position [78, 0]
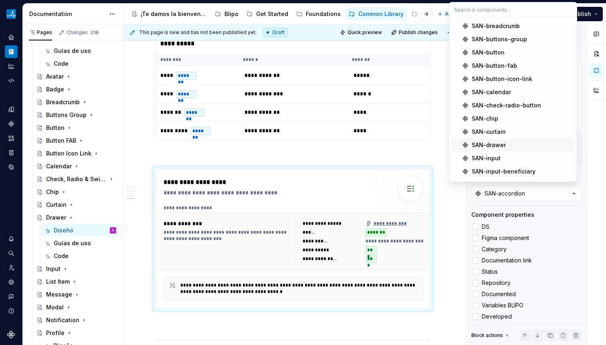
click at [495, 147] on div "SAN-drawer" at bounding box center [488, 145] width 34 height 8
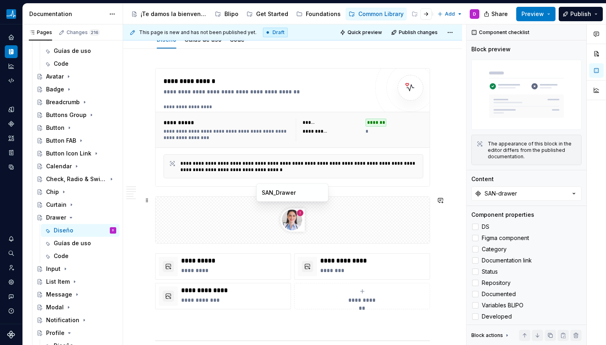
scroll to position [106, 0]
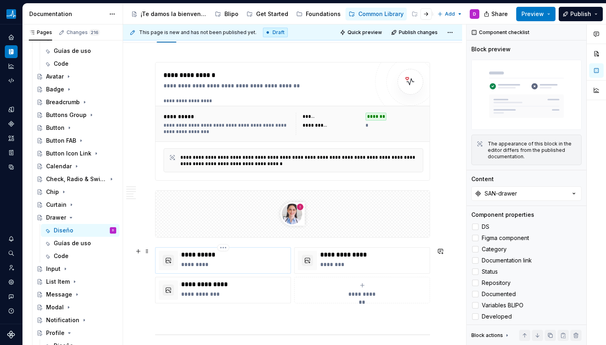
click at [237, 255] on p "**********" at bounding box center [234, 255] width 106 height 8
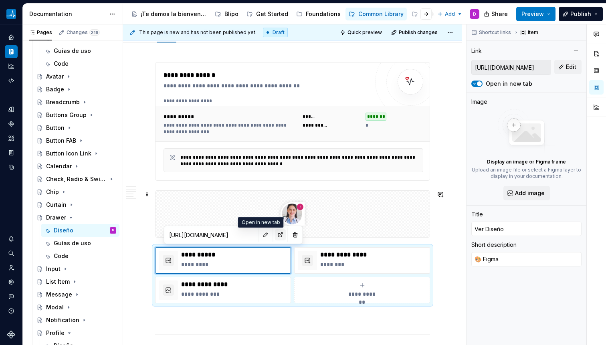
click at [275, 235] on button "button" at bounding box center [280, 234] width 11 height 11
